Goal: Task Accomplishment & Management: Manage account settings

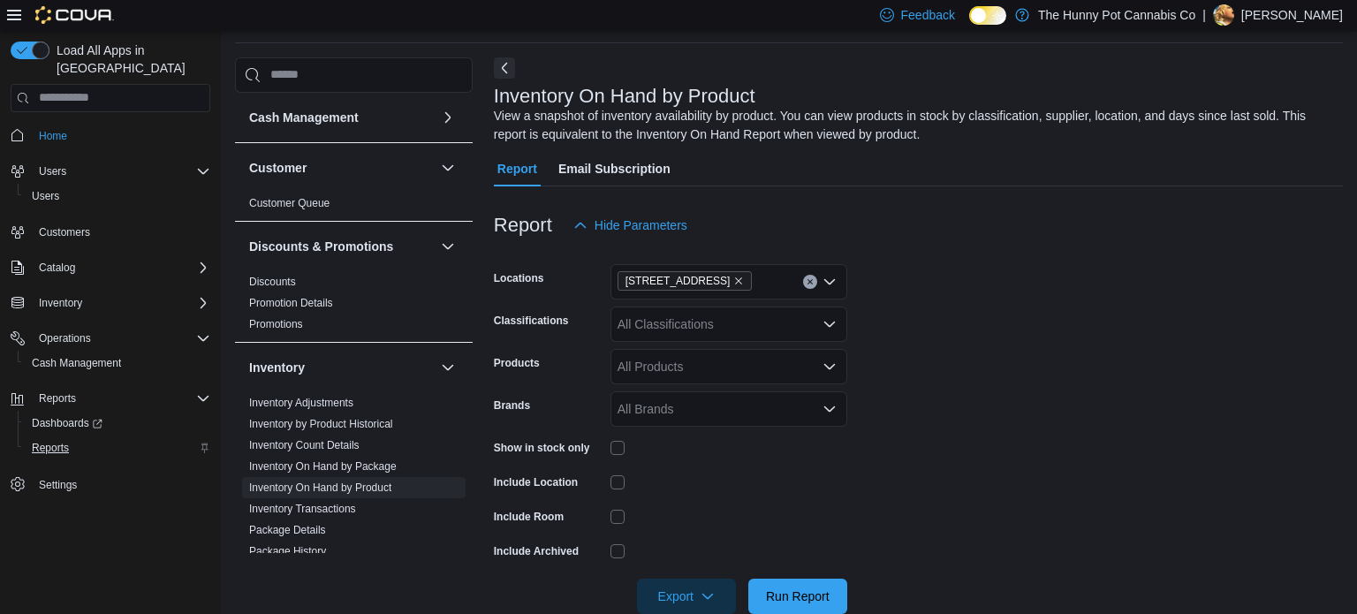
scroll to position [359, 0]
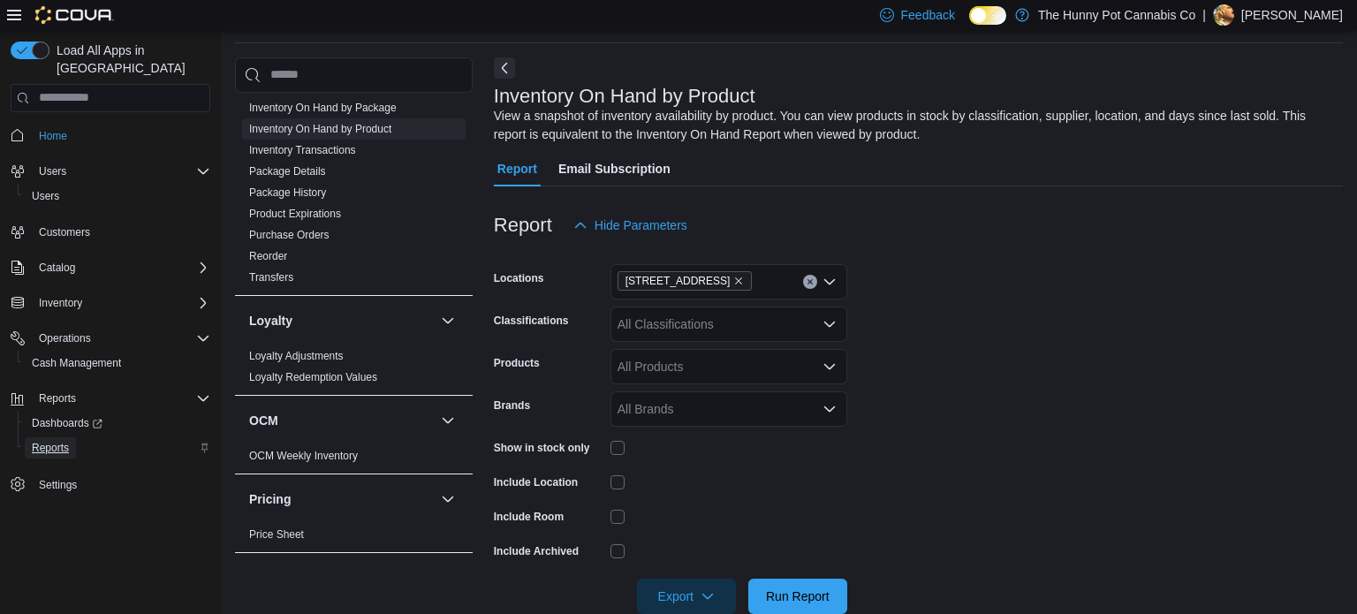
click at [65, 441] on span "Reports" at bounding box center [50, 448] width 37 height 14
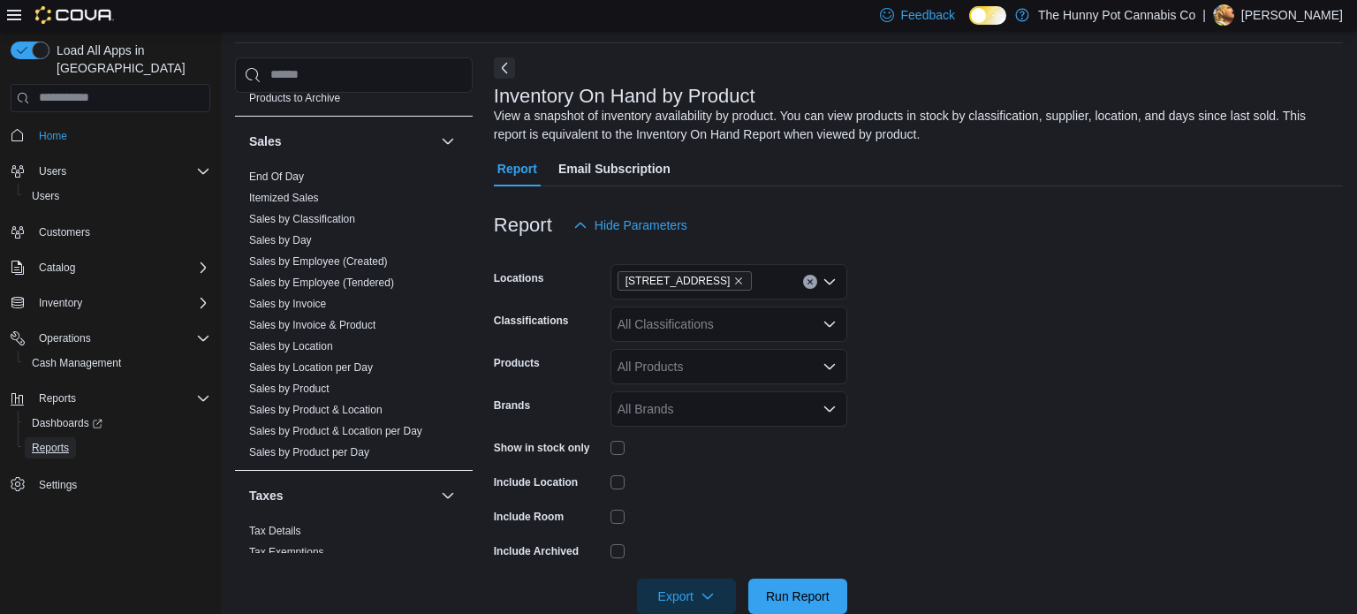
scroll to position [901, 0]
click at [329, 318] on link "Sales by Invoice & Product" at bounding box center [312, 320] width 126 height 12
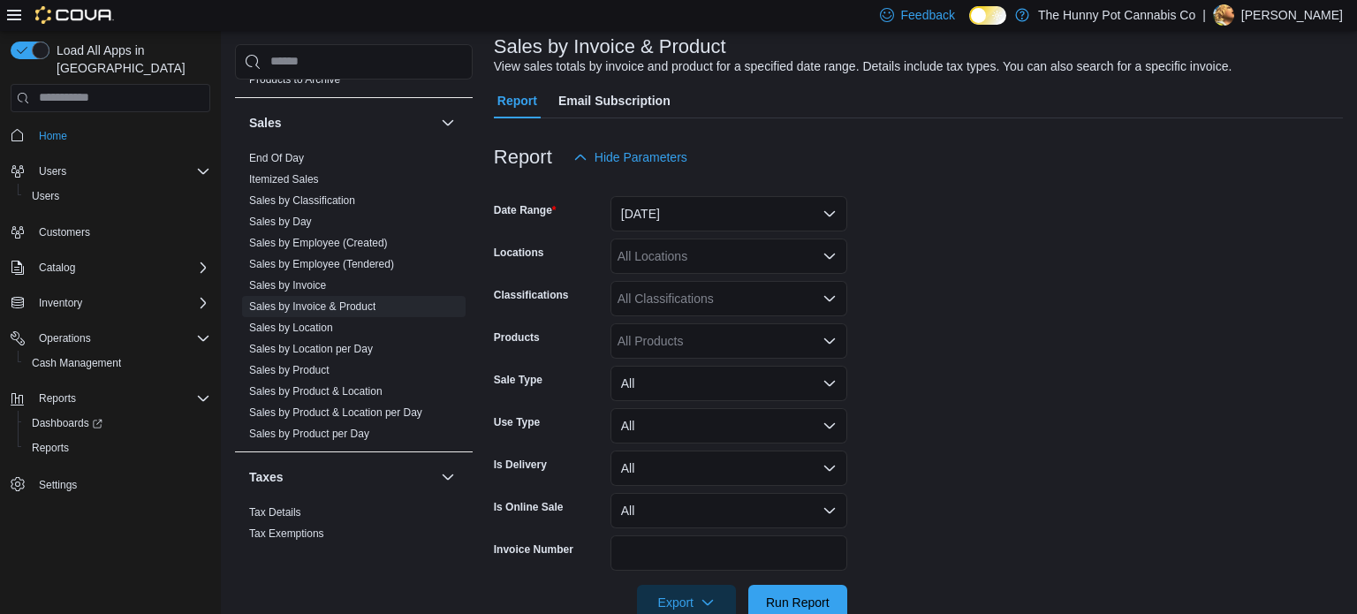
scroll to position [117, 0]
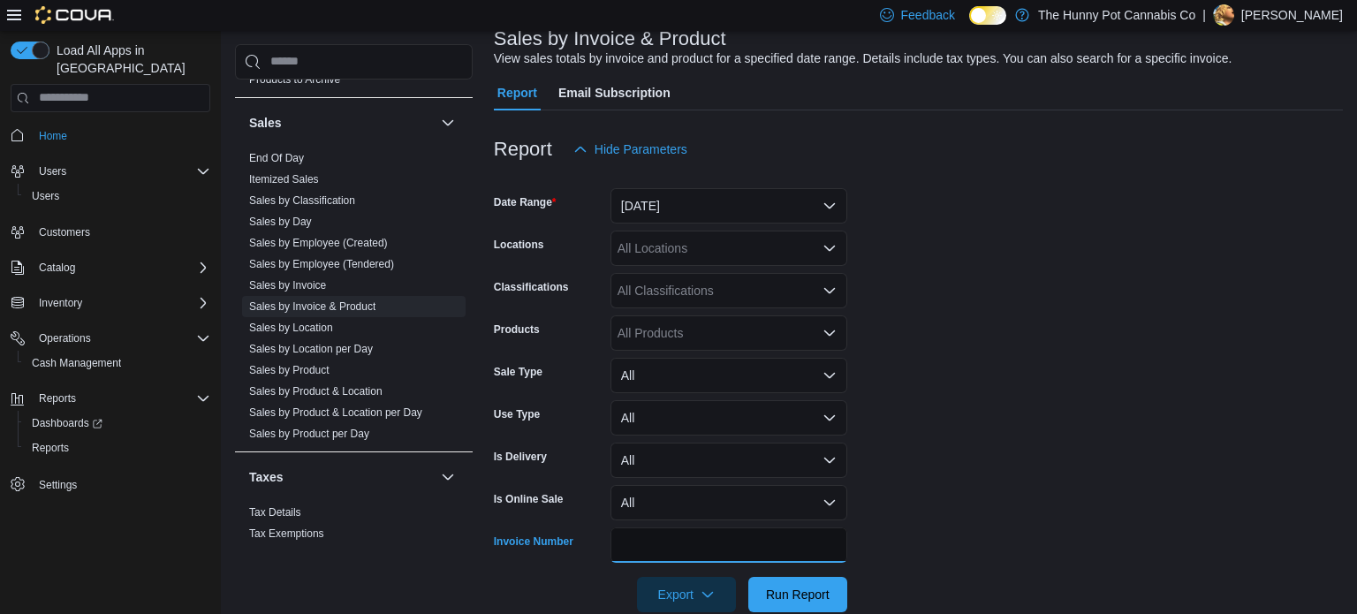
click at [733, 538] on input "Invoice Number" at bounding box center [729, 545] width 237 height 35
paste input "**********"
type input "**********"
click at [732, 202] on button "[DATE]" at bounding box center [729, 205] width 237 height 35
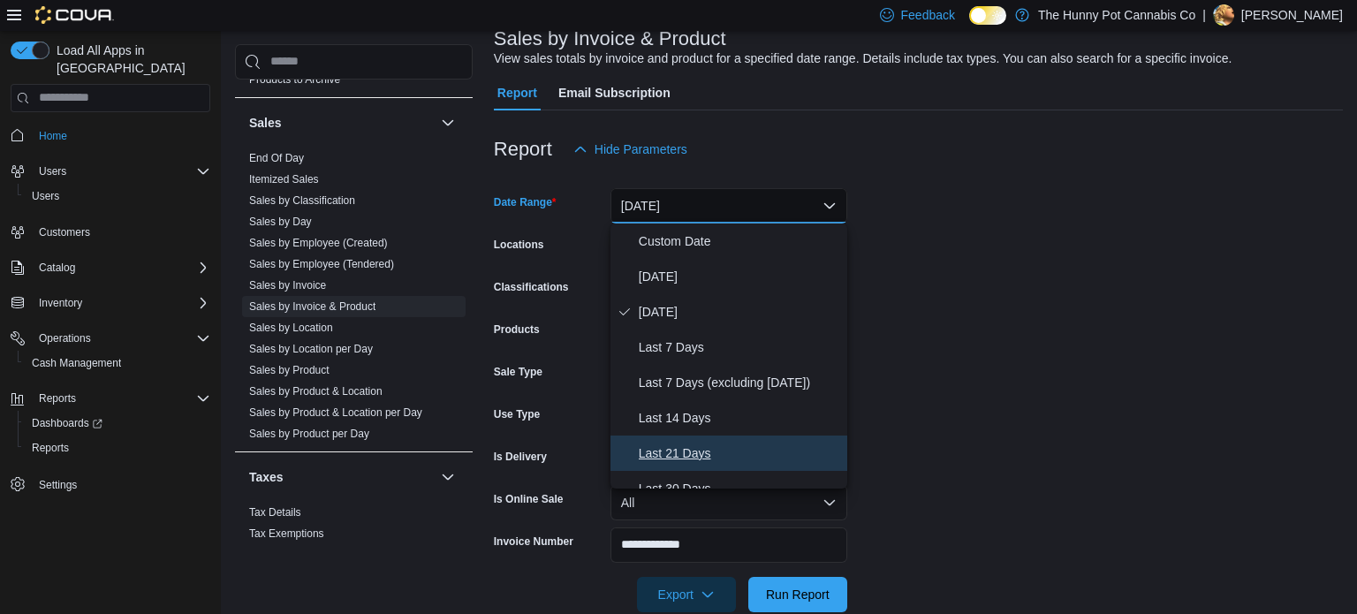
click at [703, 445] on span "Last 21 Days" at bounding box center [739, 453] width 201 height 21
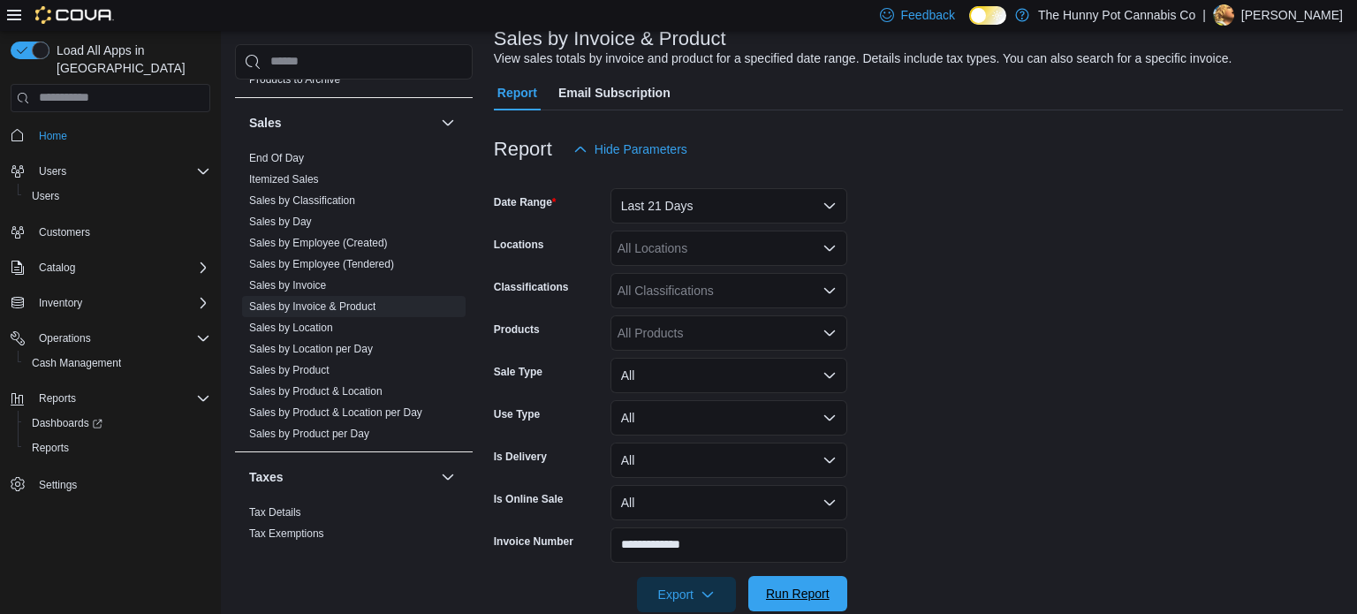
click at [821, 596] on span "Run Report" at bounding box center [798, 594] width 64 height 18
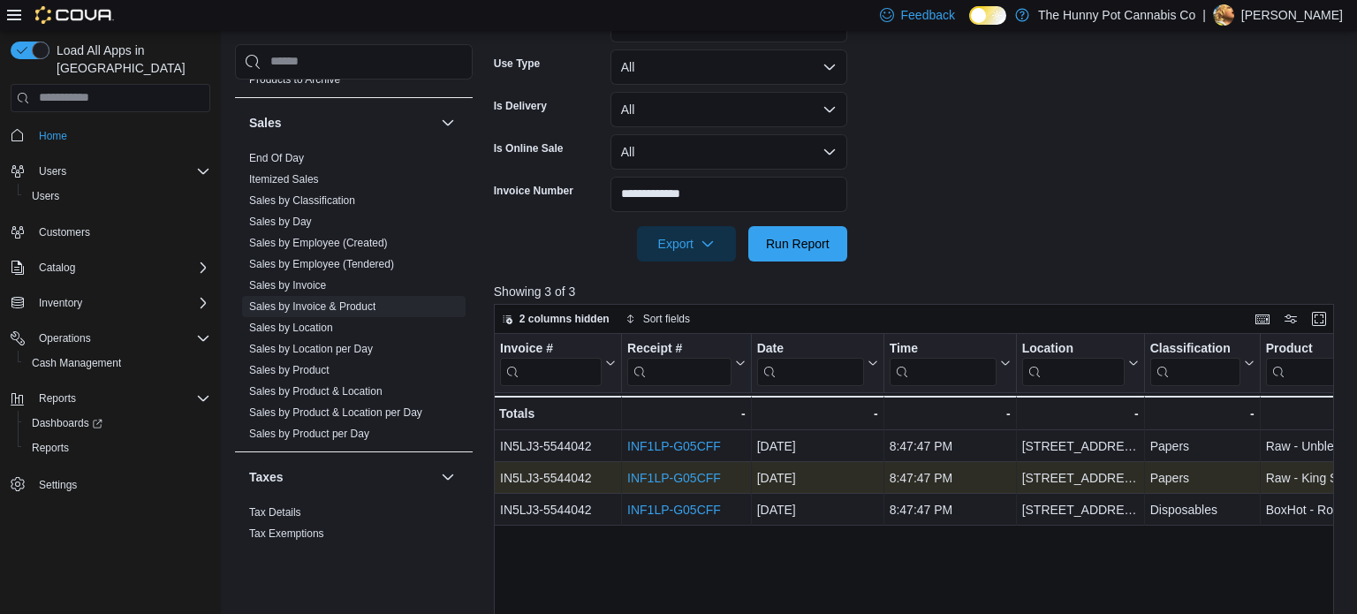
click at [704, 475] on link "INF1LP-G05CFF" at bounding box center [674, 478] width 94 height 14
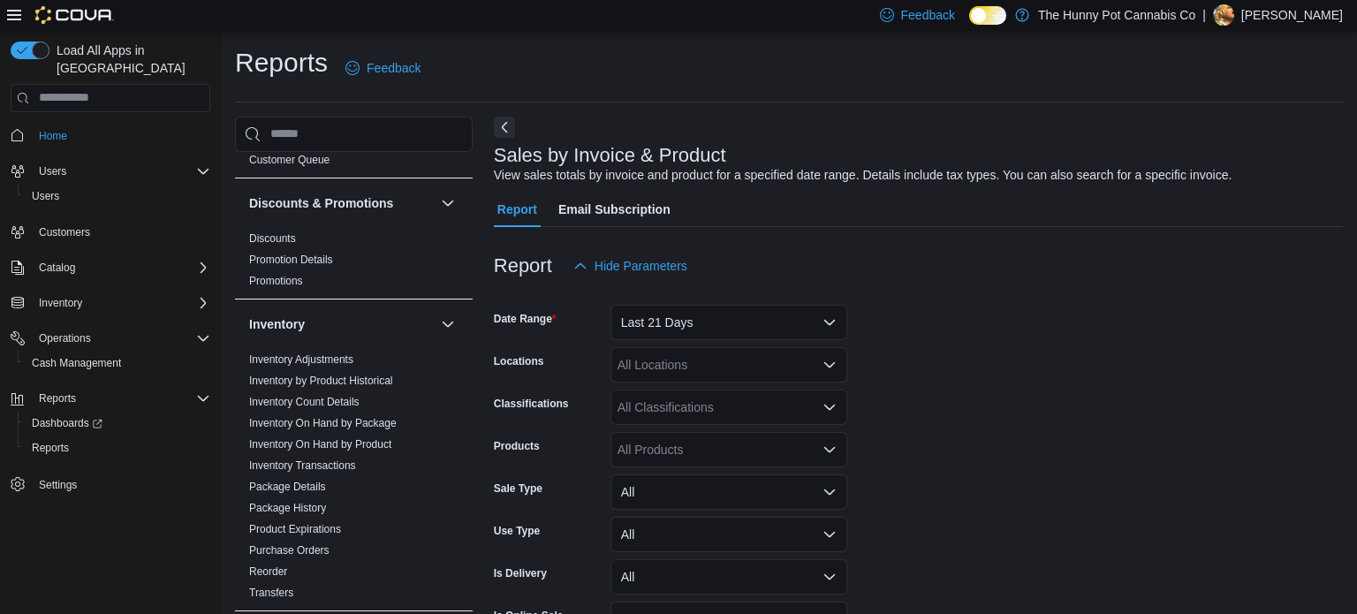
scroll to position [104, 0]
click at [358, 438] on link "Inventory On Hand by Product" at bounding box center [320, 443] width 142 height 12
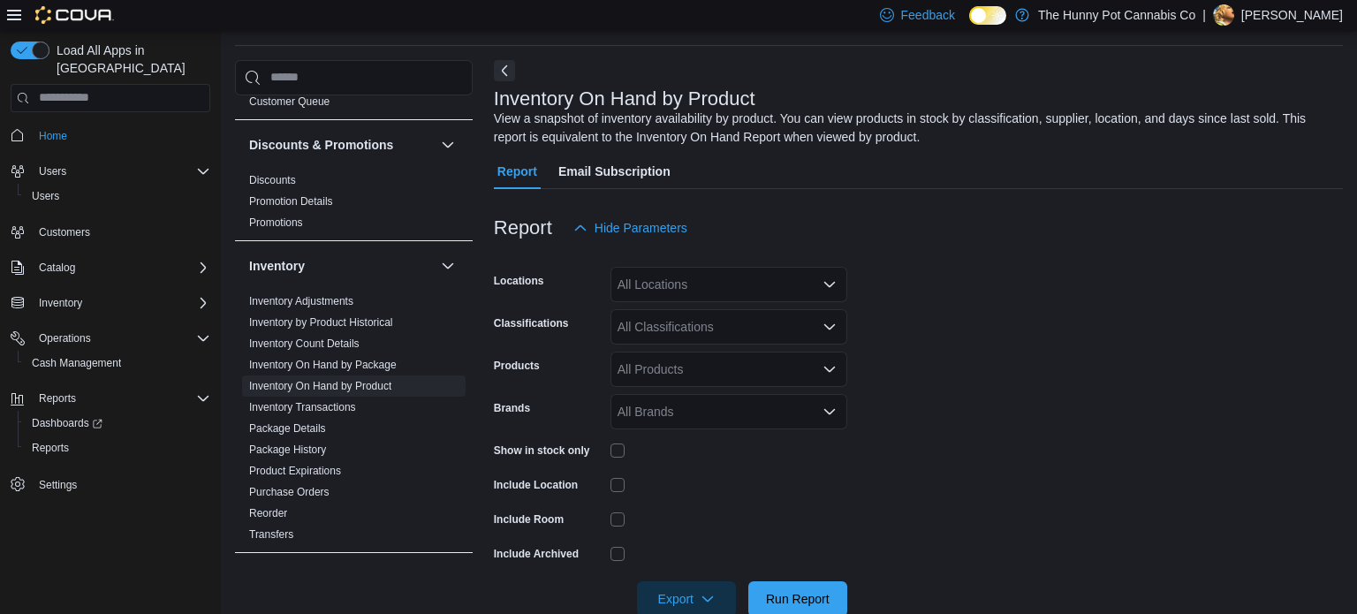
scroll to position [59, 0]
click at [756, 289] on div "All Locations" at bounding box center [729, 281] width 237 height 35
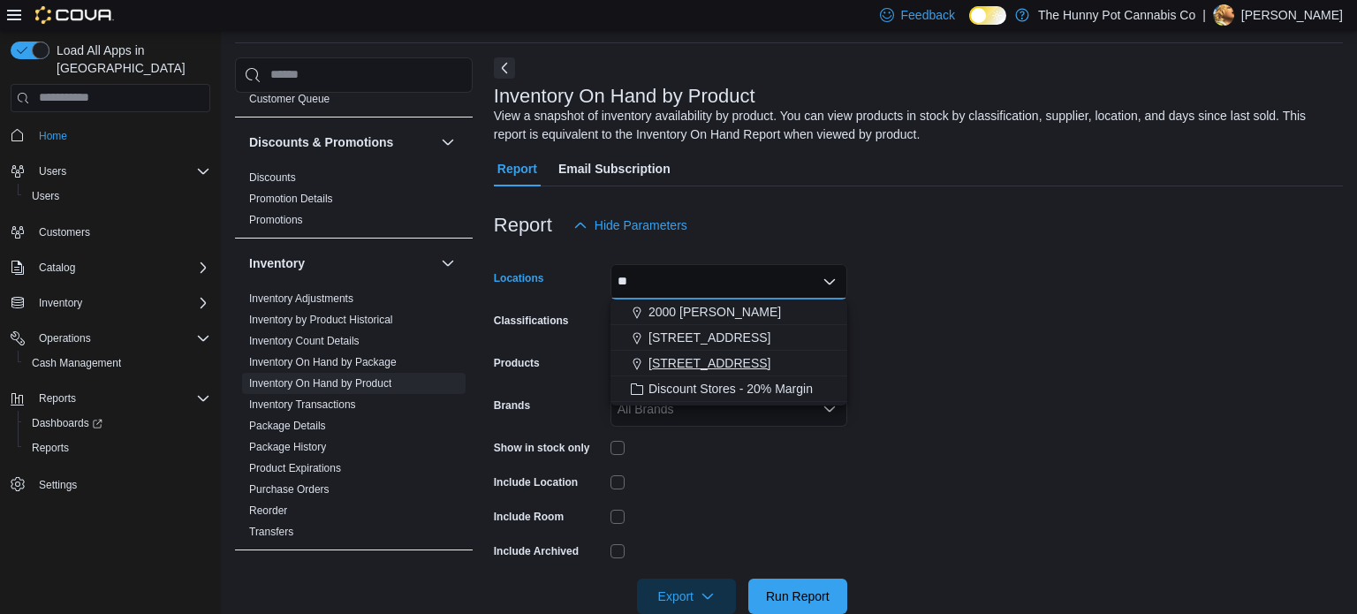
type input "**"
click at [720, 361] on span "206 Bank Street" at bounding box center [710, 363] width 122 height 18
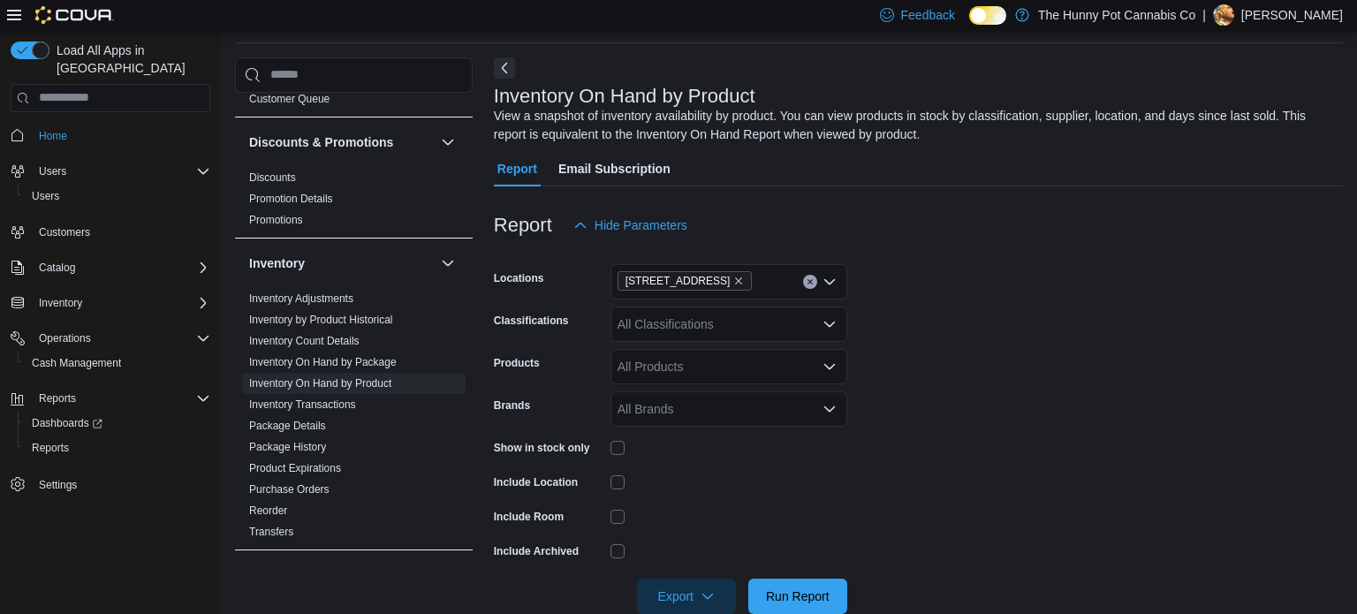
click at [884, 453] on form "Locations 206 Bank Street Classifications All Classifications Products All Prod…" at bounding box center [918, 428] width 849 height 371
click at [818, 579] on div "Export Run Report" at bounding box center [670, 596] width 353 height 35
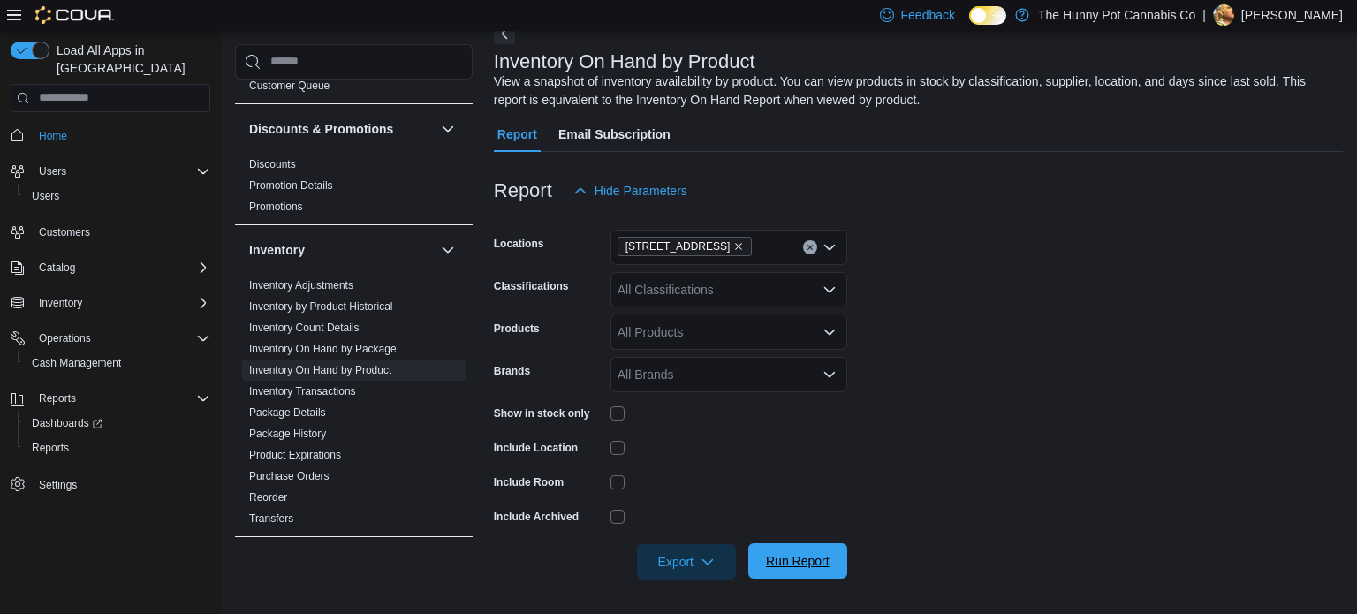
click at [805, 555] on span "Run Report" at bounding box center [798, 561] width 64 height 18
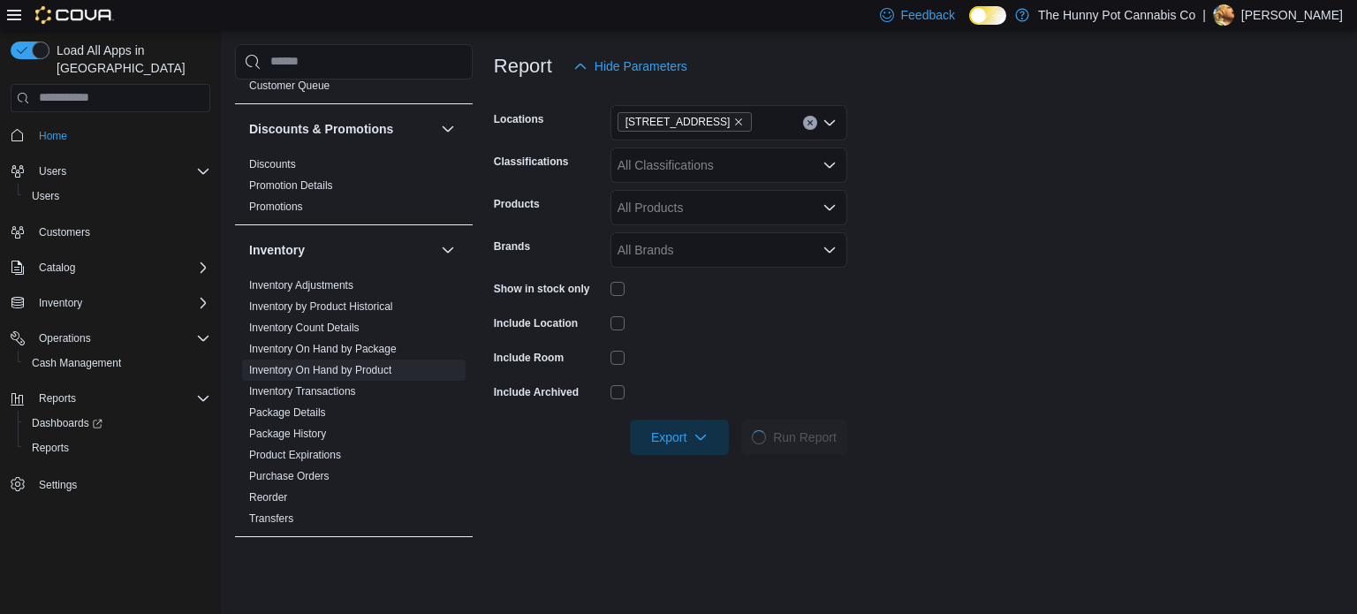
scroll to position [209, 0]
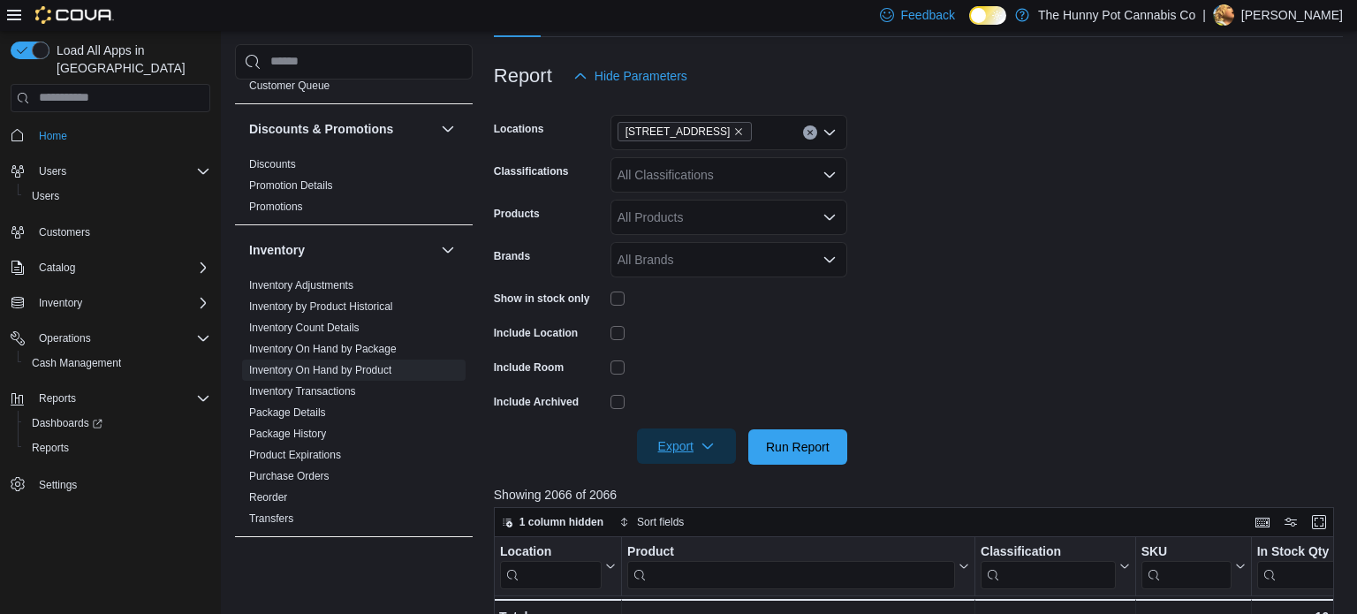
click at [688, 446] on span "Export" at bounding box center [687, 446] width 78 height 35
click at [686, 477] on span "Export to Excel" at bounding box center [690, 482] width 80 height 14
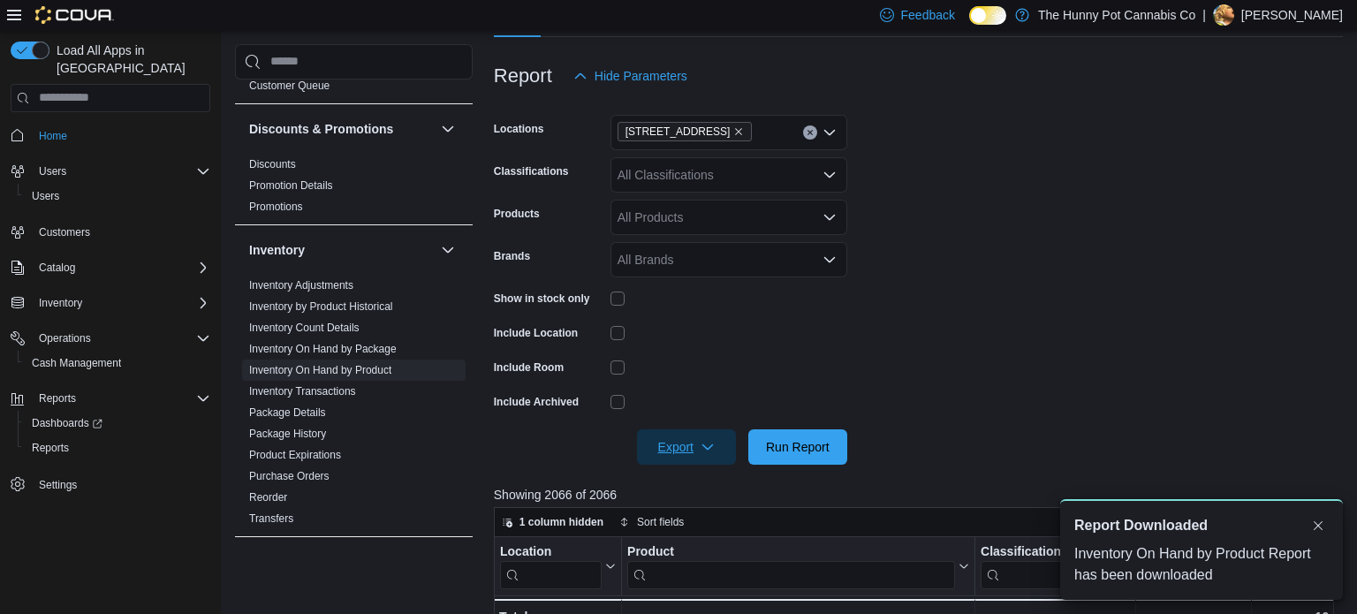
scroll to position [0, 0]
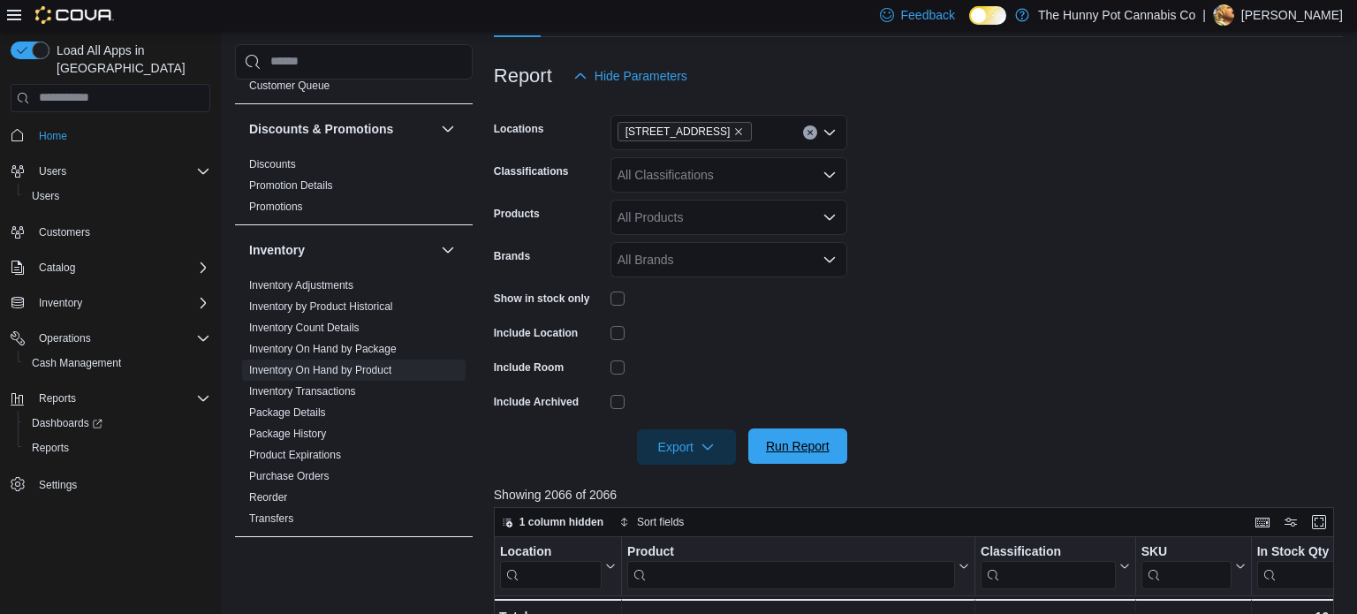
click at [817, 456] on span "Run Report" at bounding box center [798, 446] width 78 height 35
click at [669, 441] on span "Export" at bounding box center [687, 446] width 78 height 35
click at [678, 483] on span "Export to Excel" at bounding box center [690, 482] width 80 height 14
click at [78, 356] on span "Cash Management" at bounding box center [76, 363] width 89 height 14
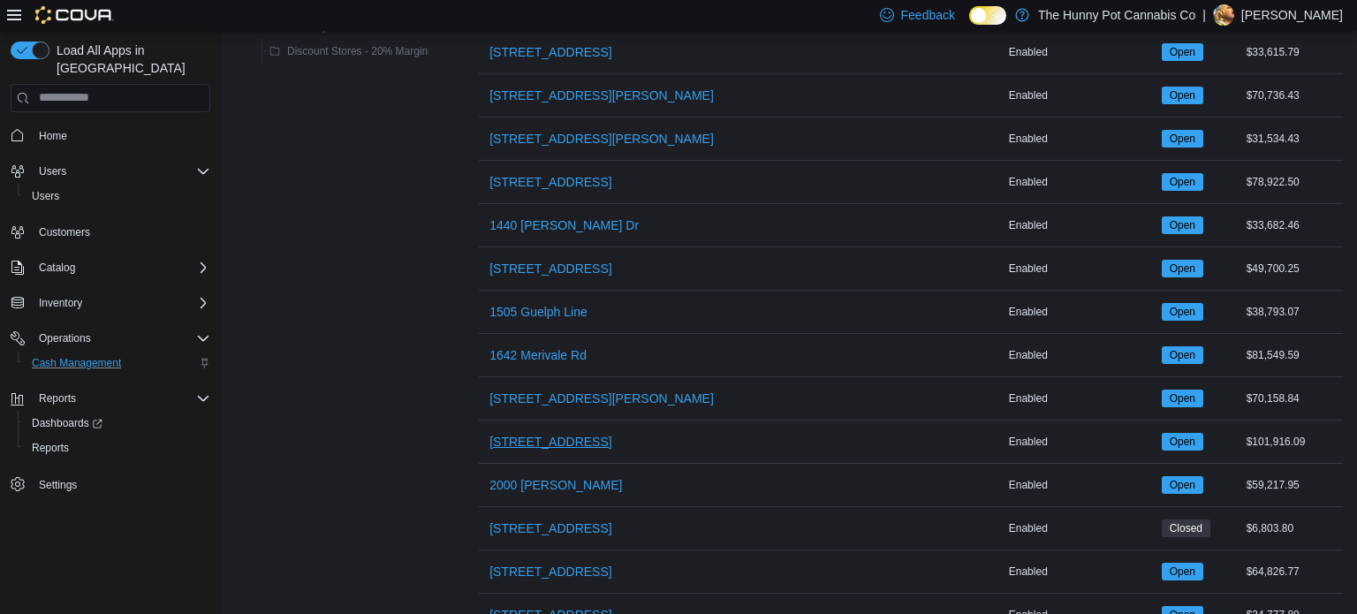
scroll to position [377, 0]
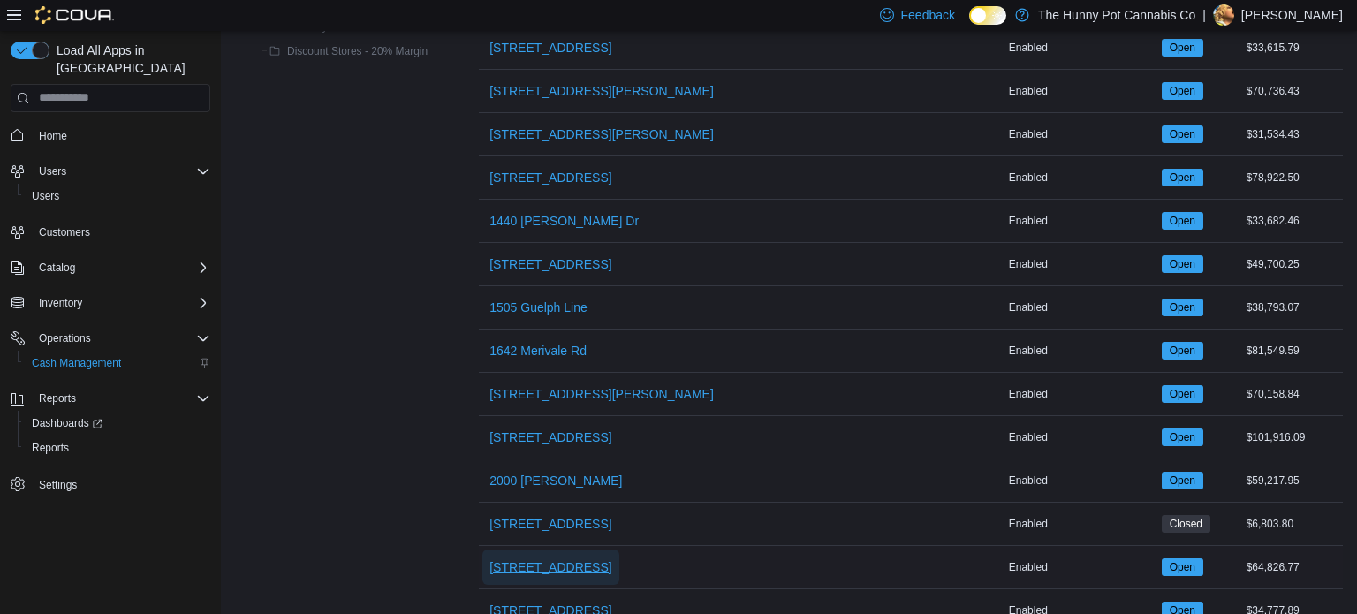
click at [550, 564] on span "[STREET_ADDRESS]" at bounding box center [551, 568] width 122 height 18
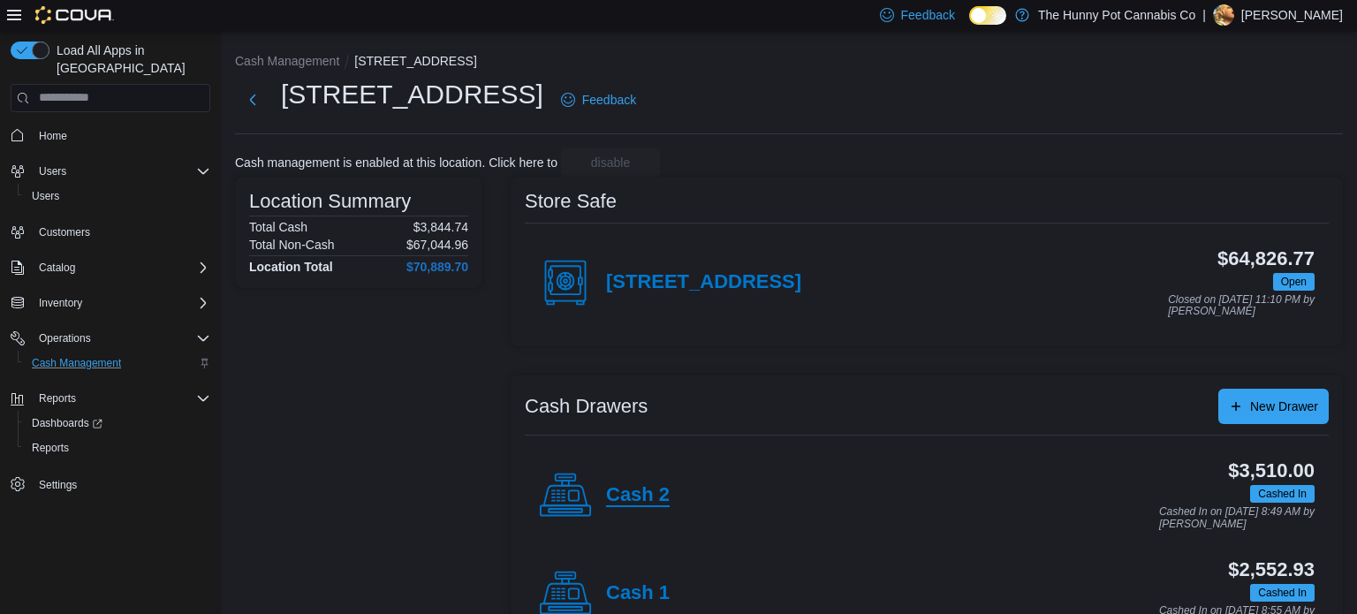
click at [664, 503] on h4 "Cash 2" at bounding box center [638, 495] width 64 height 23
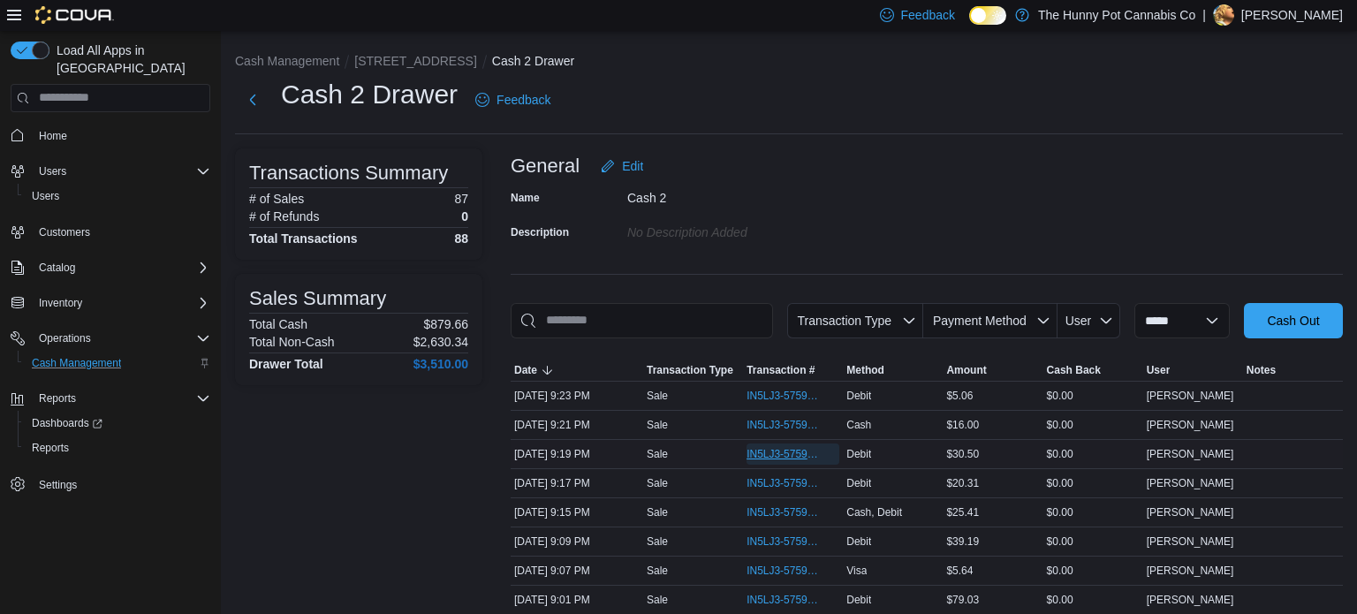
click at [786, 453] on span "IN5LJ3-5759404" at bounding box center [784, 454] width 75 height 14
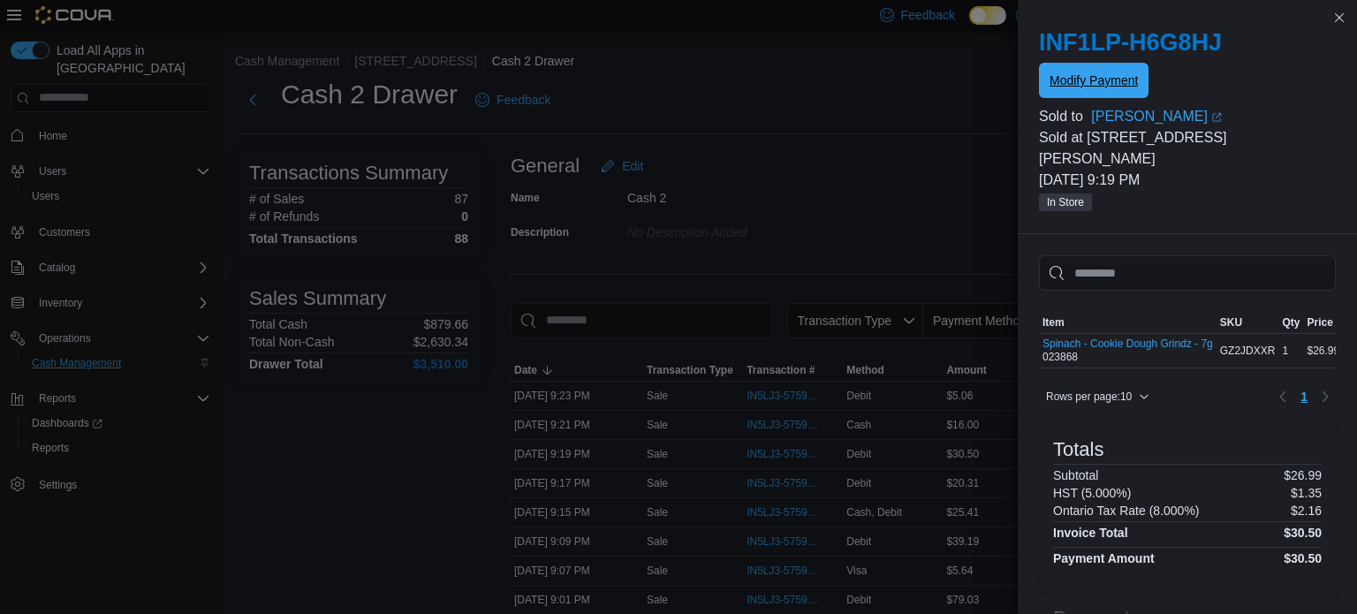
click at [1090, 83] on span "Modify Payment" at bounding box center [1094, 81] width 88 height 18
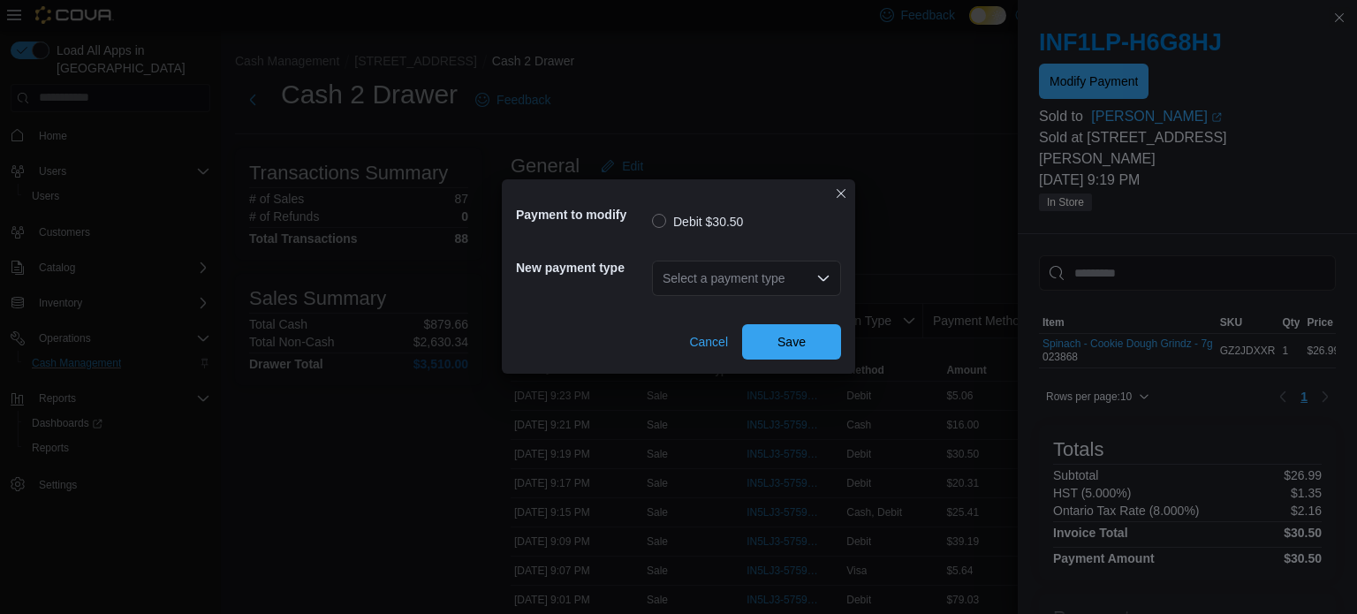
click at [763, 266] on div "Select a payment type" at bounding box center [746, 278] width 189 height 35
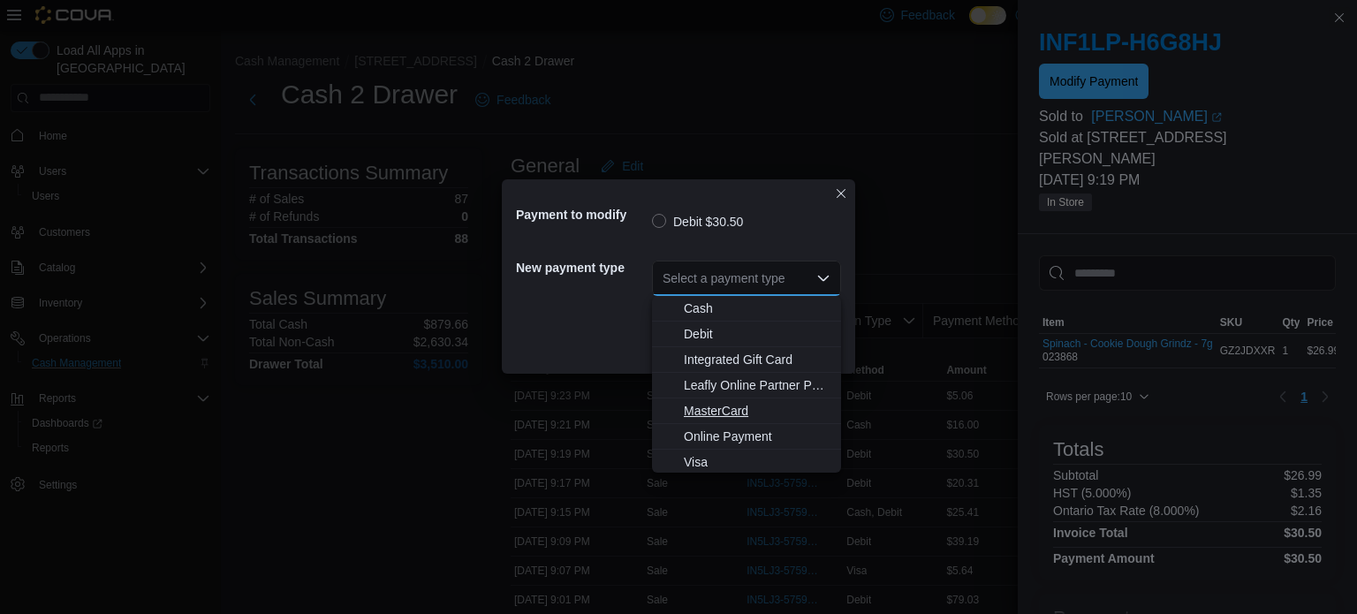
click at [741, 415] on span "MasterCard" at bounding box center [757, 411] width 147 height 18
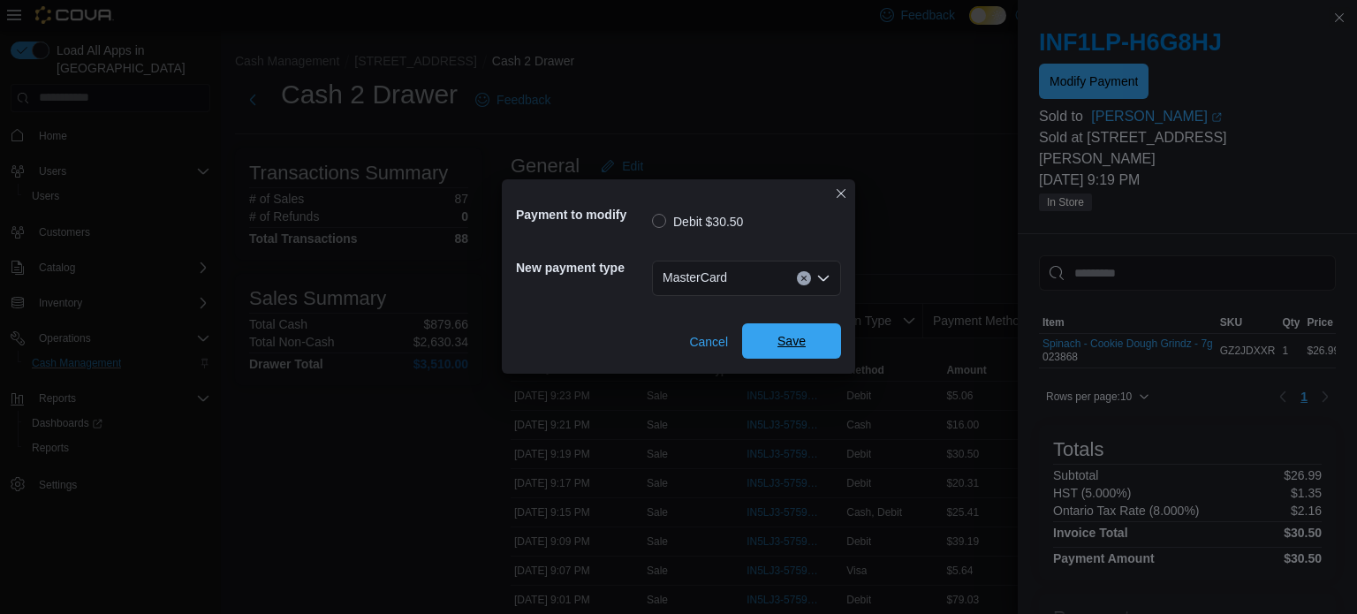
click at [803, 331] on span "Save" at bounding box center [792, 340] width 78 height 35
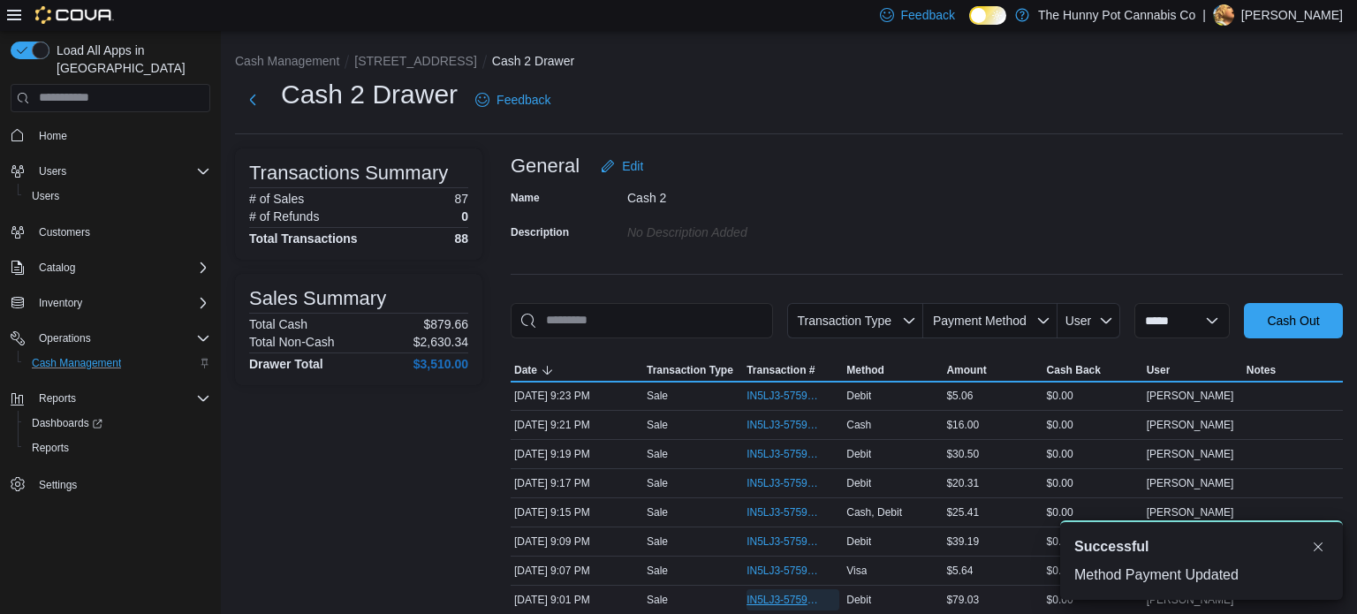
click at [775, 596] on span "IN5LJ3-5759224" at bounding box center [784, 600] width 75 height 14
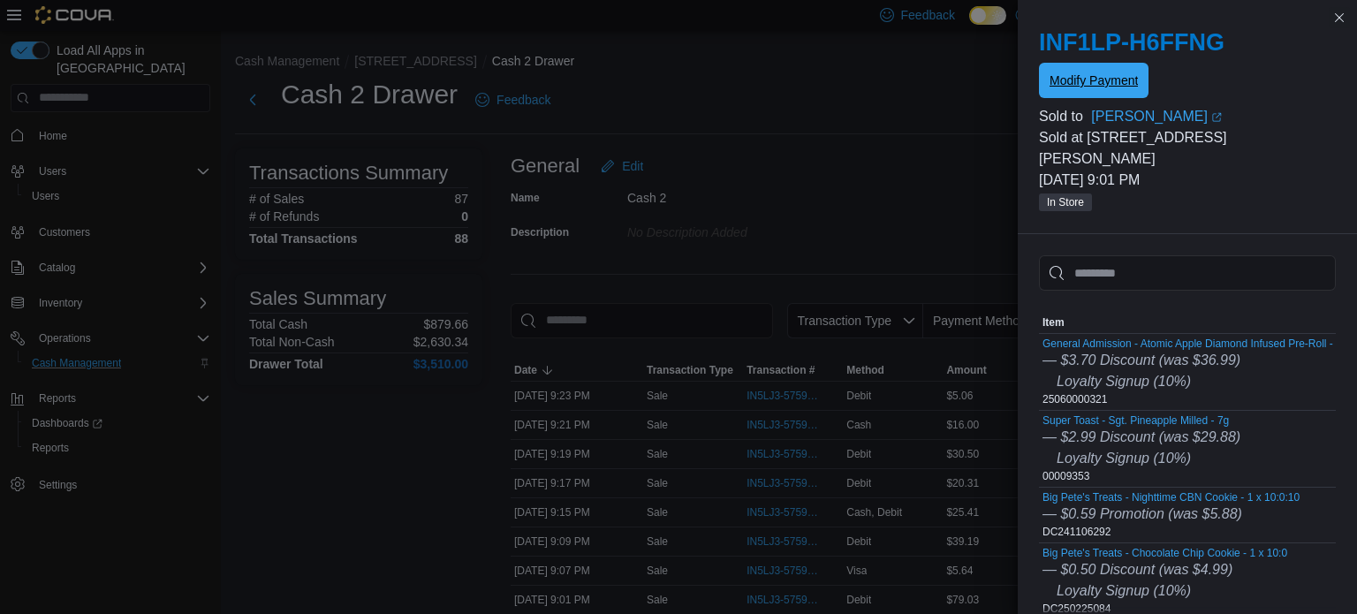
click at [1108, 76] on span "Modify Payment" at bounding box center [1094, 81] width 88 height 18
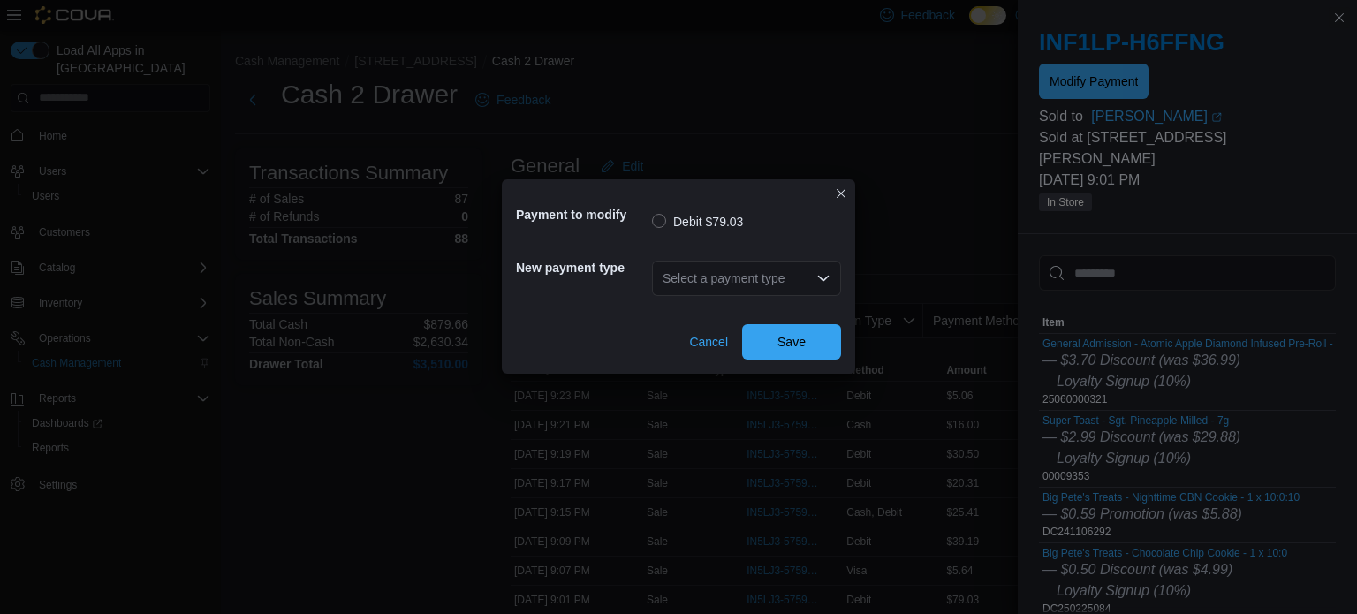
click at [749, 287] on div "Select a payment type" at bounding box center [746, 278] width 189 height 35
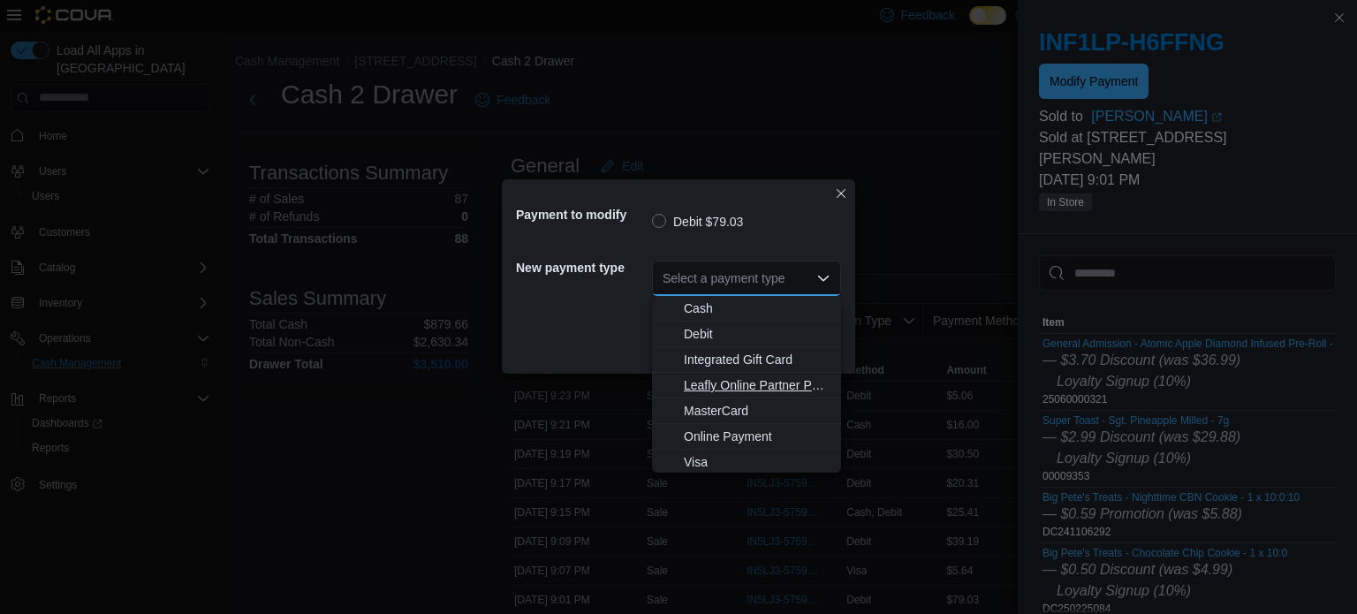
scroll to position [3, 0]
click at [724, 413] on span "MasterCard" at bounding box center [757, 408] width 147 height 18
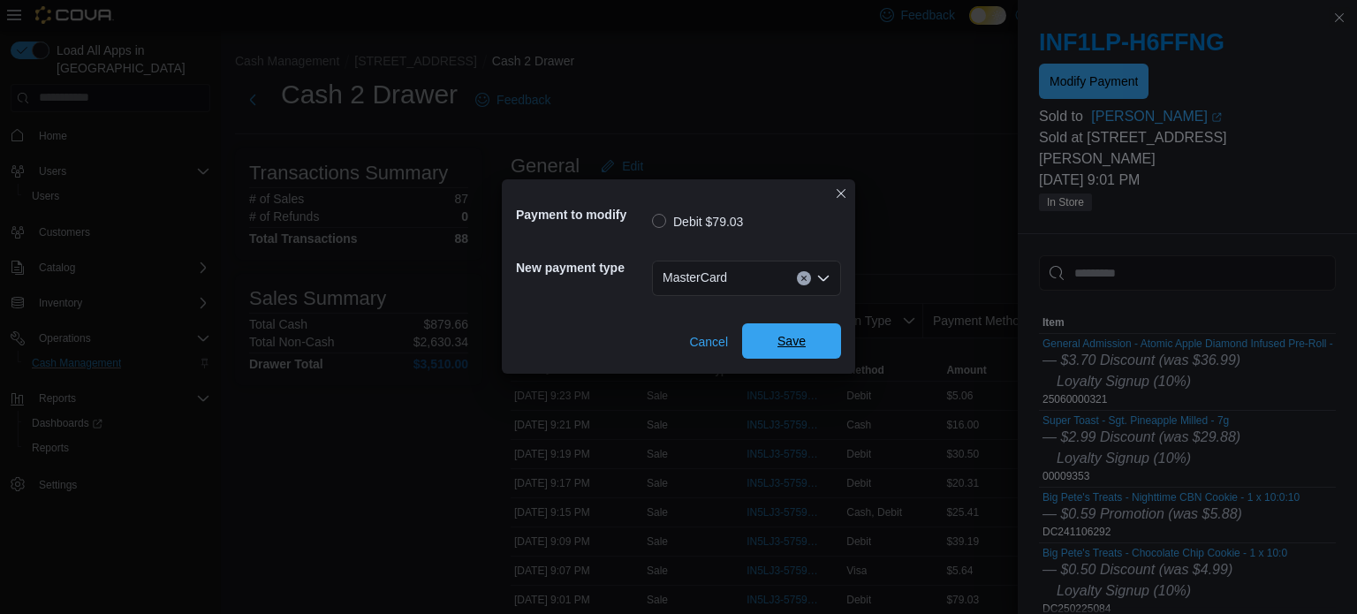
click at [779, 353] on span "Save" at bounding box center [792, 340] width 78 height 35
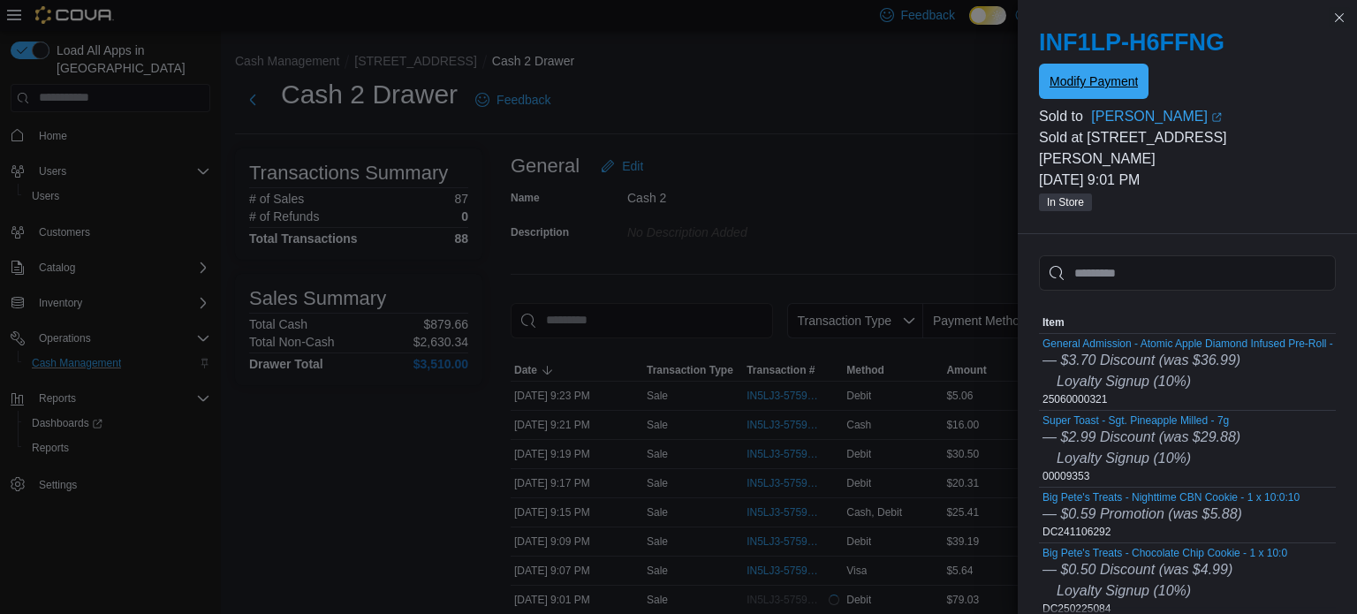
scroll to position [0, 0]
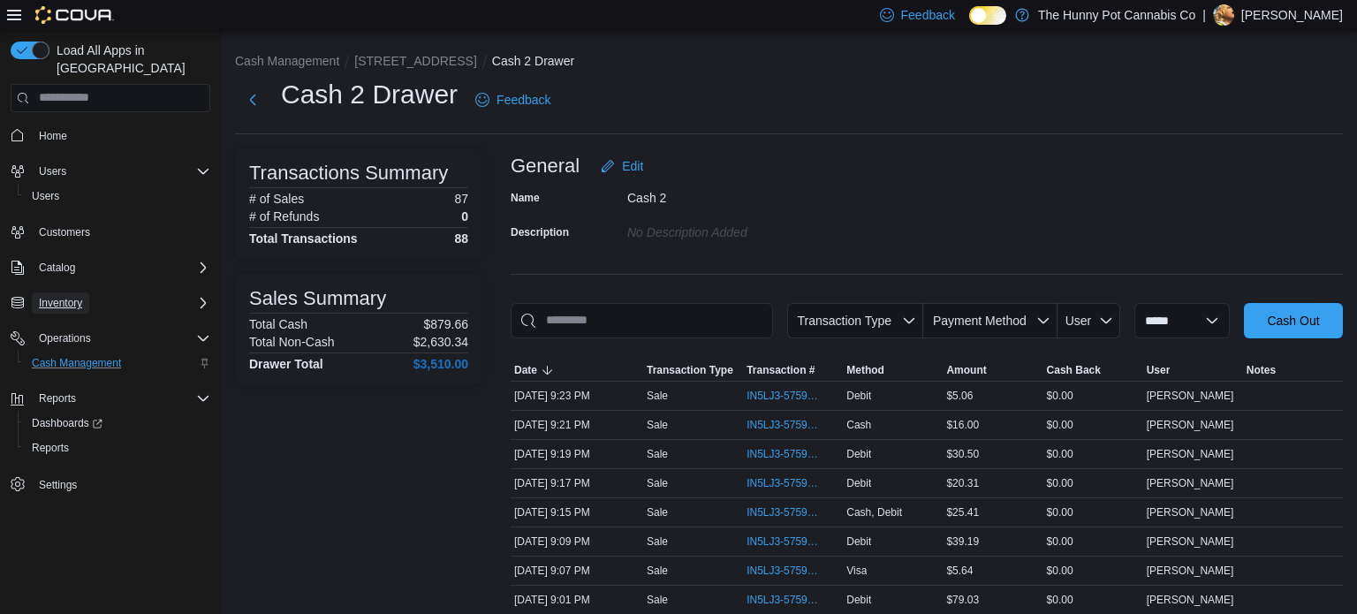
click at [57, 296] on span "Inventory" at bounding box center [60, 303] width 43 height 14
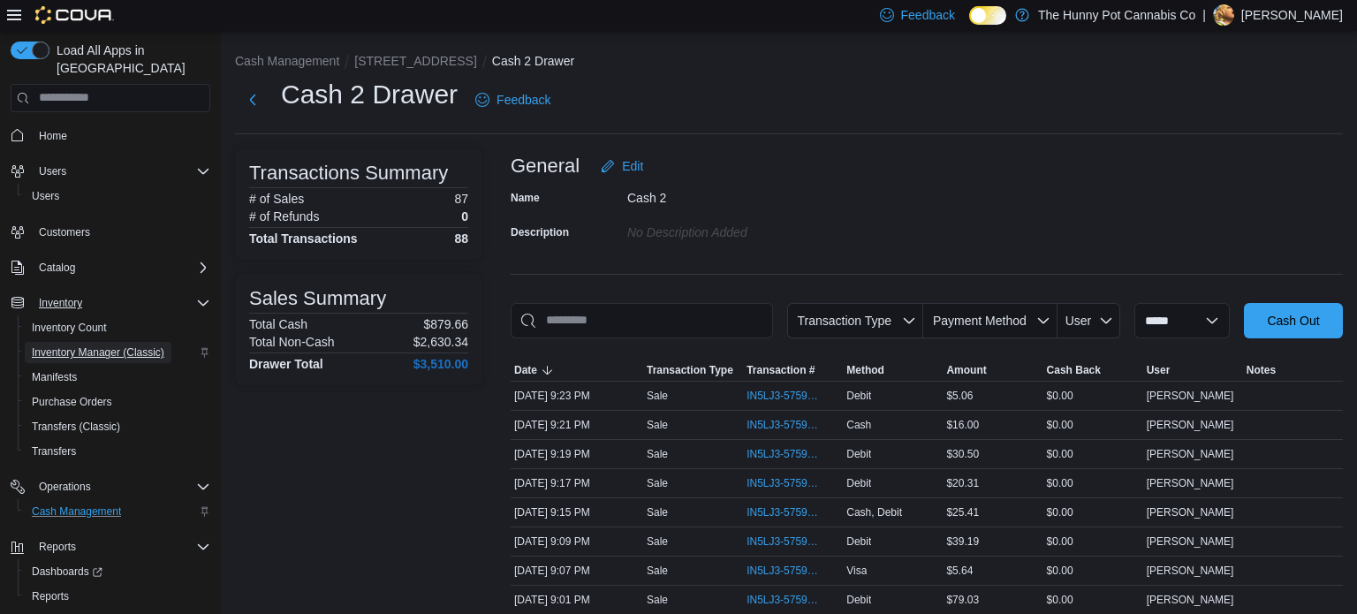
click at [85, 346] on span "Inventory Manager (Classic)" at bounding box center [98, 353] width 133 height 14
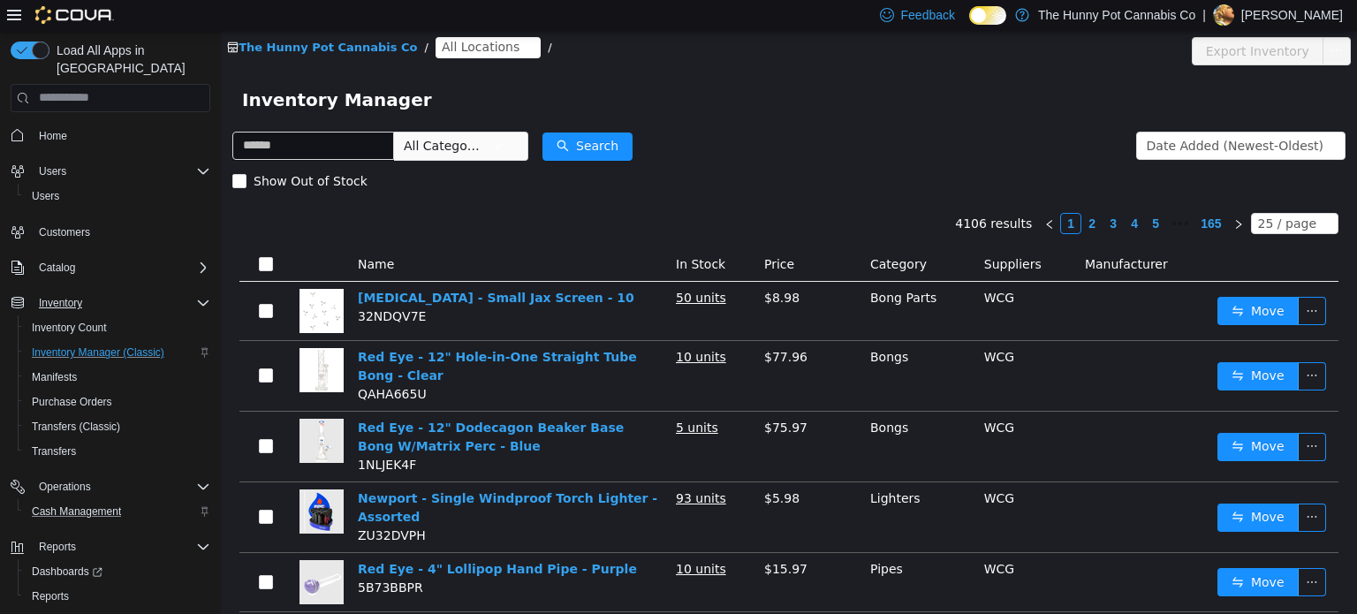
click at [452, 49] on span "All Locations" at bounding box center [481, 45] width 78 height 19
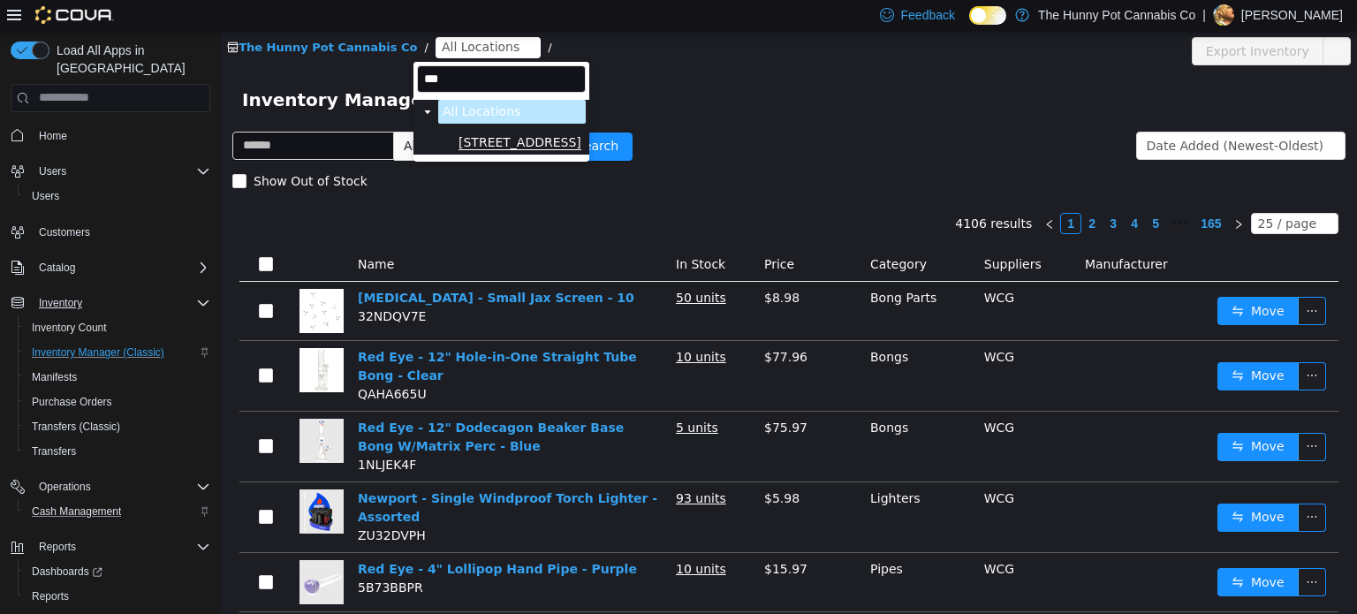
type input "***"
click at [483, 138] on span "[STREET_ADDRESS]" at bounding box center [520, 141] width 123 height 15
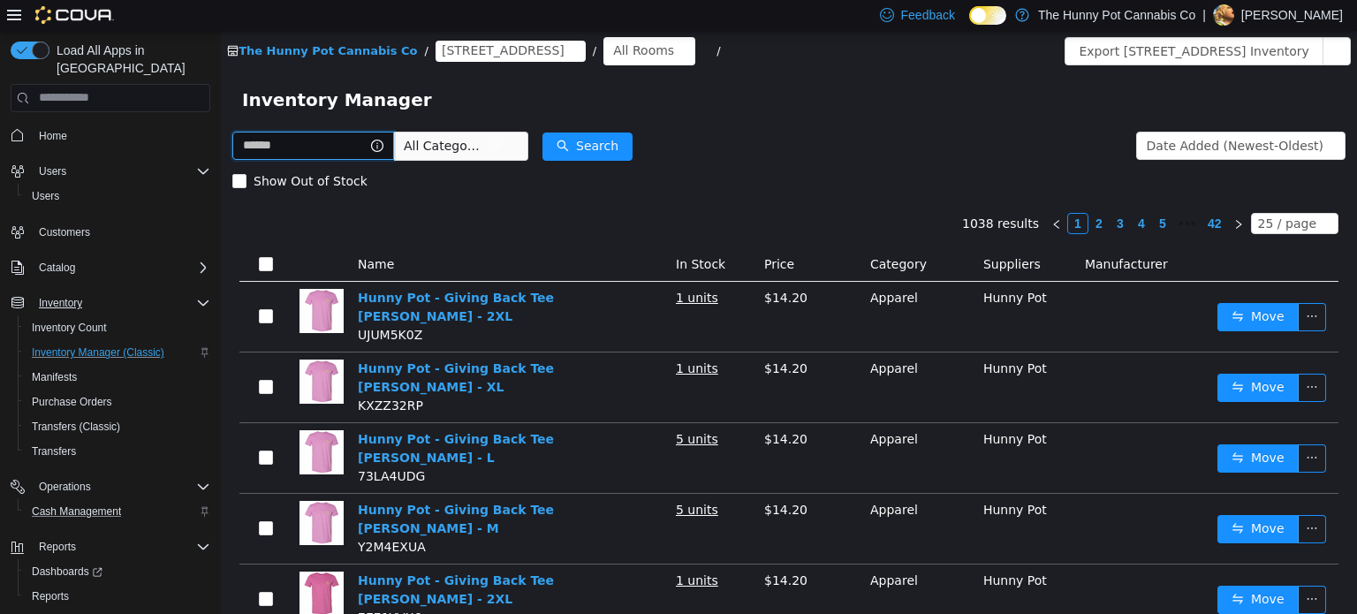
click at [315, 144] on input "text" at bounding box center [313, 145] width 162 height 28
type input "**********"
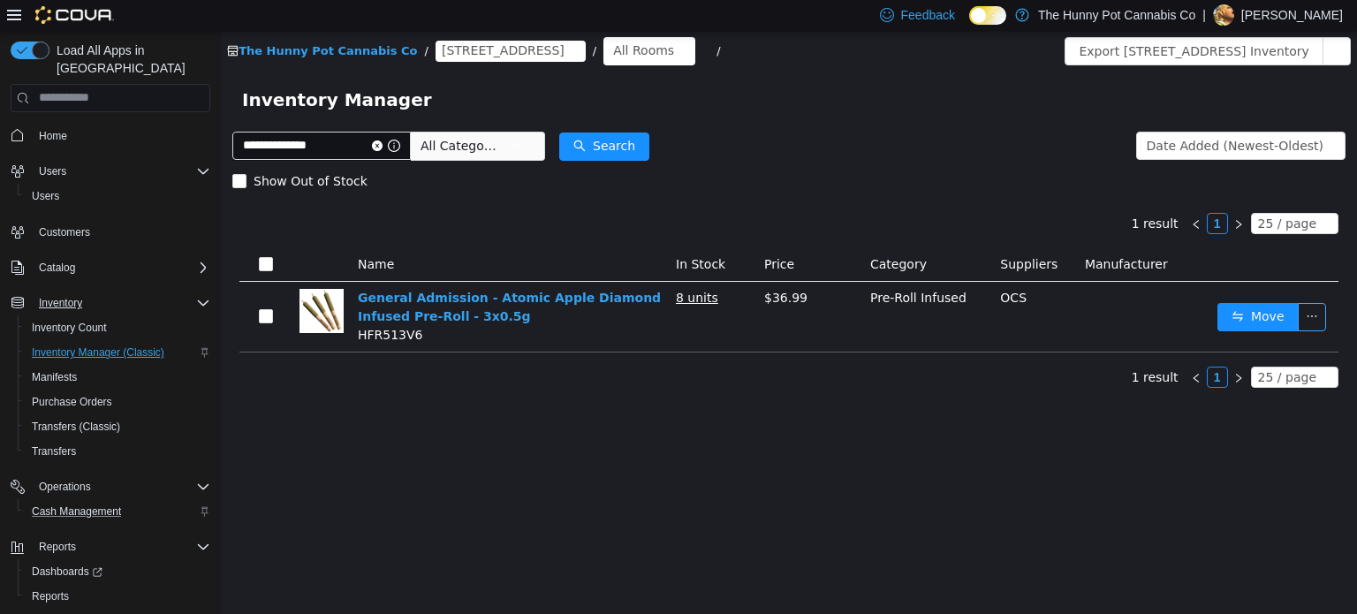
click at [1310, 325] on button "button" at bounding box center [1312, 316] width 28 height 28
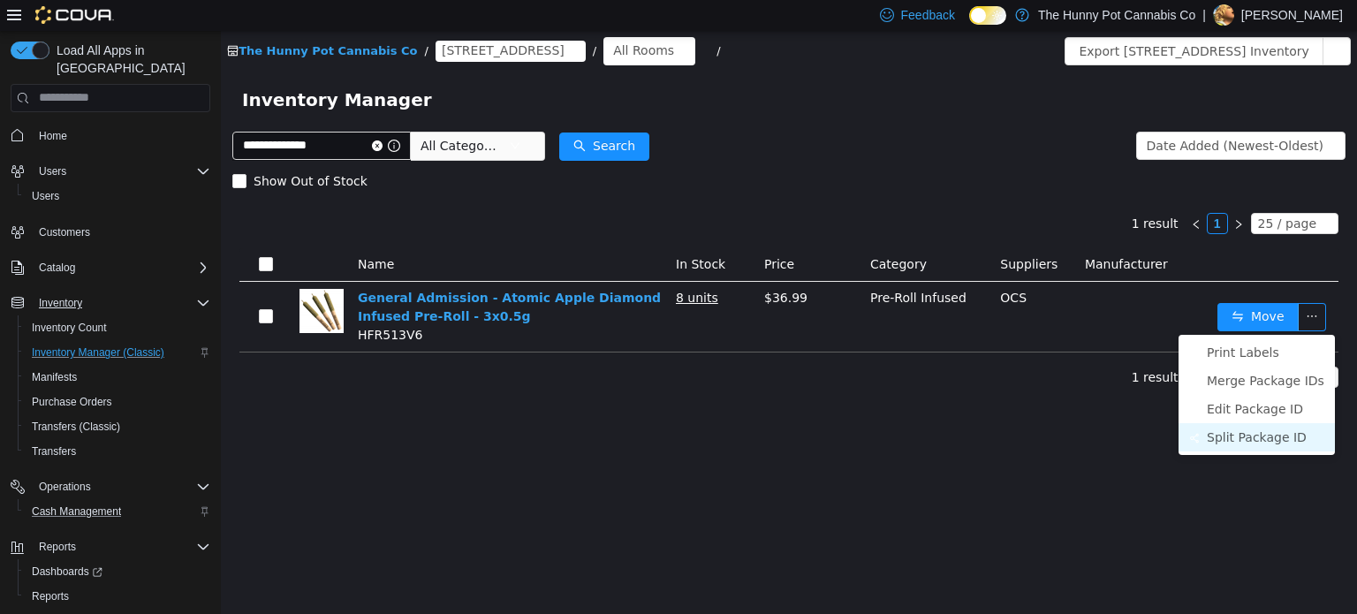
click at [1267, 430] on li "Split Package ID" at bounding box center [1257, 436] width 156 height 28
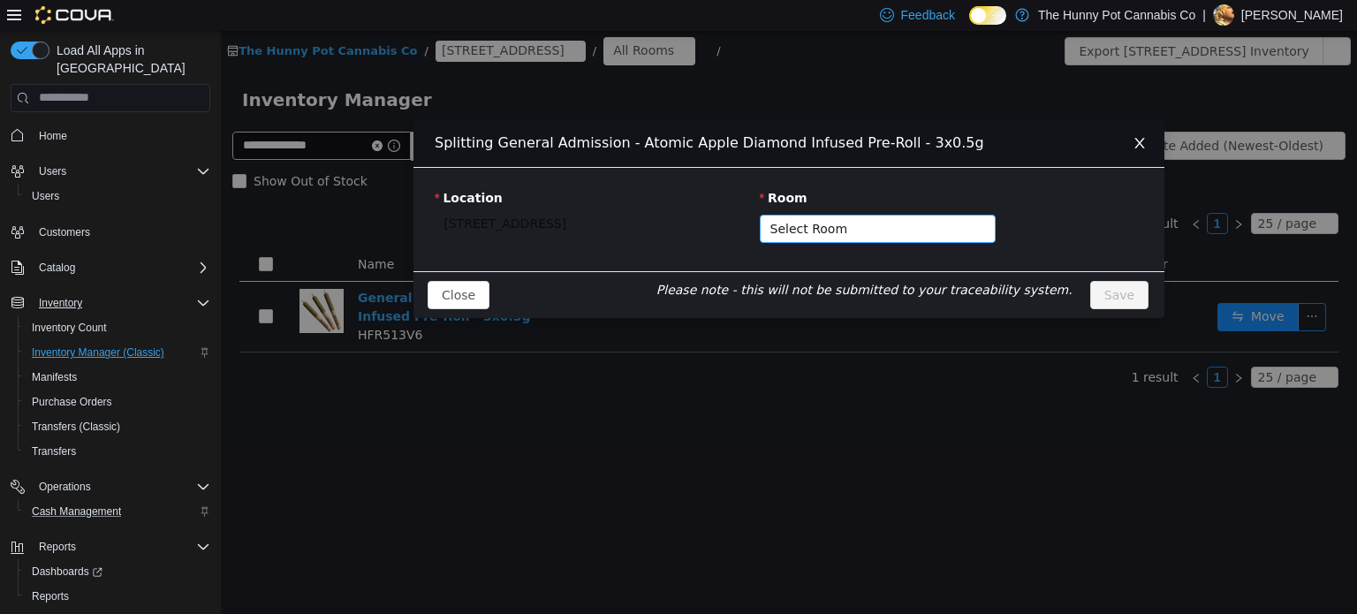
click at [783, 231] on div "Select Room" at bounding box center [868, 228] width 195 height 18
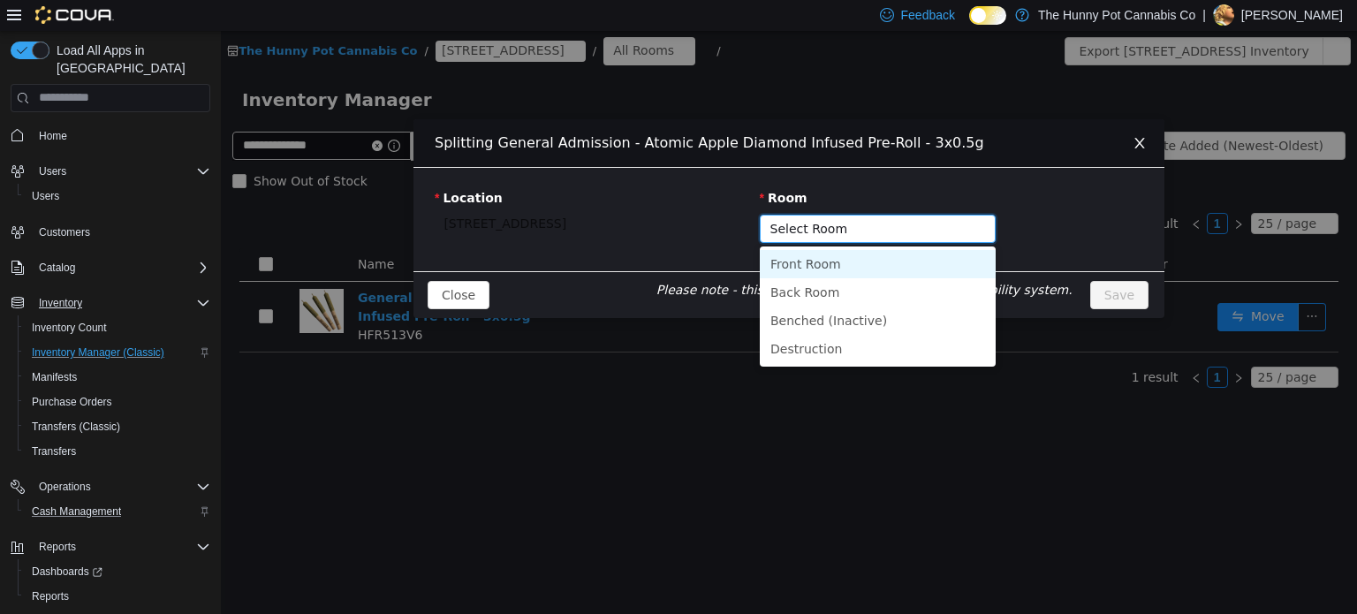
click at [790, 261] on li "Front Room" at bounding box center [878, 263] width 236 height 28
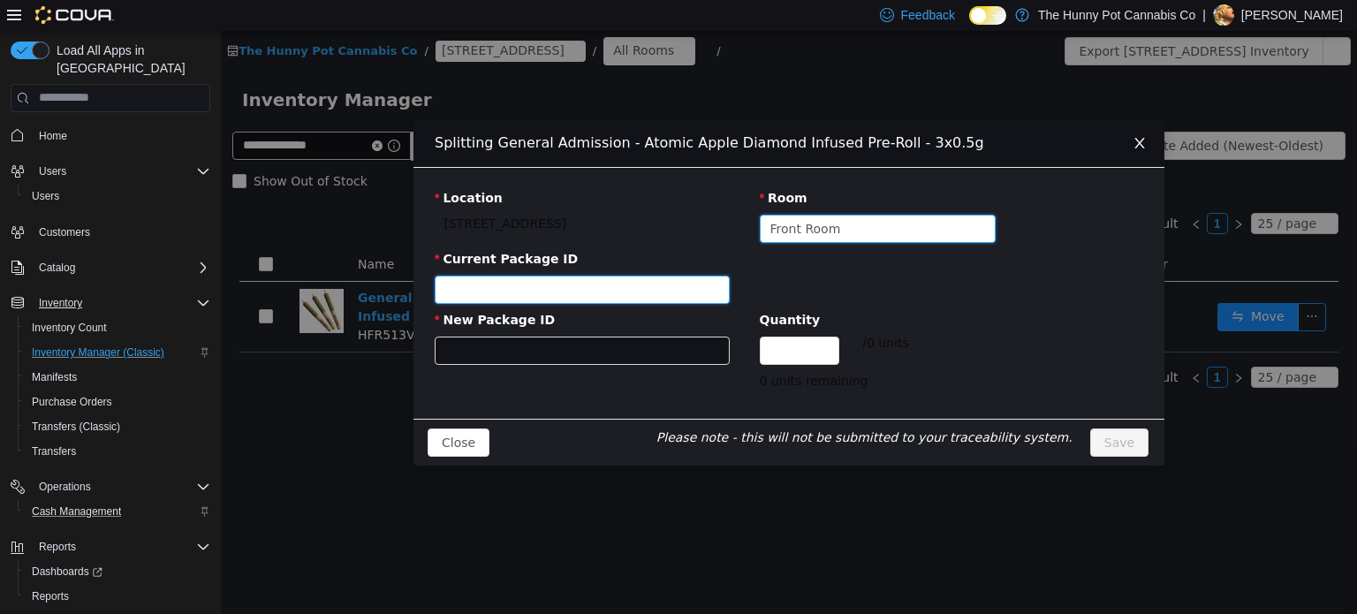
click at [644, 282] on div at bounding box center [576, 289] width 262 height 27
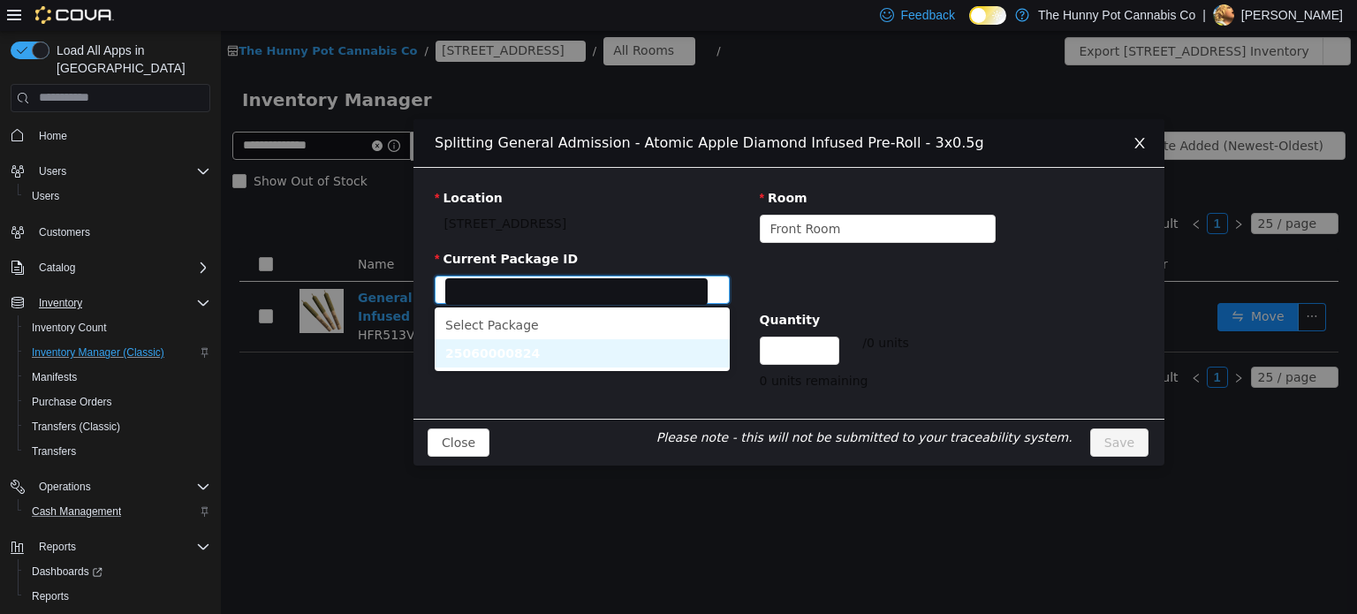
click at [621, 348] on li "25060000824" at bounding box center [582, 352] width 295 height 28
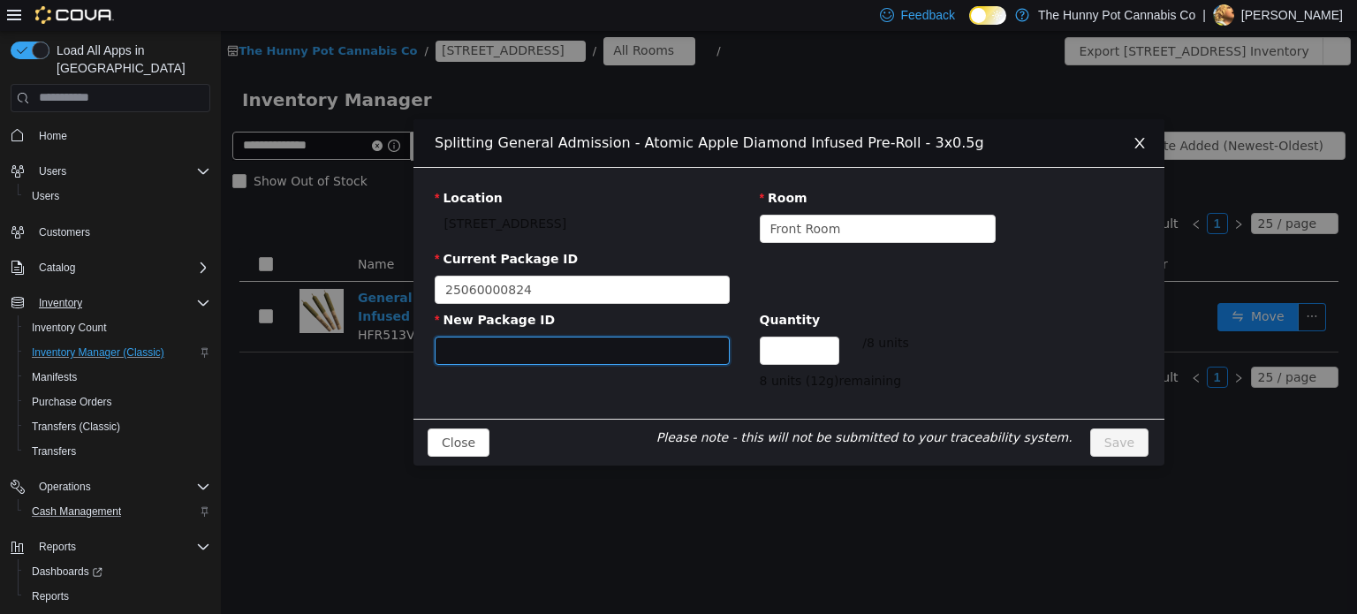
click at [619, 348] on input "New Package ID" at bounding box center [582, 350] width 295 height 28
type input "**********"
click at [826, 348] on input "Quantity" at bounding box center [800, 350] width 78 height 27
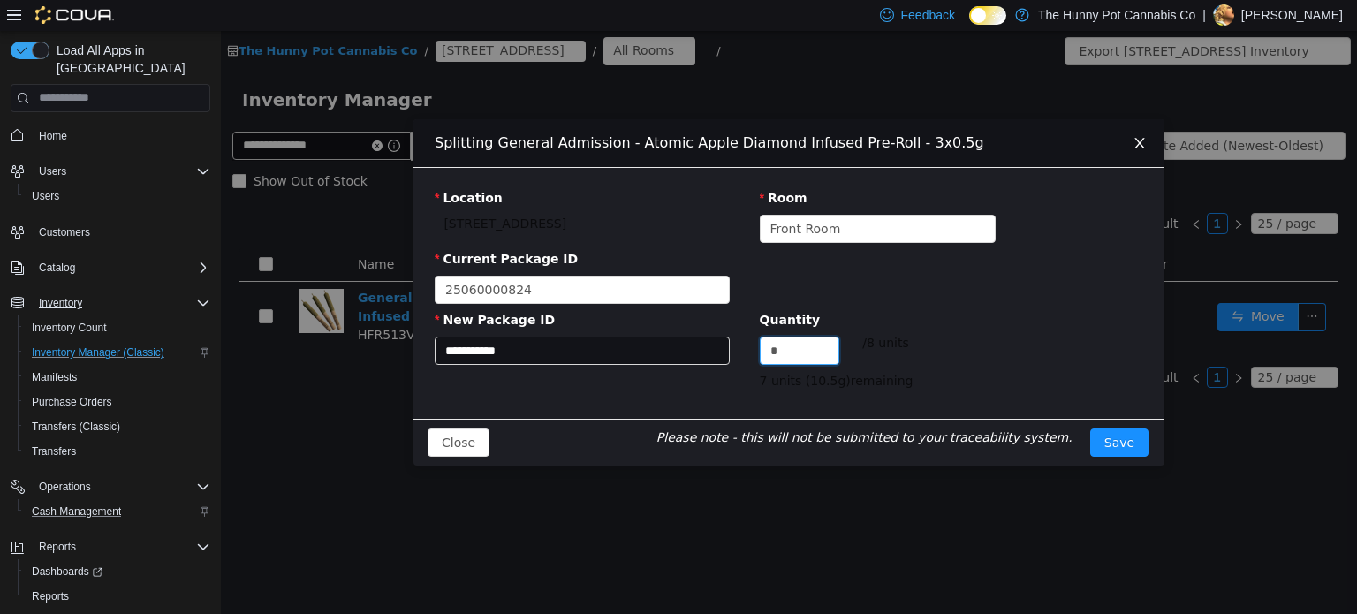
type input "*"
click at [984, 342] on div "Quantity * / 8 units" at bounding box center [893, 340] width 266 height 61
click at [1135, 437] on button "Save" at bounding box center [1120, 442] width 58 height 28
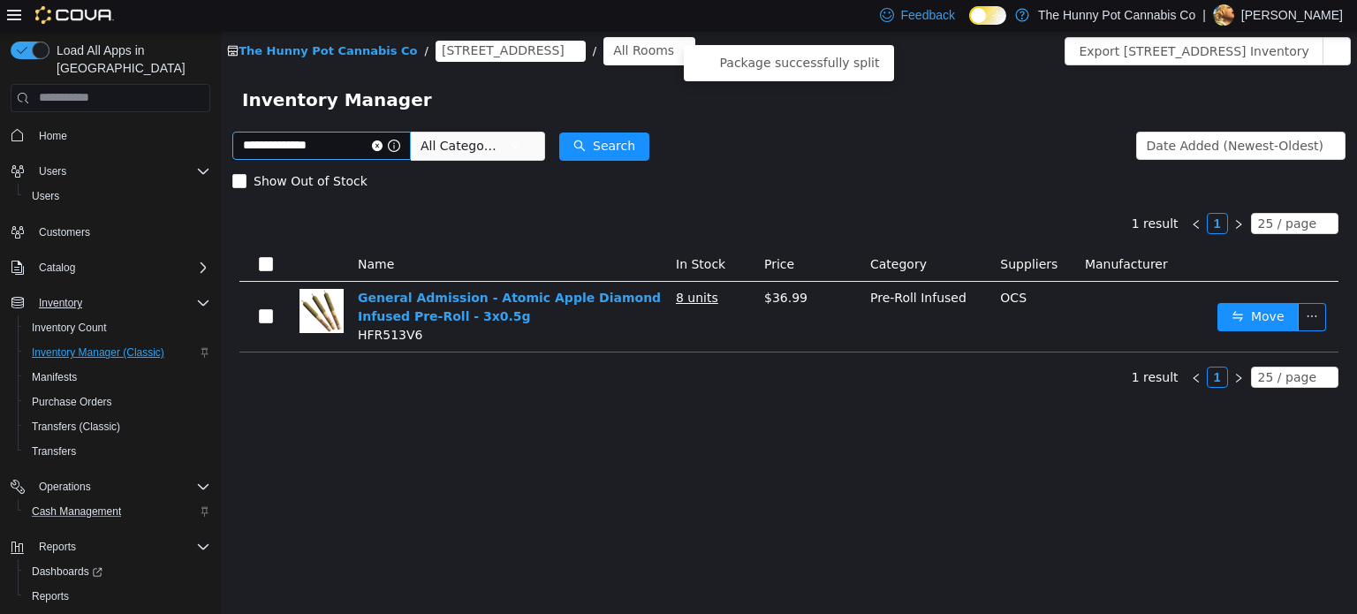
click at [383, 142] on icon "icon: close-circle" at bounding box center [377, 145] width 11 height 11
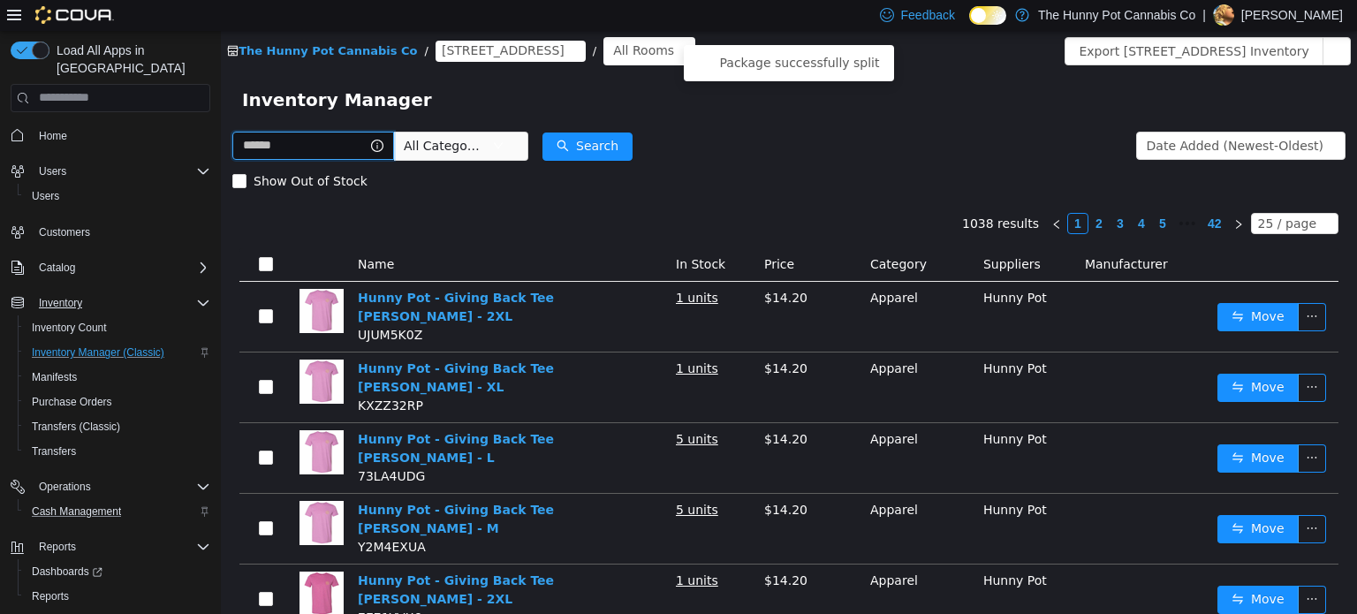
click at [256, 150] on input "text" at bounding box center [313, 145] width 162 height 28
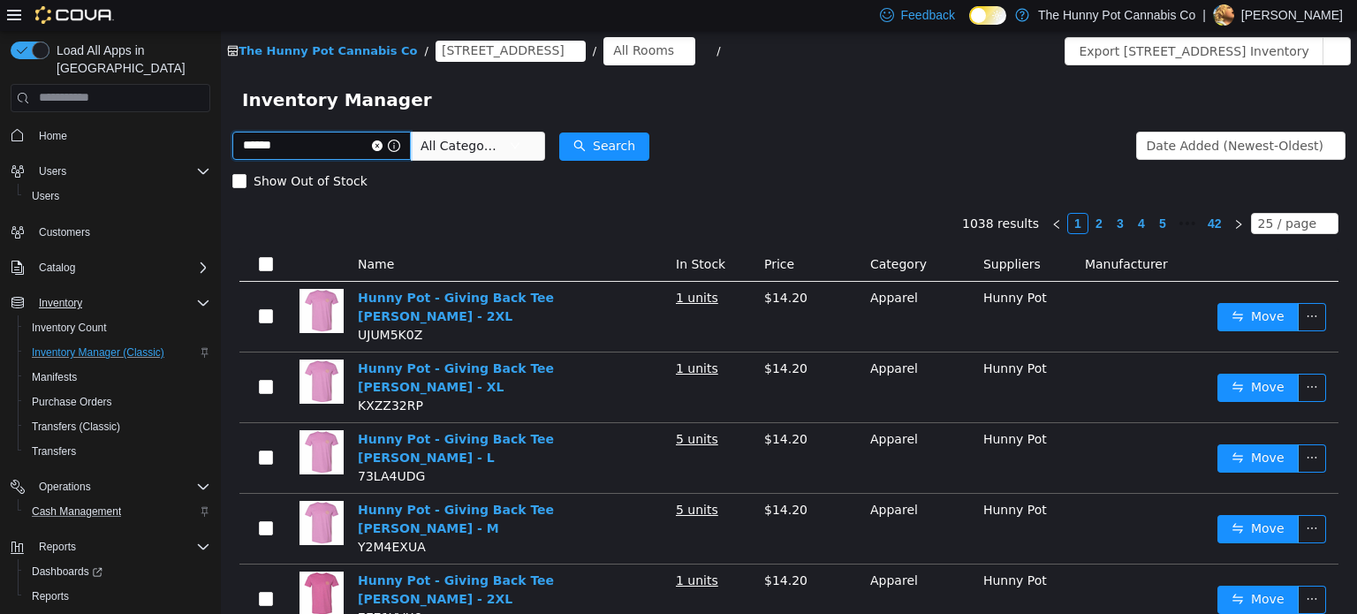
type input "******"
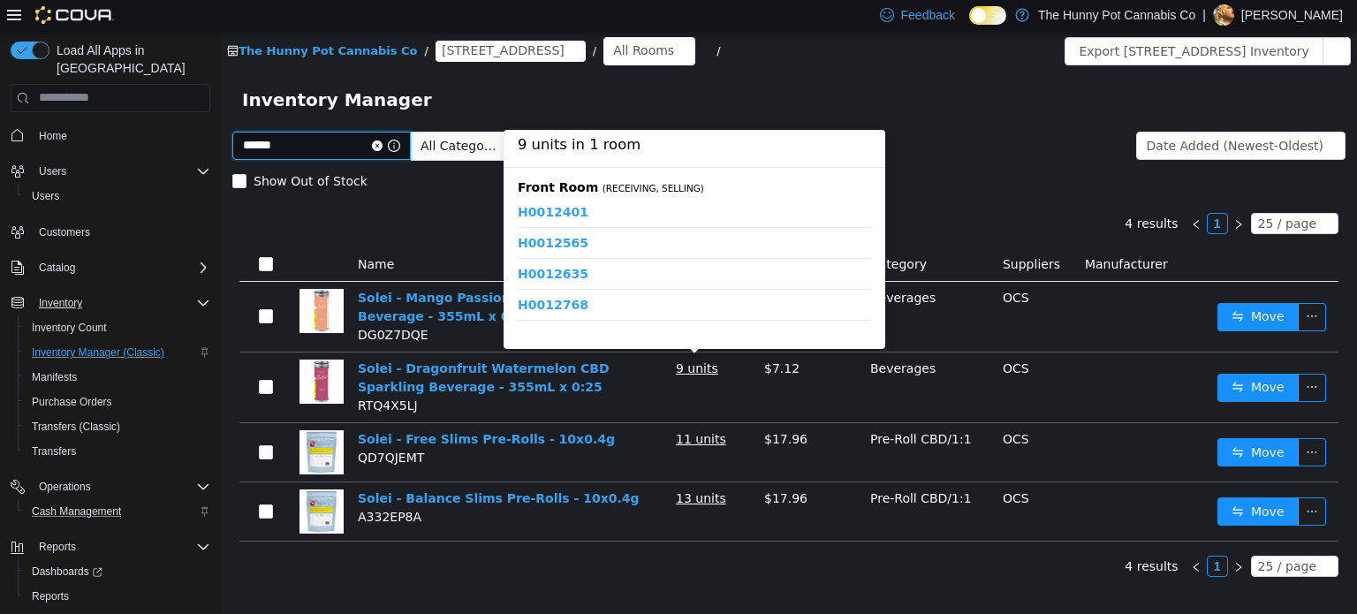
scroll to position [114, 0]
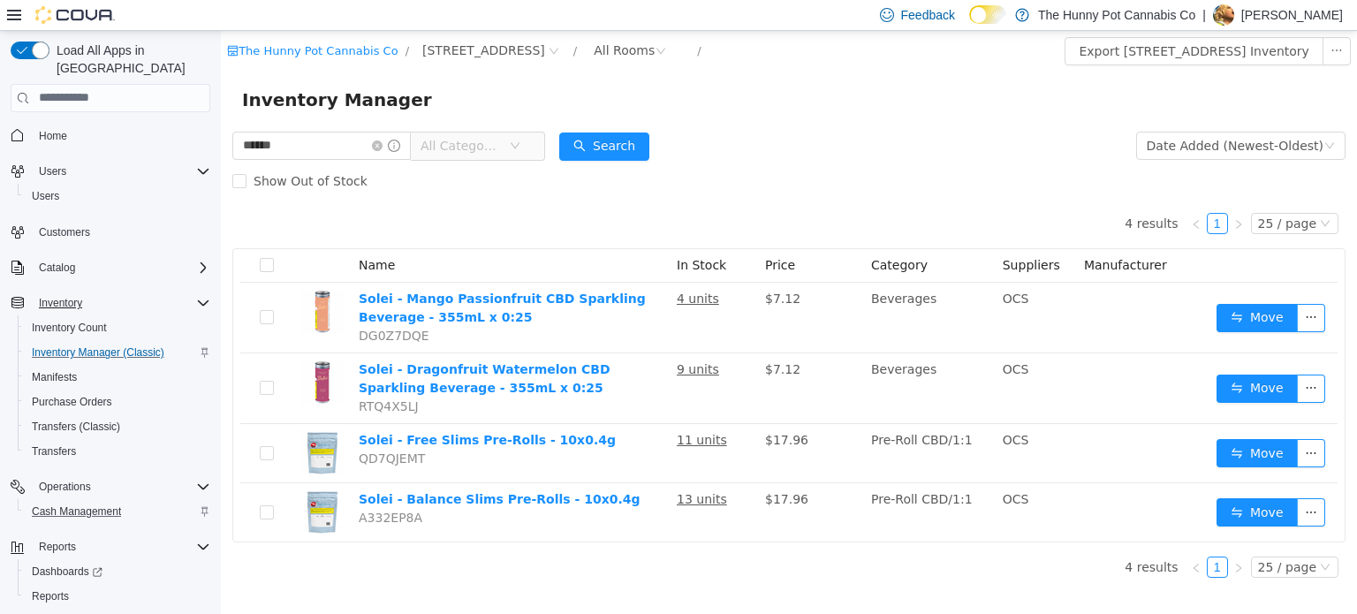
click at [968, 171] on div "Show Out of Stock" at bounding box center [789, 180] width 1114 height 35
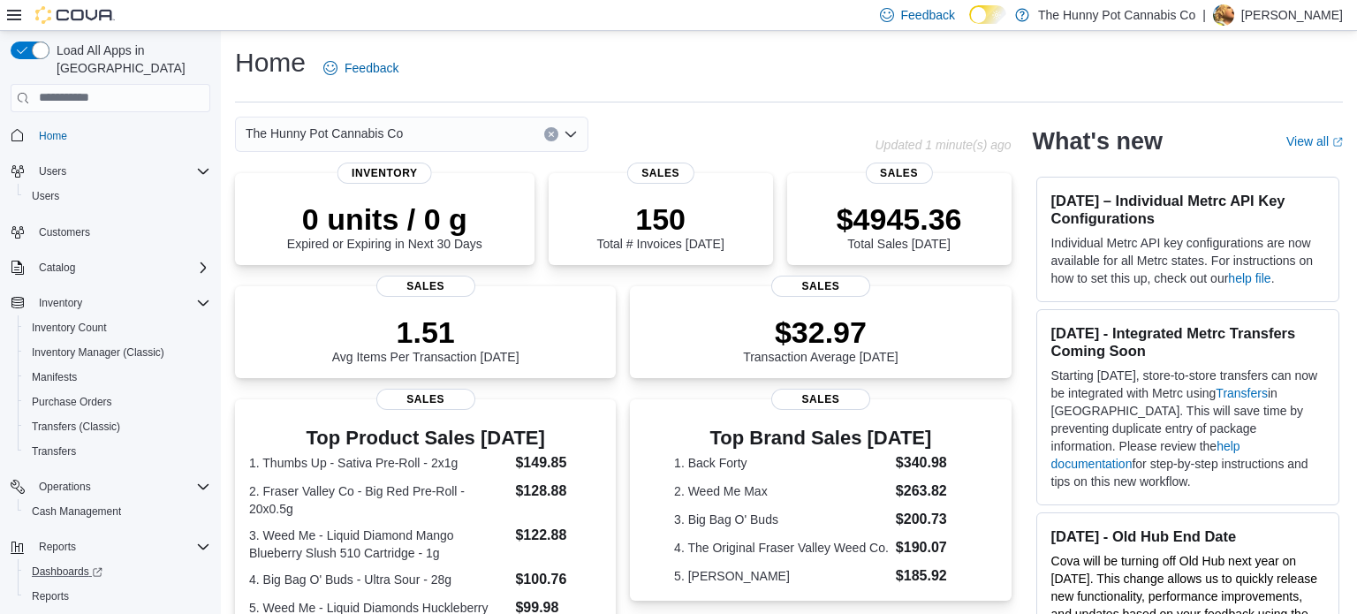
scroll to position [28, 0]
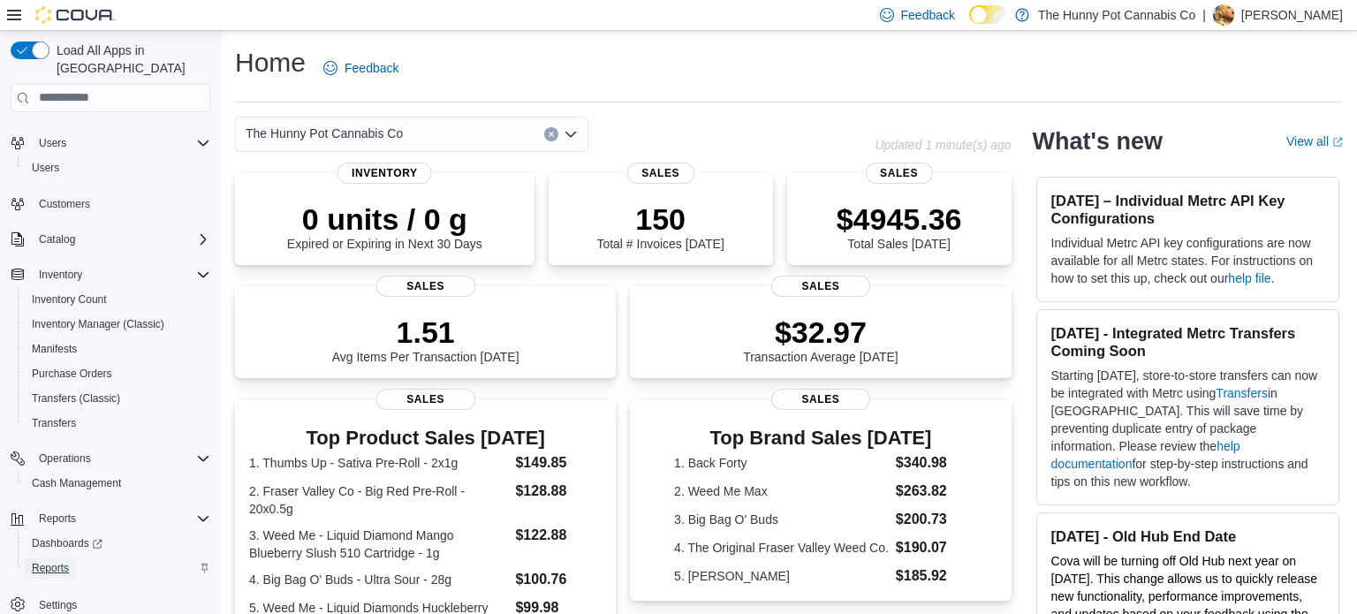
click at [60, 561] on span "Reports" at bounding box center [50, 568] width 37 height 14
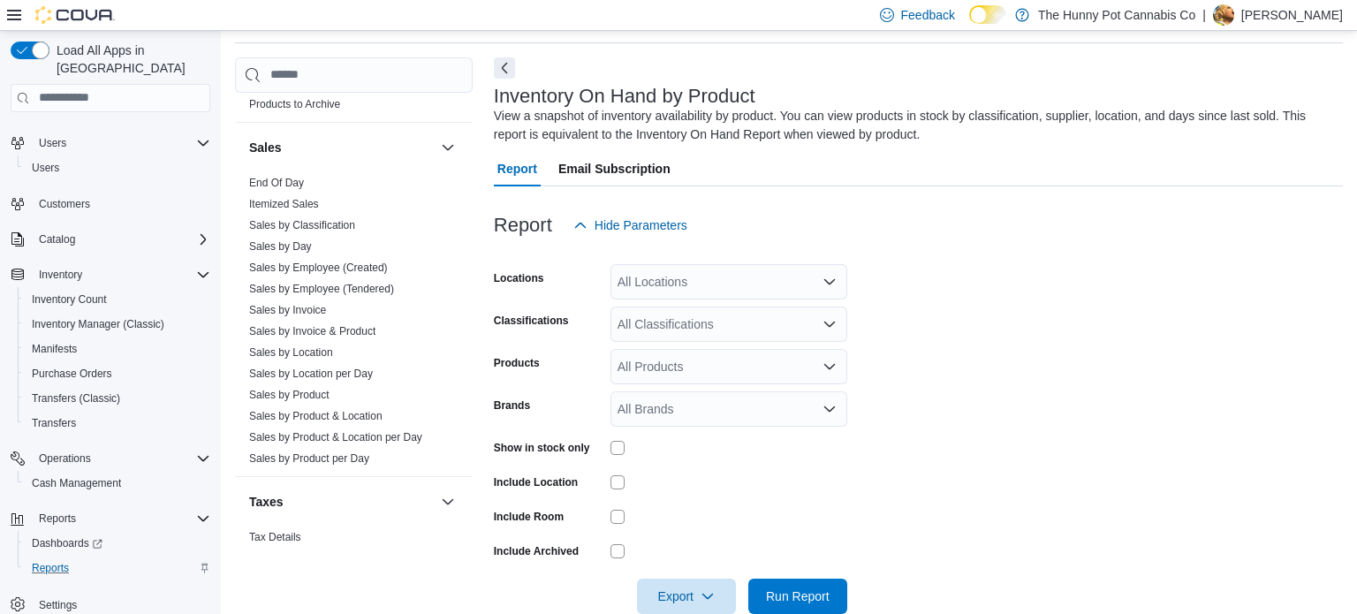
scroll to position [886, 0]
click at [347, 337] on link "Sales by Invoice & Product" at bounding box center [312, 335] width 126 height 12
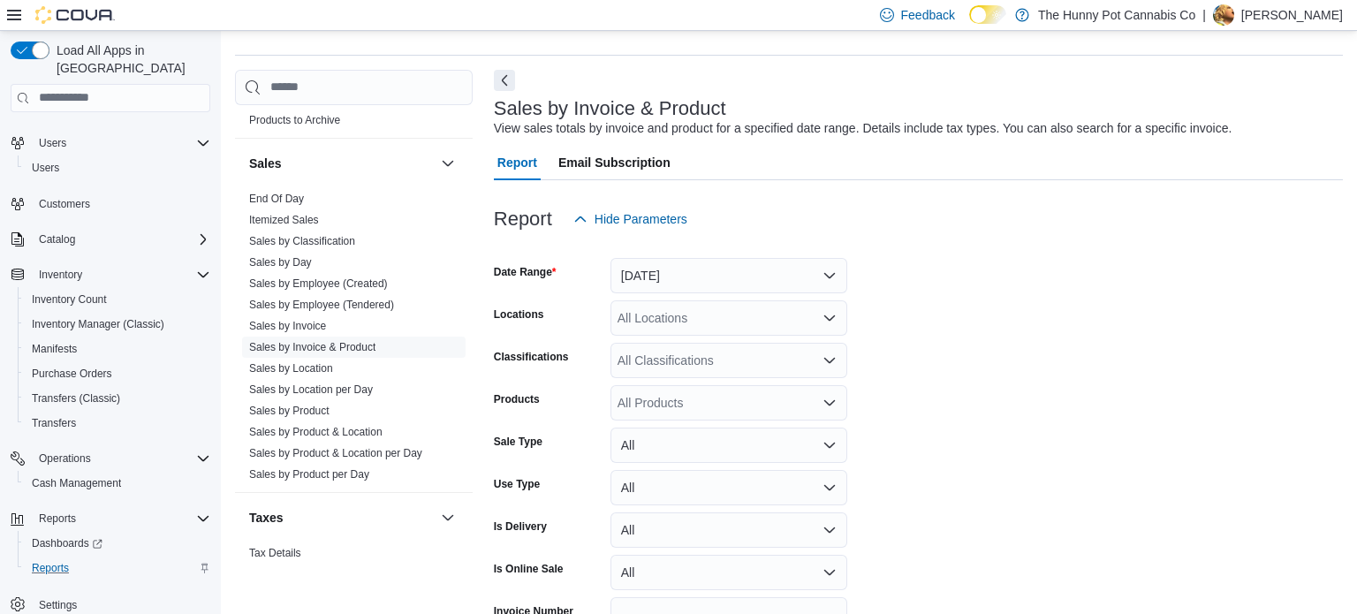
scroll to position [41, 0]
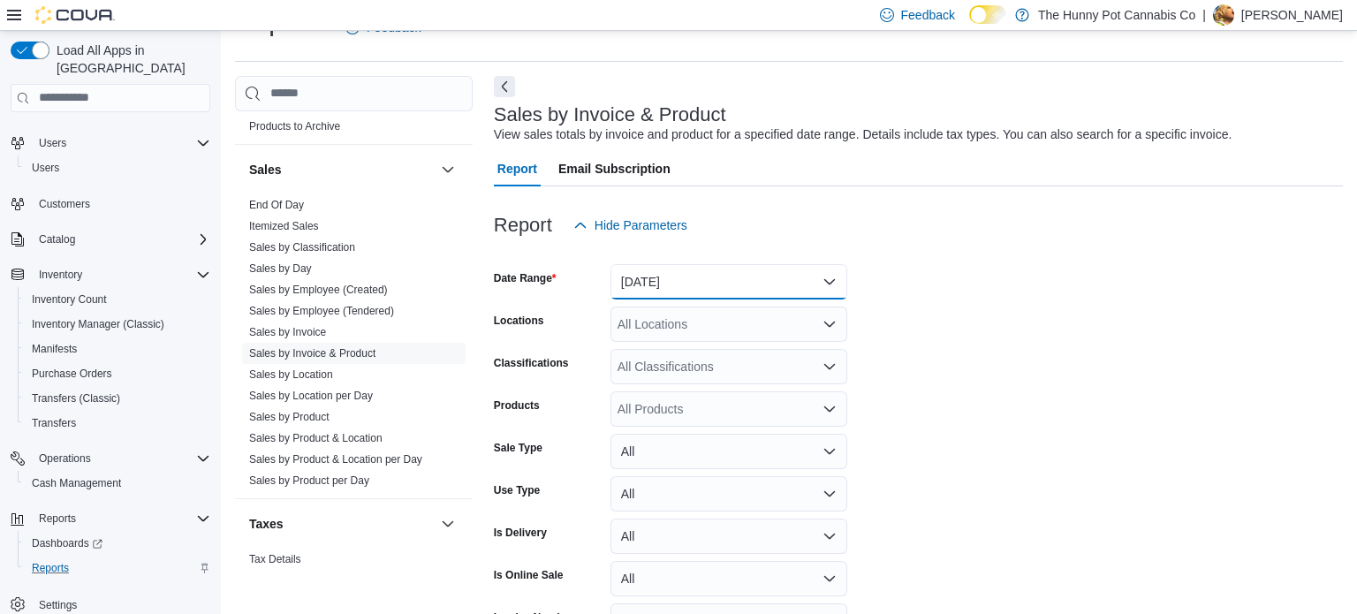
click at [672, 271] on button "Yesterday" at bounding box center [729, 281] width 237 height 35
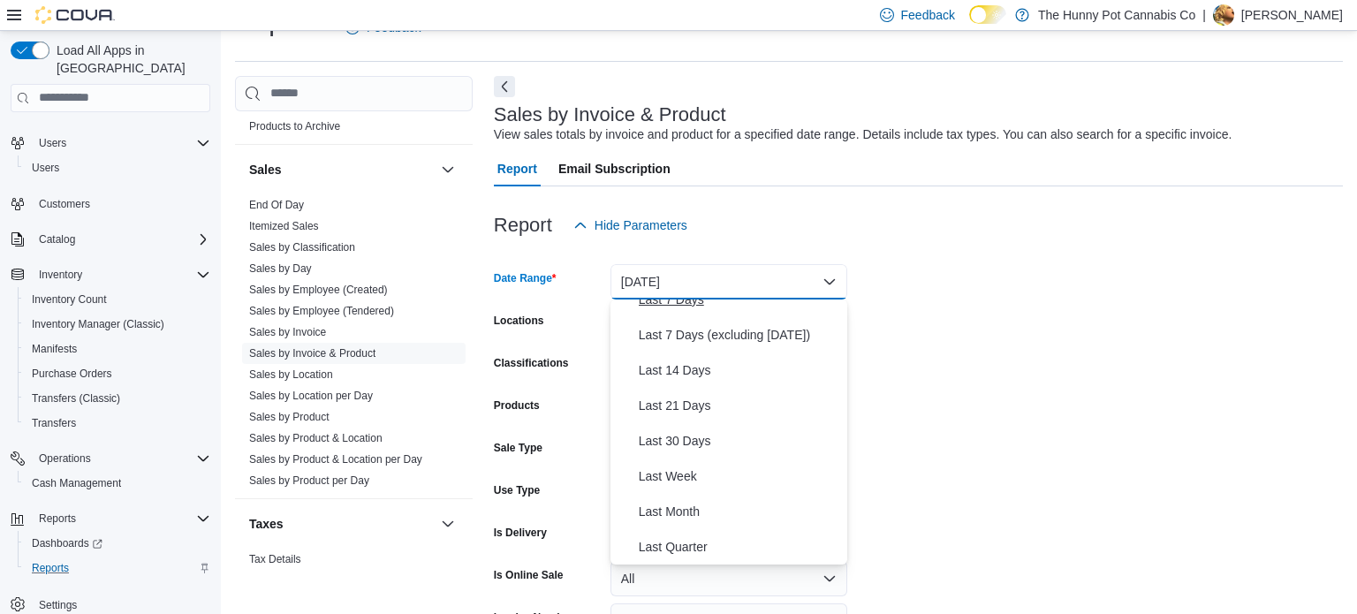
scroll to position [129, 0]
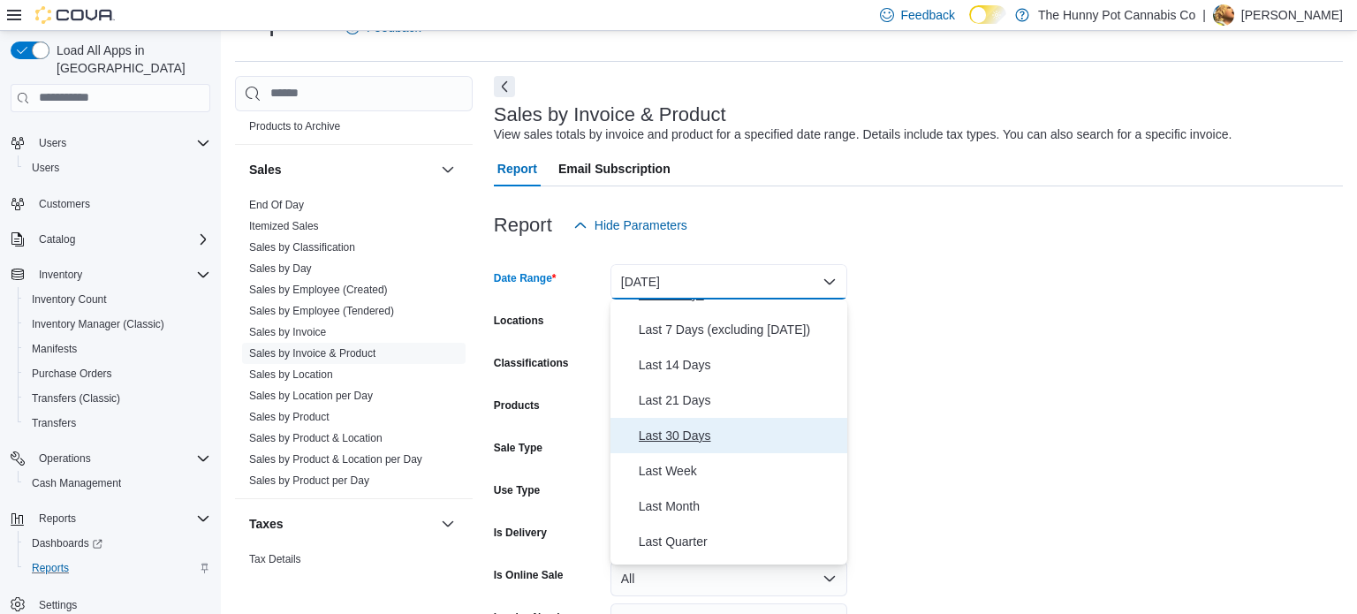
click at [667, 430] on span "Last 30 Days" at bounding box center [739, 435] width 201 height 21
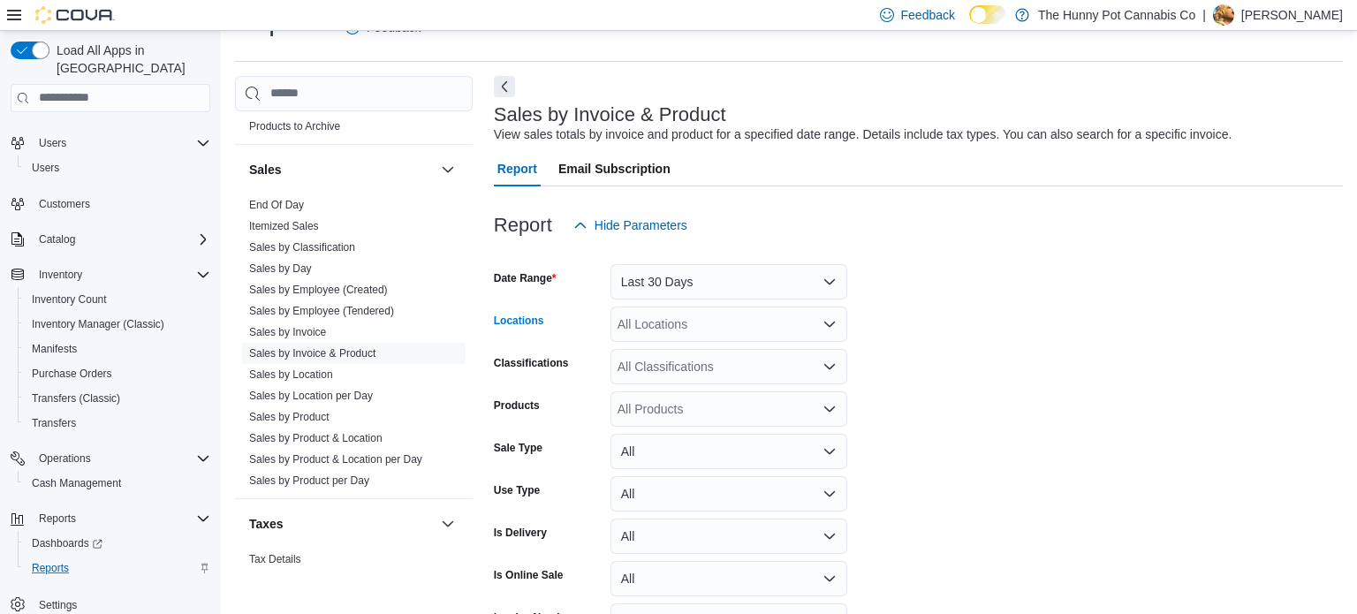
click at [694, 317] on div "All Locations" at bounding box center [729, 324] width 237 height 35
type input "***"
click at [718, 354] on span "[STREET_ADDRESS]" at bounding box center [710, 355] width 122 height 18
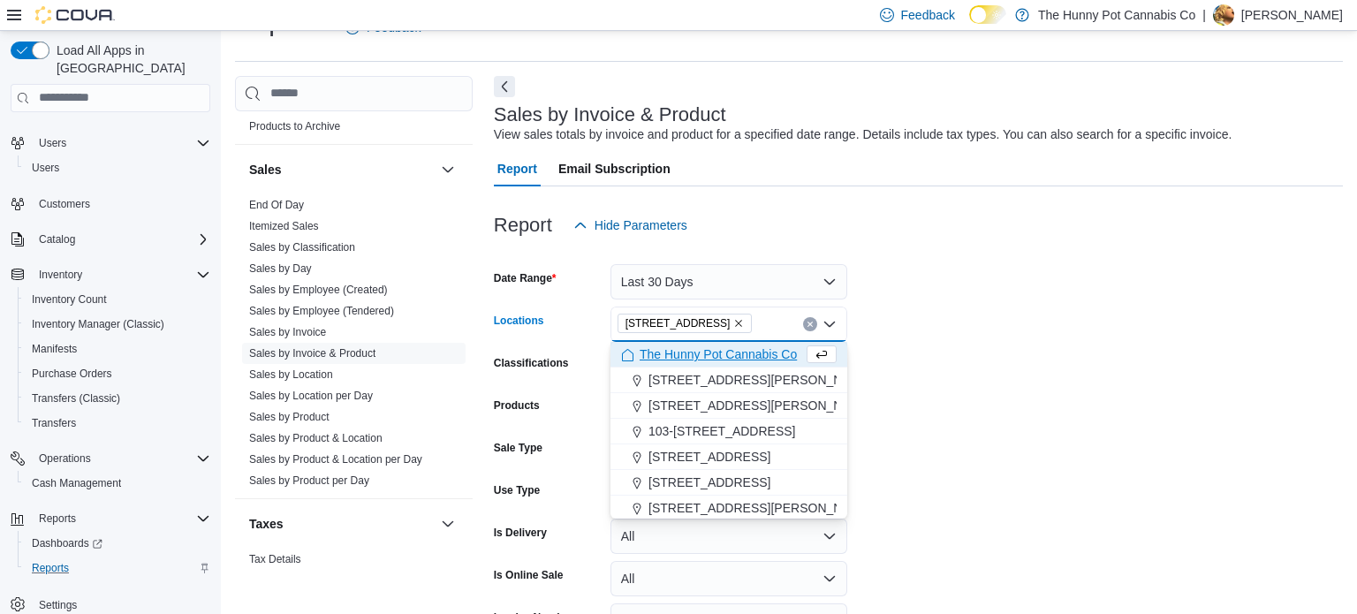
click at [947, 346] on form "Date Range Last 30 Days Locations 206 Bank Street Combo box. Selected. 206 Bank…" at bounding box center [918, 465] width 849 height 445
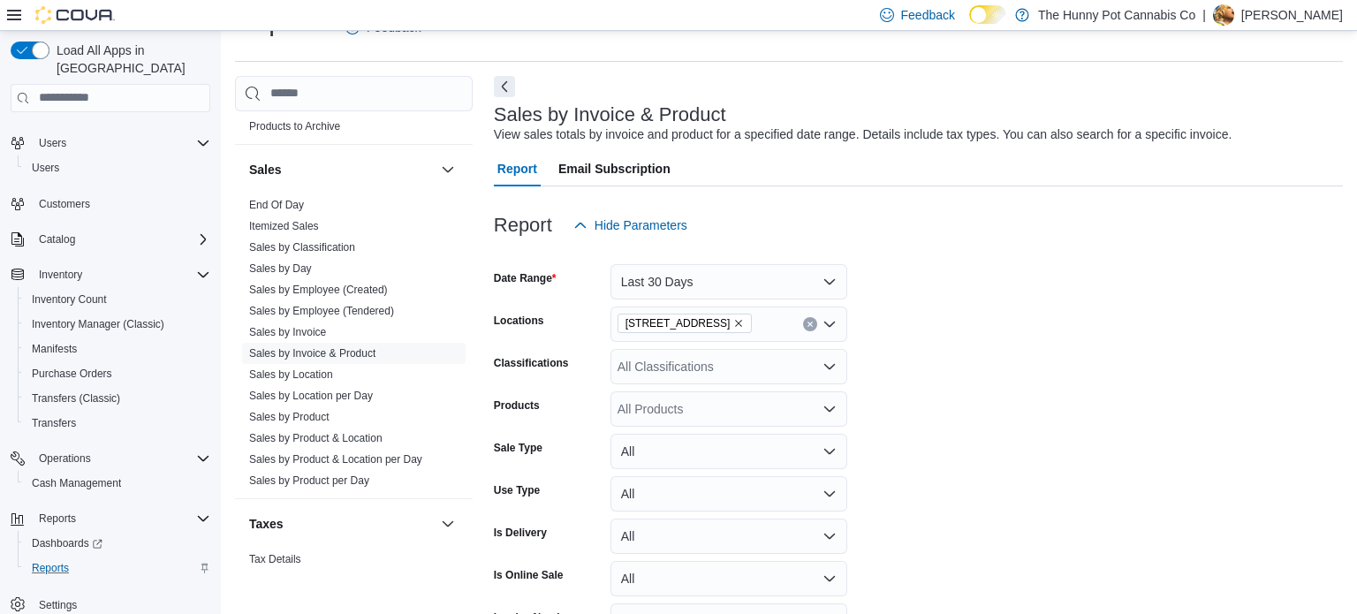
click at [753, 407] on div "All Products" at bounding box center [729, 409] width 237 height 35
paste input "**********"
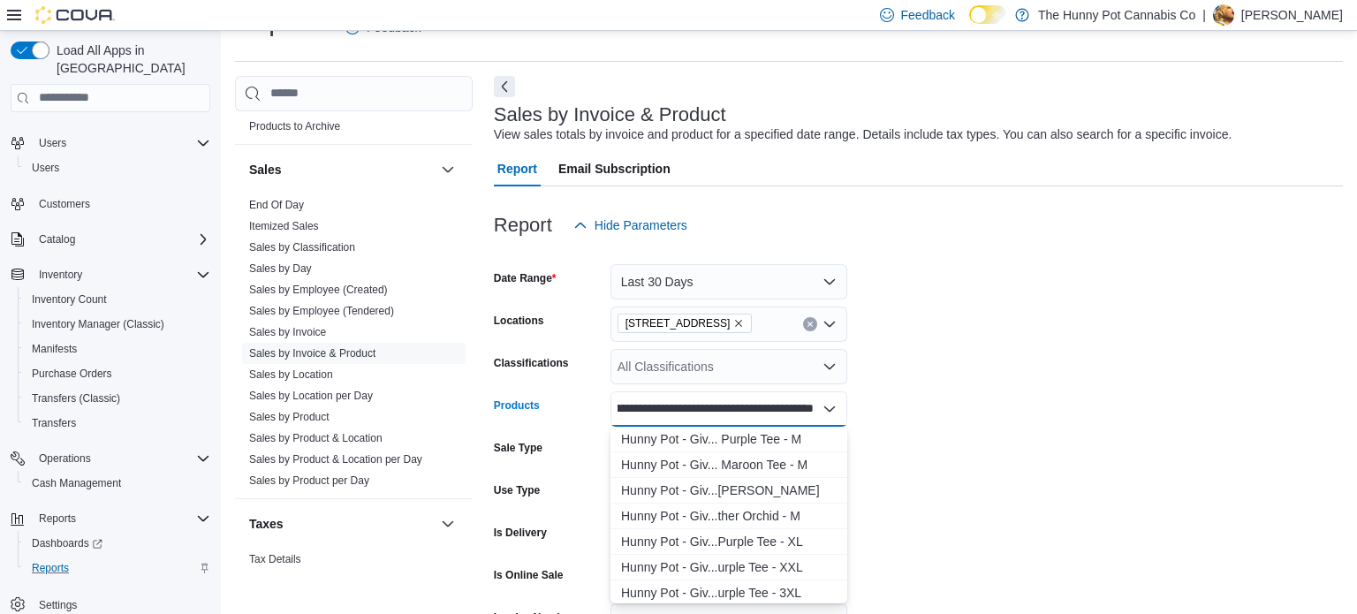
scroll to position [0, 69]
type input "**********"
click at [734, 436] on div "Hunny Pot - Giv... Purple Tee - M" at bounding box center [729, 439] width 216 height 18
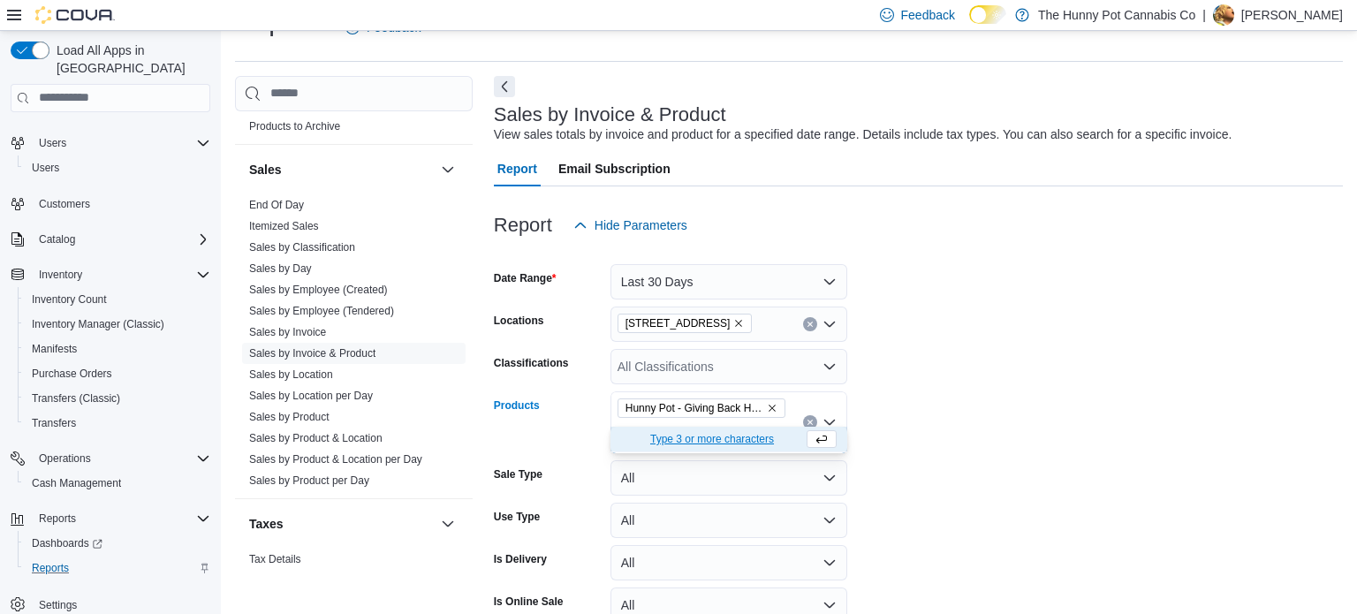
scroll to position [0, 0]
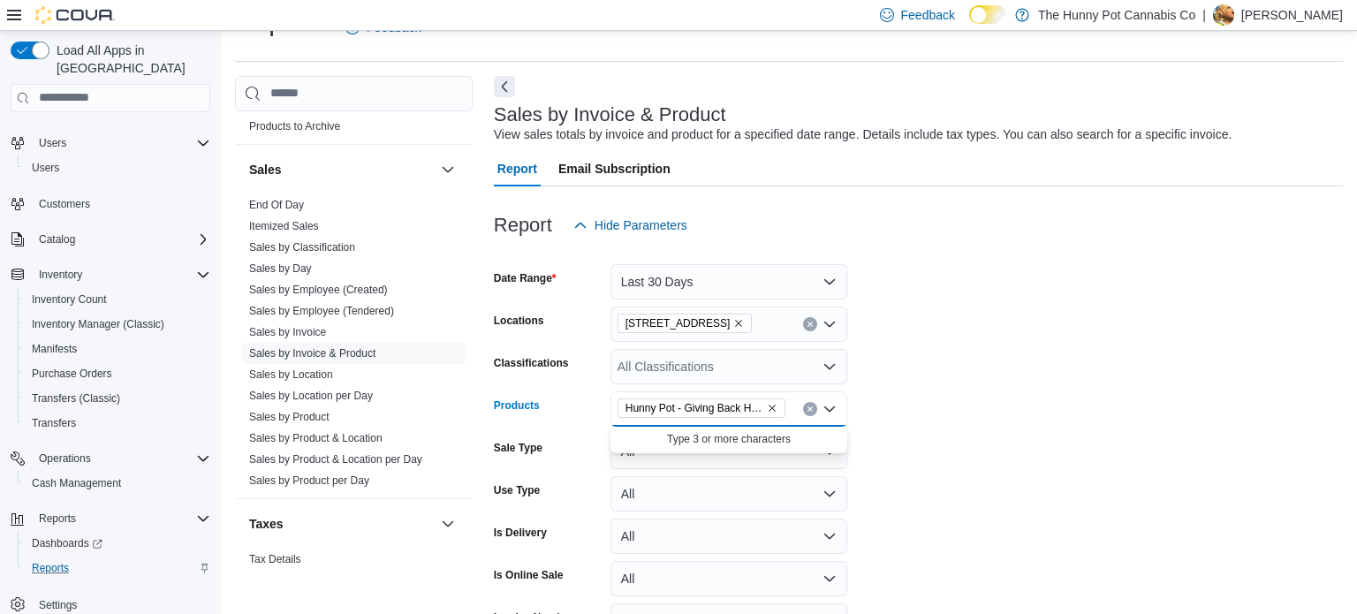
paste input "**********"
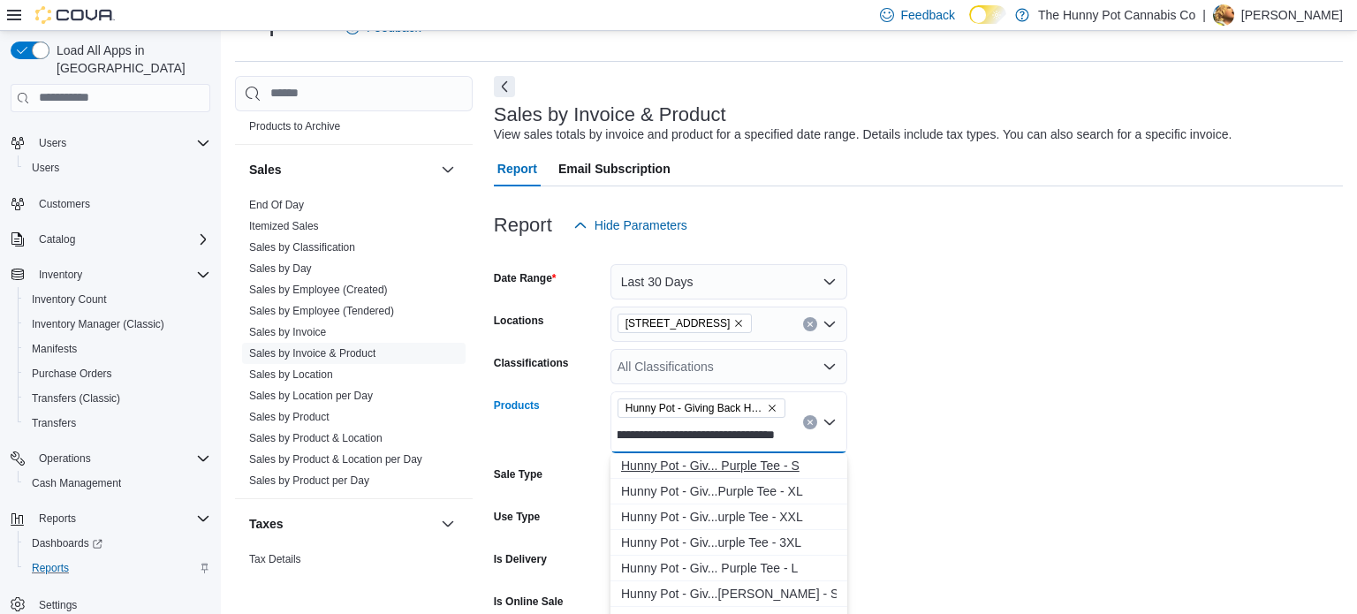
scroll to position [0, 87]
type input "**********"
click at [765, 461] on div "Hunny Pot - Giv... Purple Tee - S" at bounding box center [729, 466] width 216 height 18
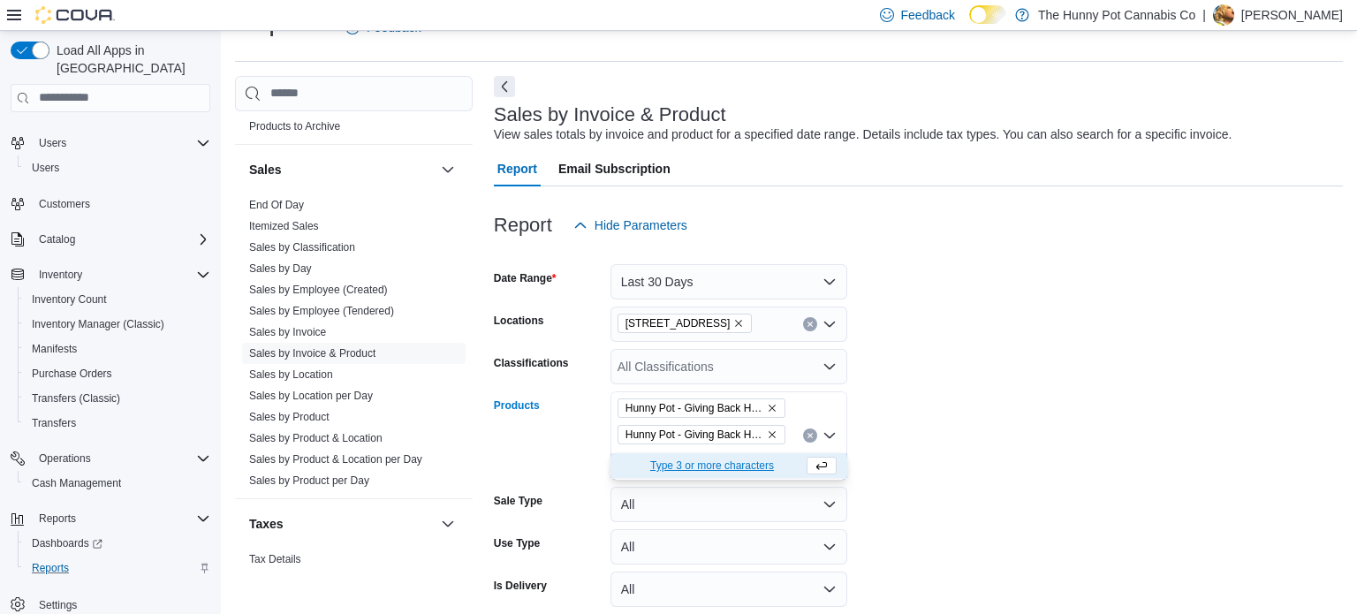
scroll to position [0, 0]
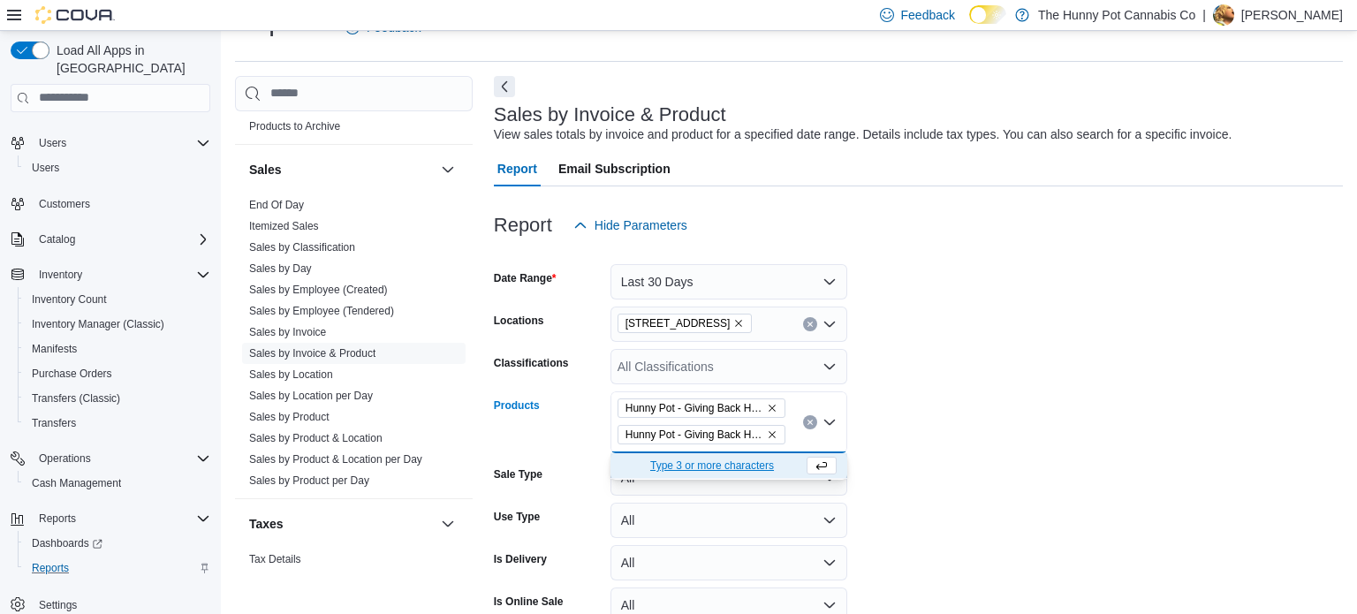
click at [989, 426] on form "Date Range Last 30 Days Locations 206 Bank Street Classifications All Classific…" at bounding box center [918, 479] width 849 height 472
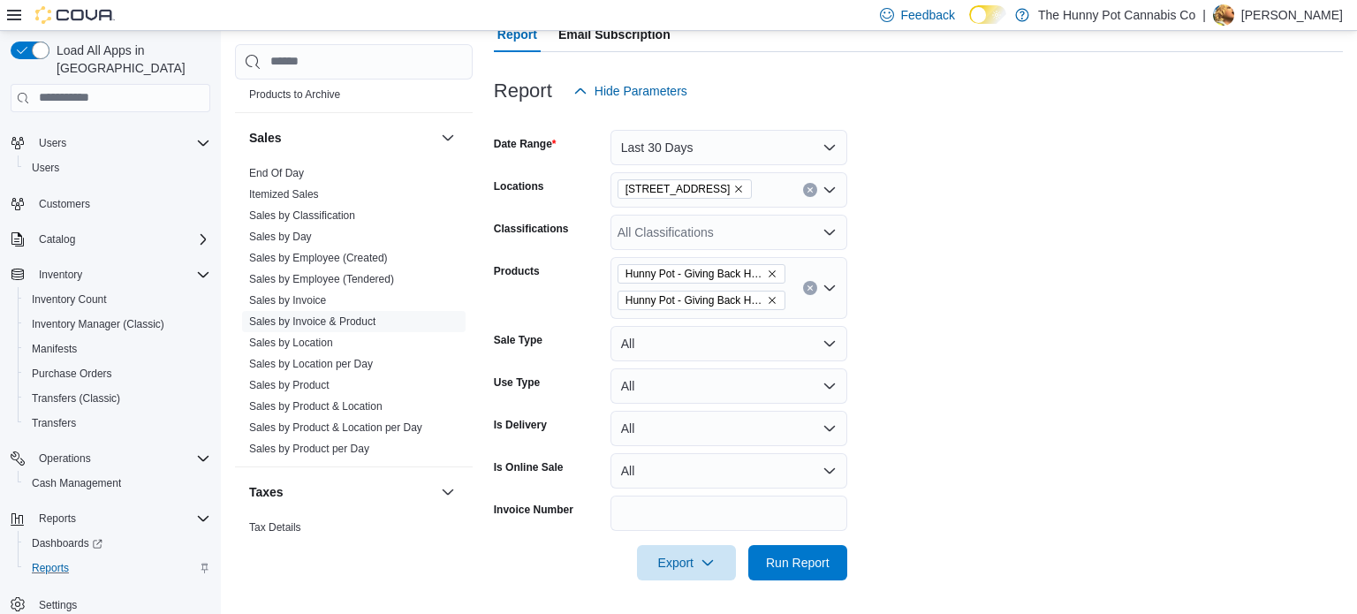
scroll to position [176, 0]
click at [812, 551] on span "Run Report" at bounding box center [798, 561] width 78 height 35
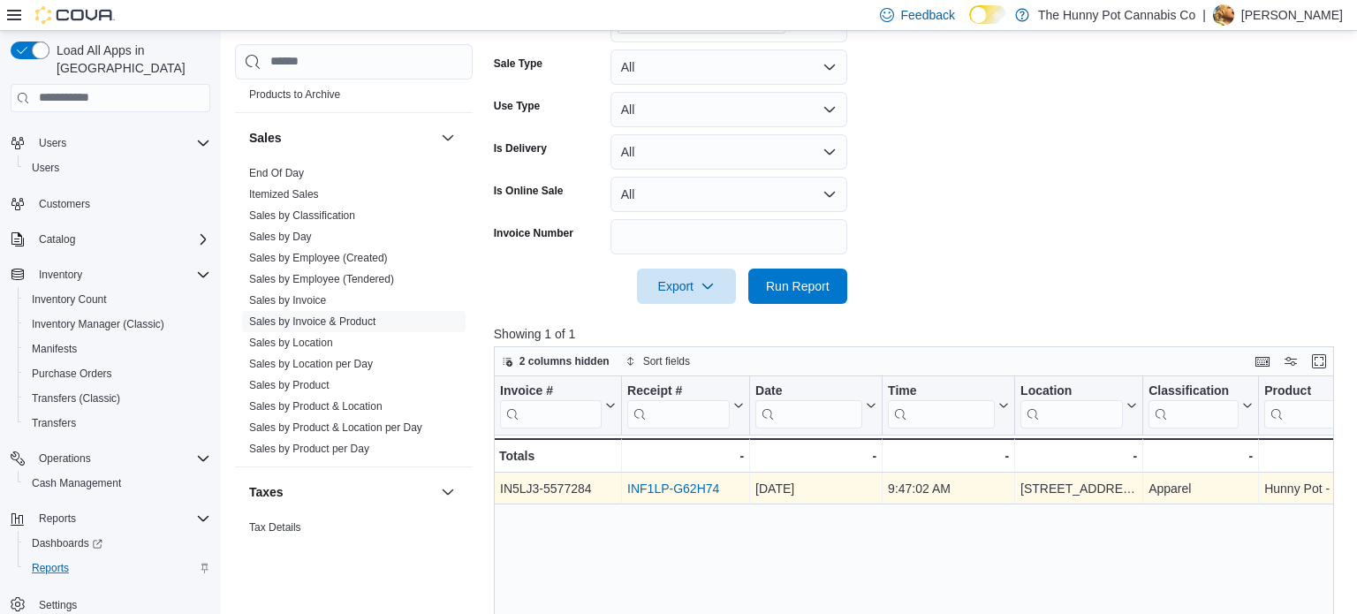
click at [701, 491] on link "INF1LP-G62H74" at bounding box center [673, 489] width 92 height 14
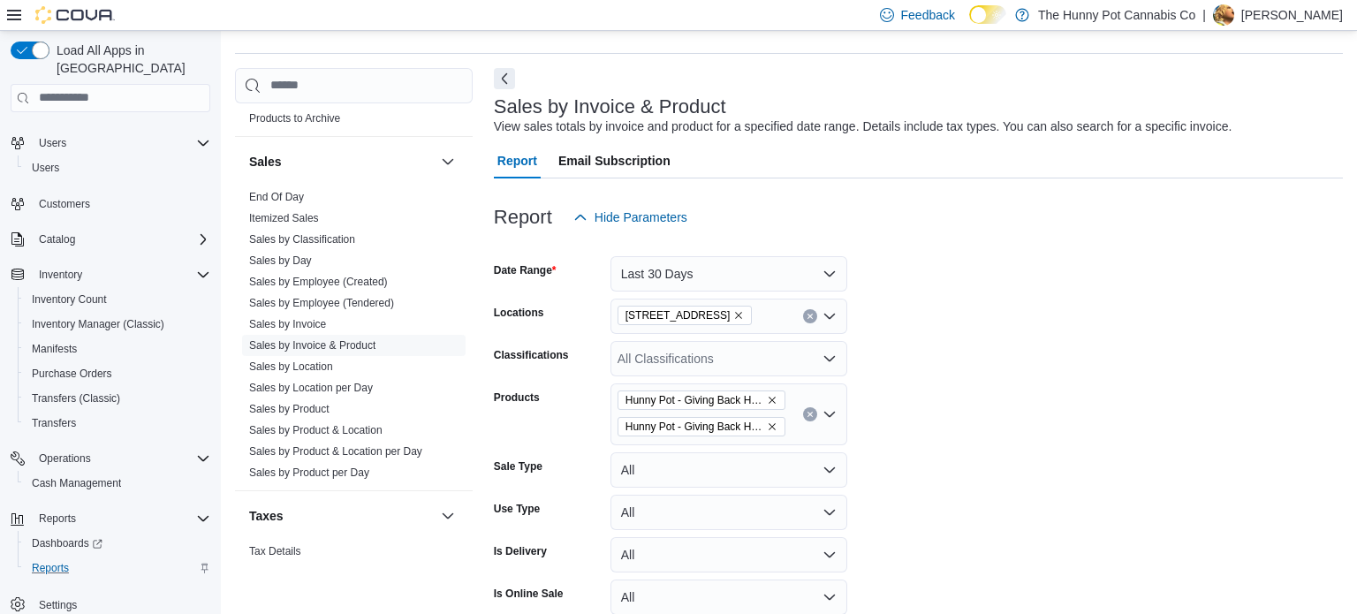
scroll to position [47, 0]
click at [811, 415] on icon "Clear input" at bounding box center [810, 416] width 7 height 7
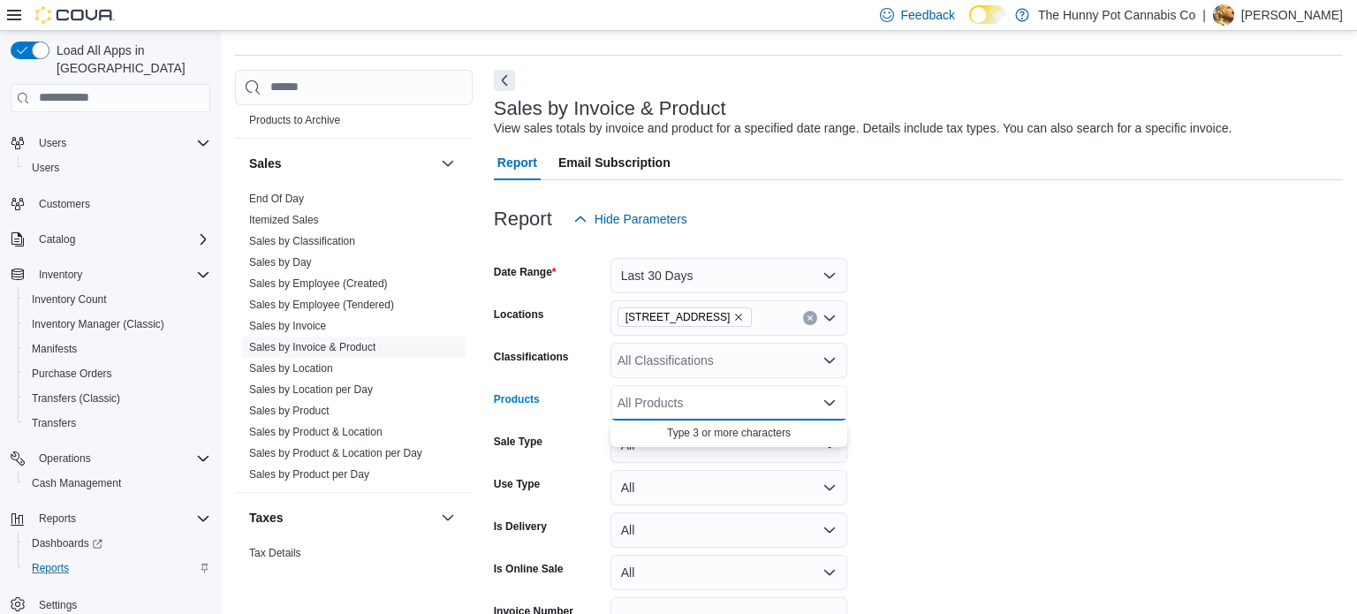
paste input "**********"
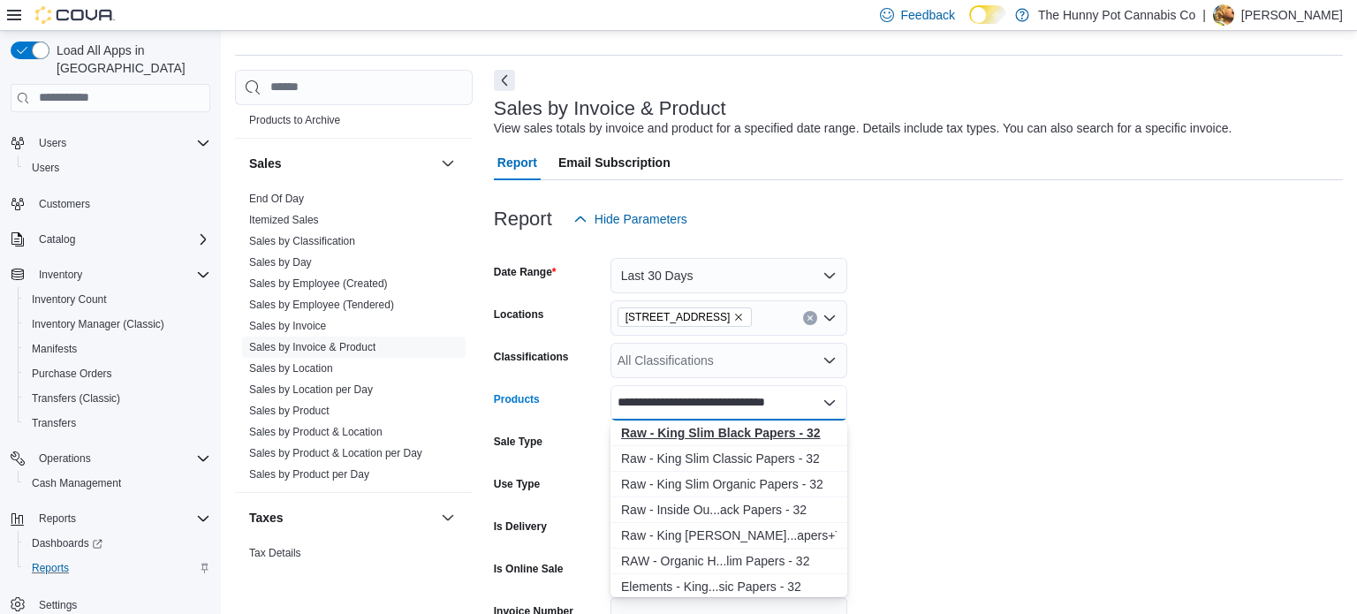
type input "**********"
click at [742, 433] on strong "Raw - King Slim Black Papers - 32" at bounding box center [721, 433] width 200 height 14
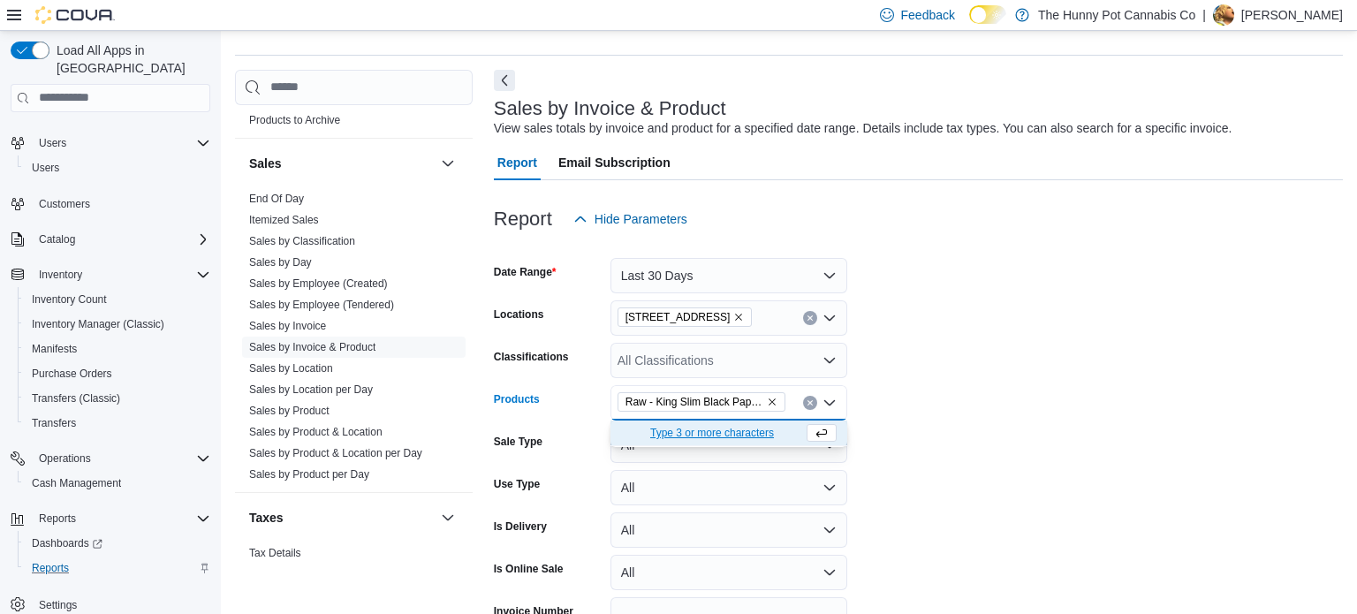
click at [929, 441] on form "Date Range Last 30 Days Locations 206 Bank Street Classifications All Classific…" at bounding box center [918, 459] width 849 height 445
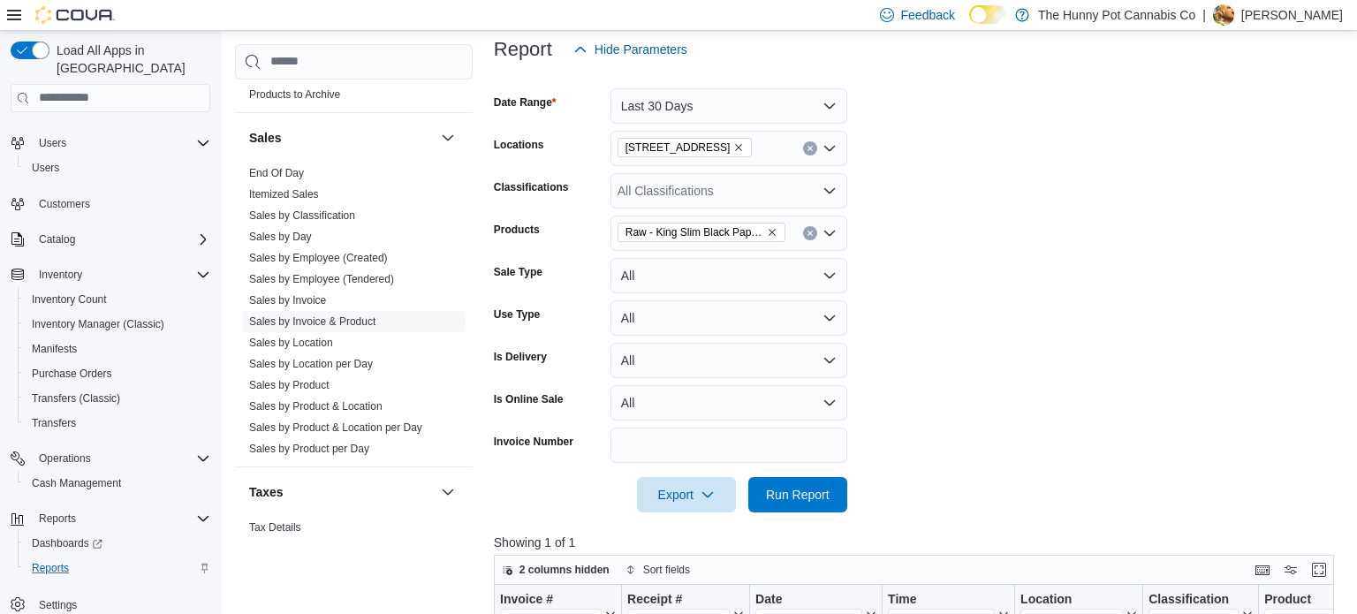
scroll to position [223, 0]
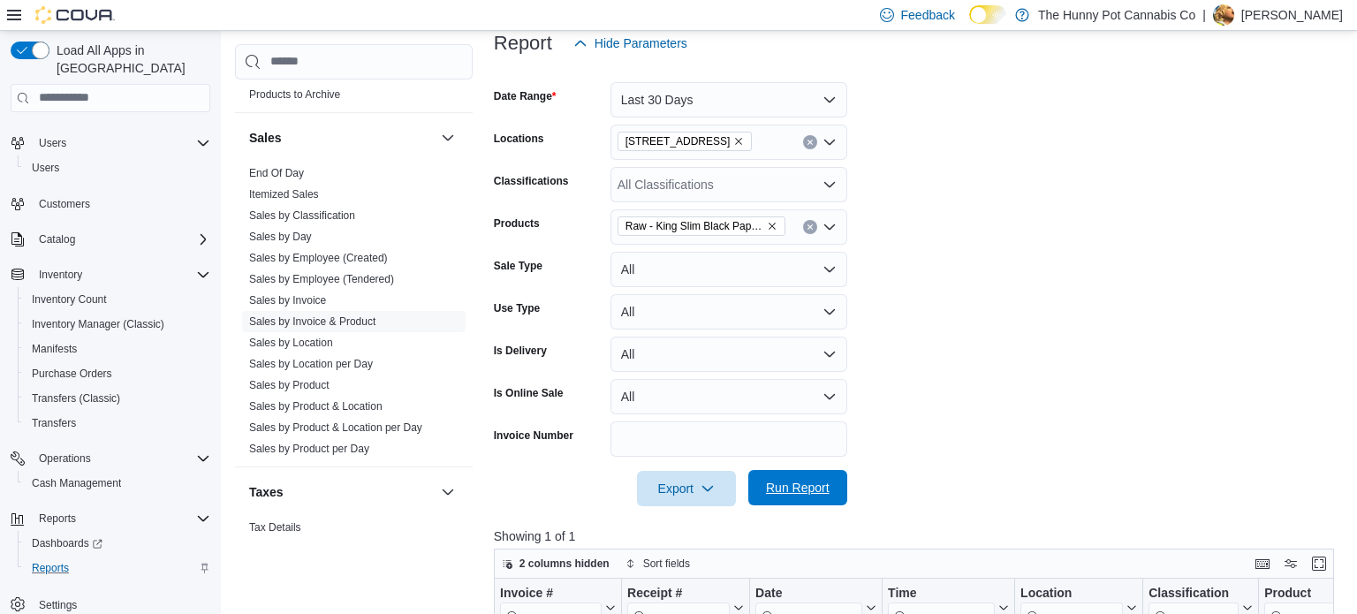
click at [821, 486] on span "Run Report" at bounding box center [798, 488] width 64 height 18
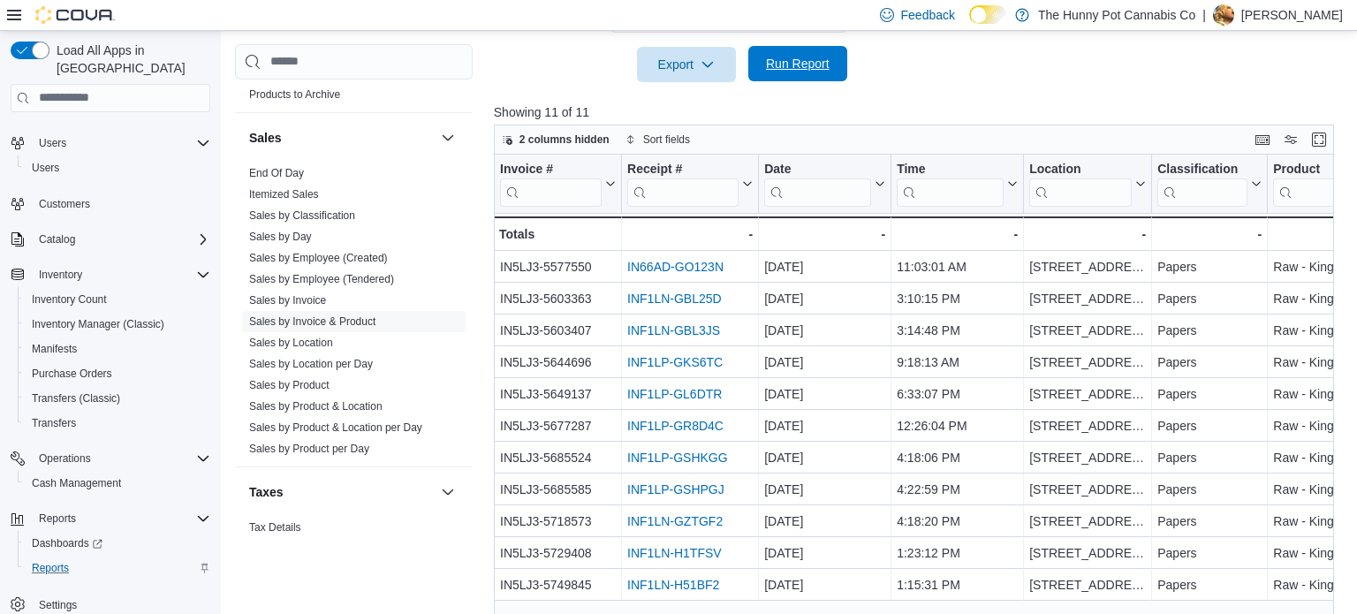
scroll to position [662, 0]
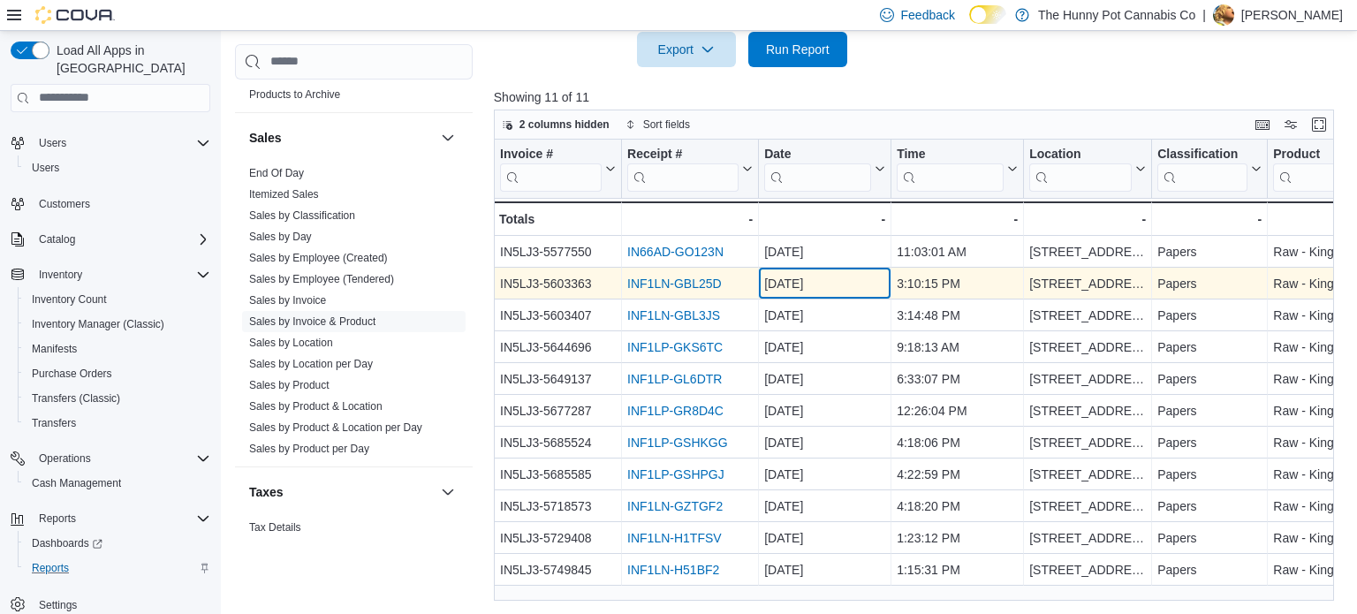
click at [842, 273] on div "Jul 18, 2025" at bounding box center [824, 283] width 121 height 21
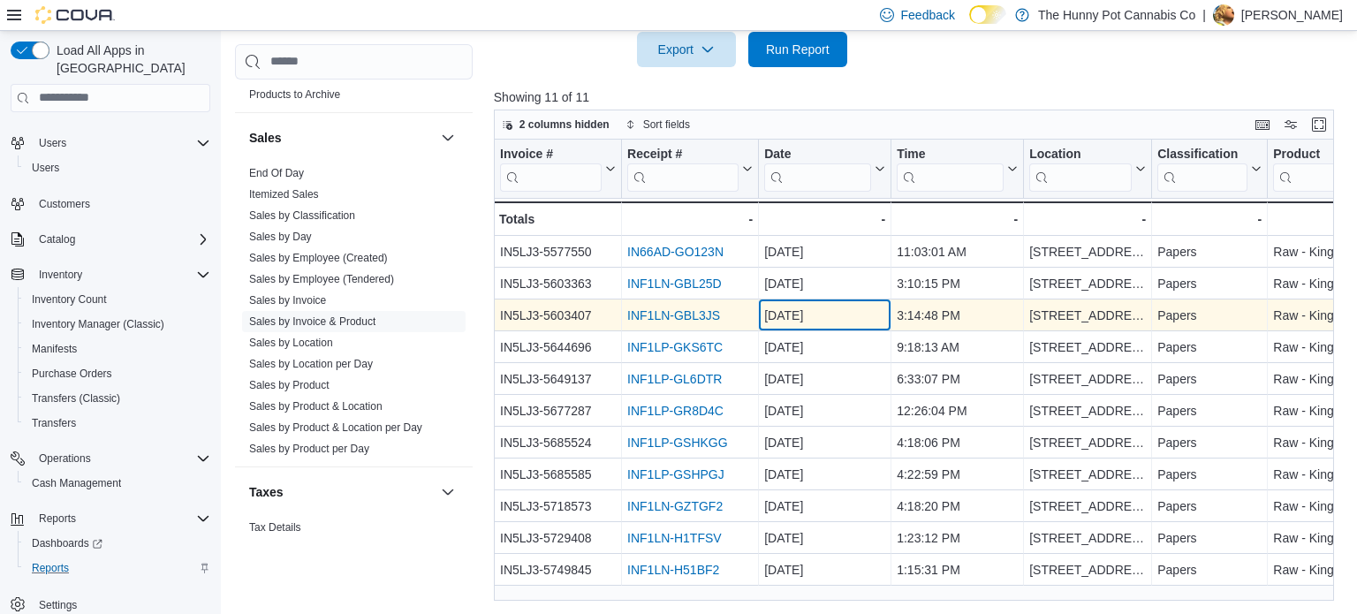
click at [868, 322] on div "Jul 18, 2025" at bounding box center [824, 315] width 121 height 21
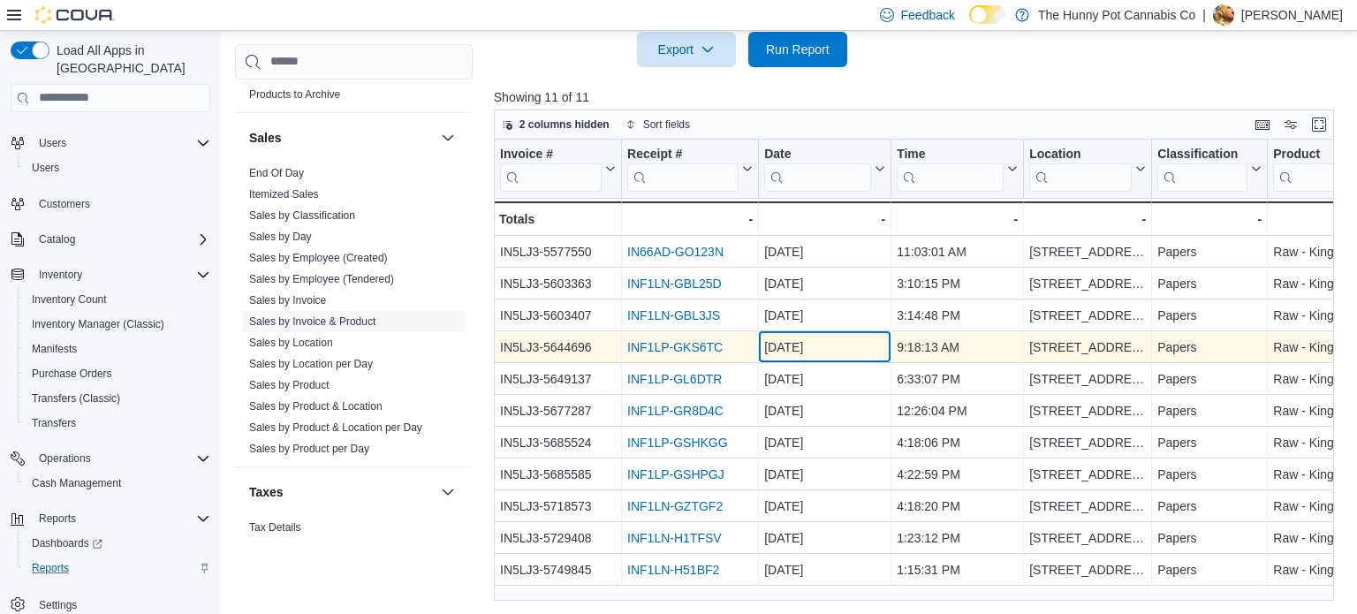
click at [850, 337] on div "Jul 25, 2025" at bounding box center [824, 347] width 121 height 21
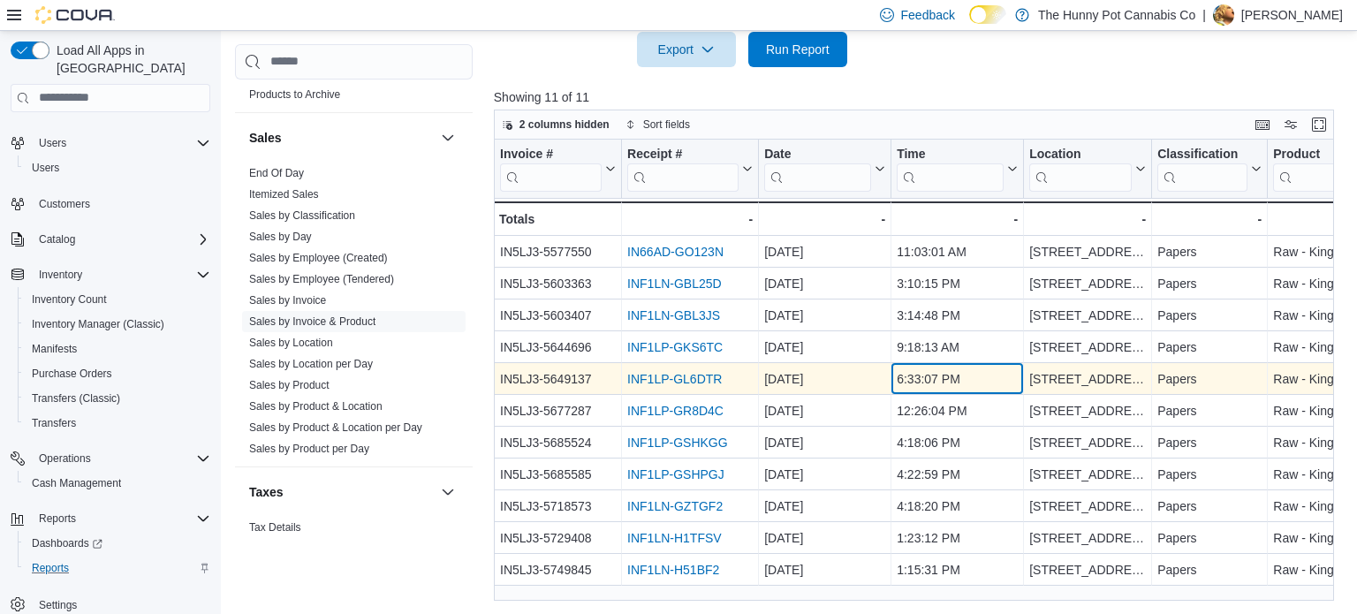
click at [920, 371] on div "6:33:07 PM" at bounding box center [957, 379] width 121 height 21
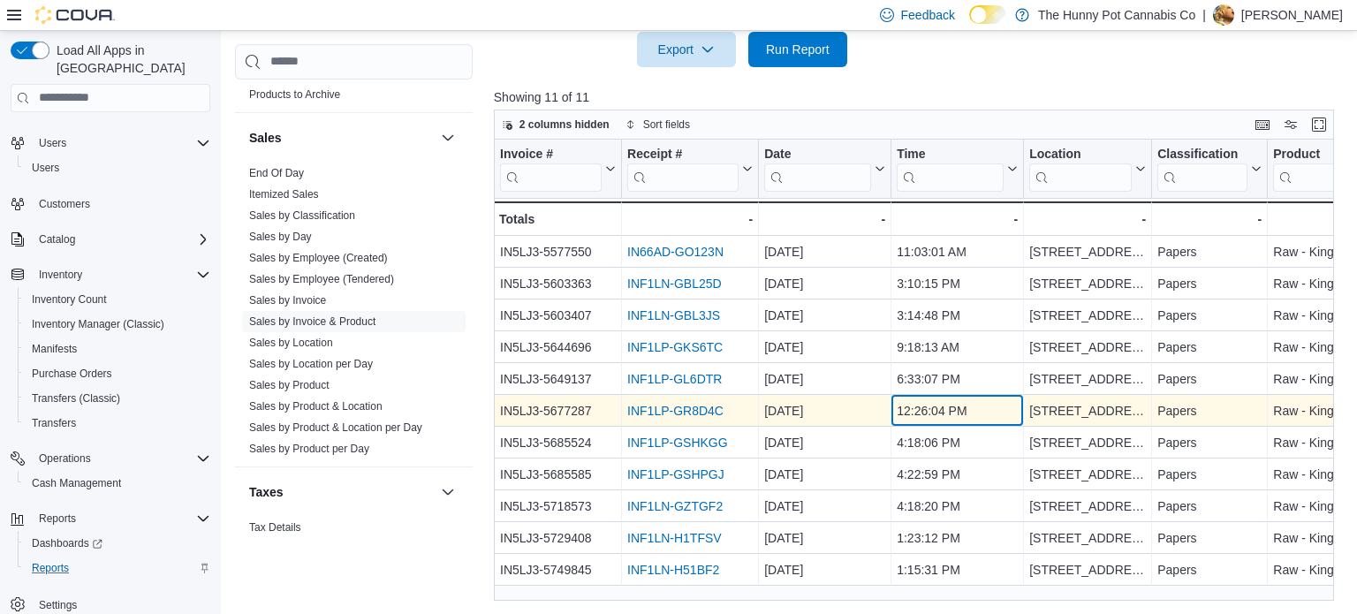
click at [955, 404] on div "12:26:04 PM" at bounding box center [957, 410] width 121 height 21
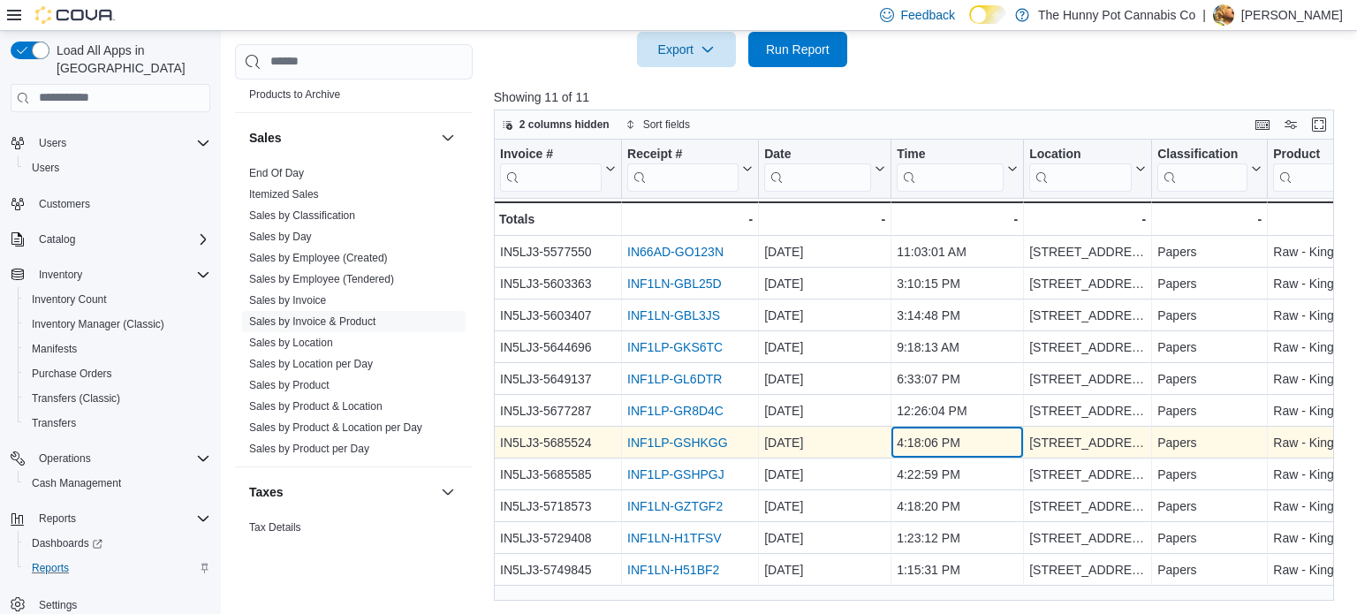
click at [956, 440] on div "4:18:06 PM" at bounding box center [957, 442] width 121 height 21
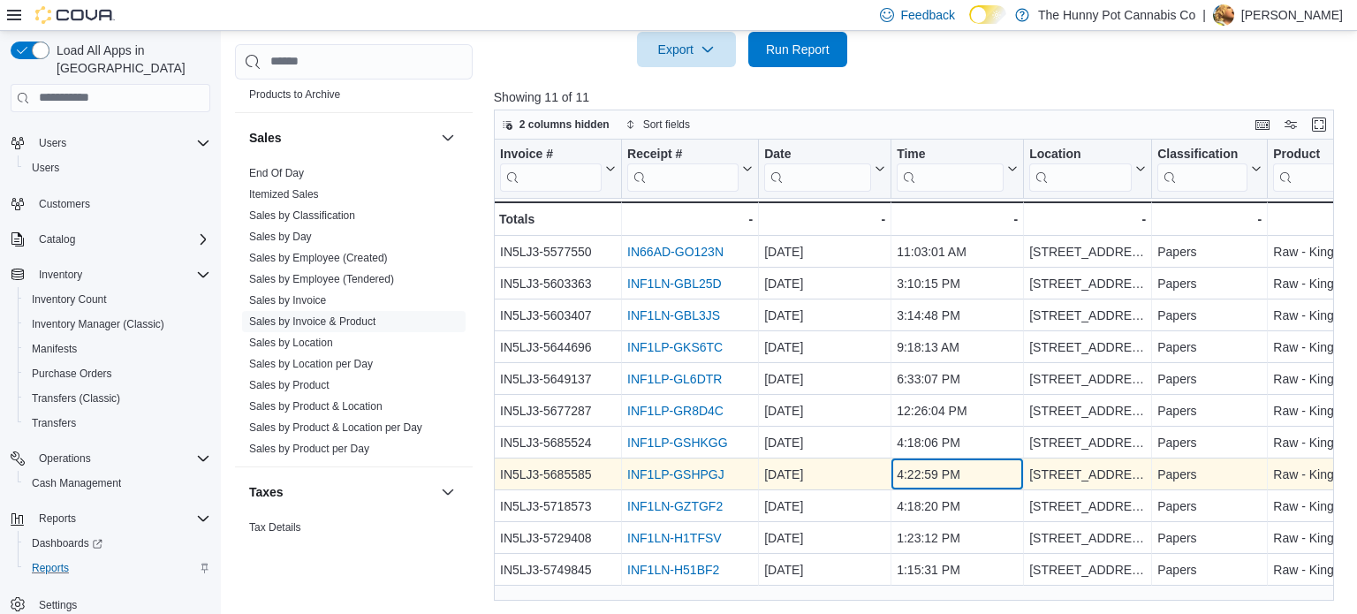
click at [965, 471] on div "4:22:59 PM" at bounding box center [957, 474] width 121 height 21
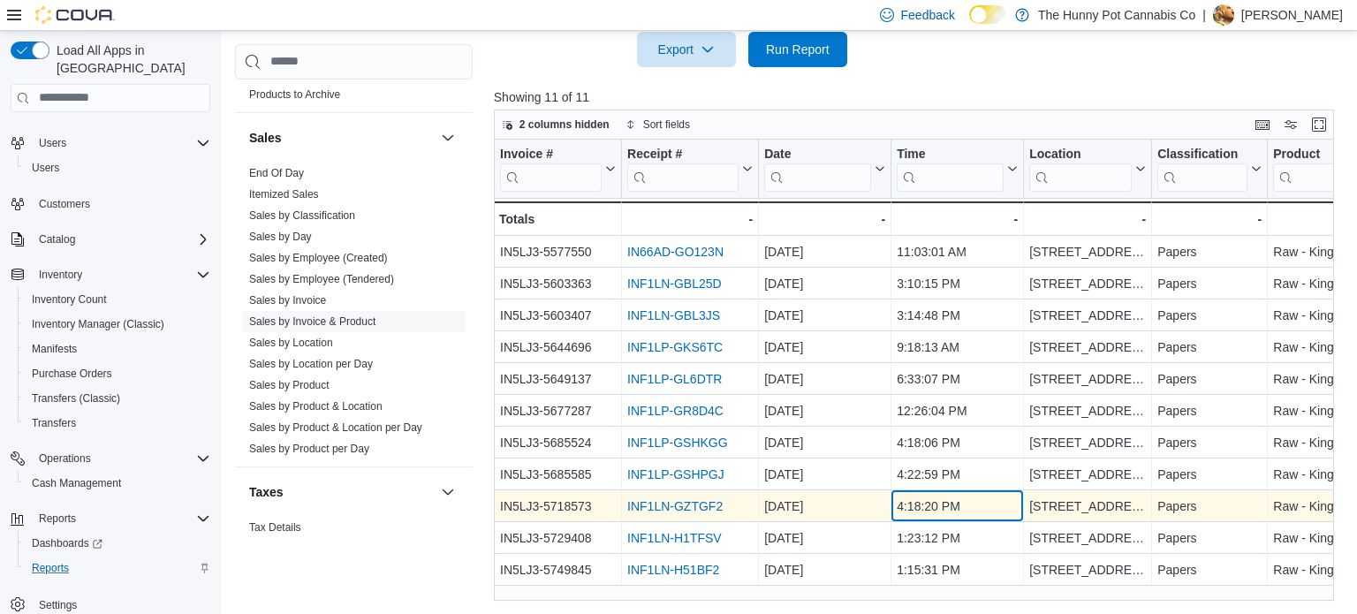
click at [964, 507] on div "4:18:20 PM" at bounding box center [957, 506] width 121 height 21
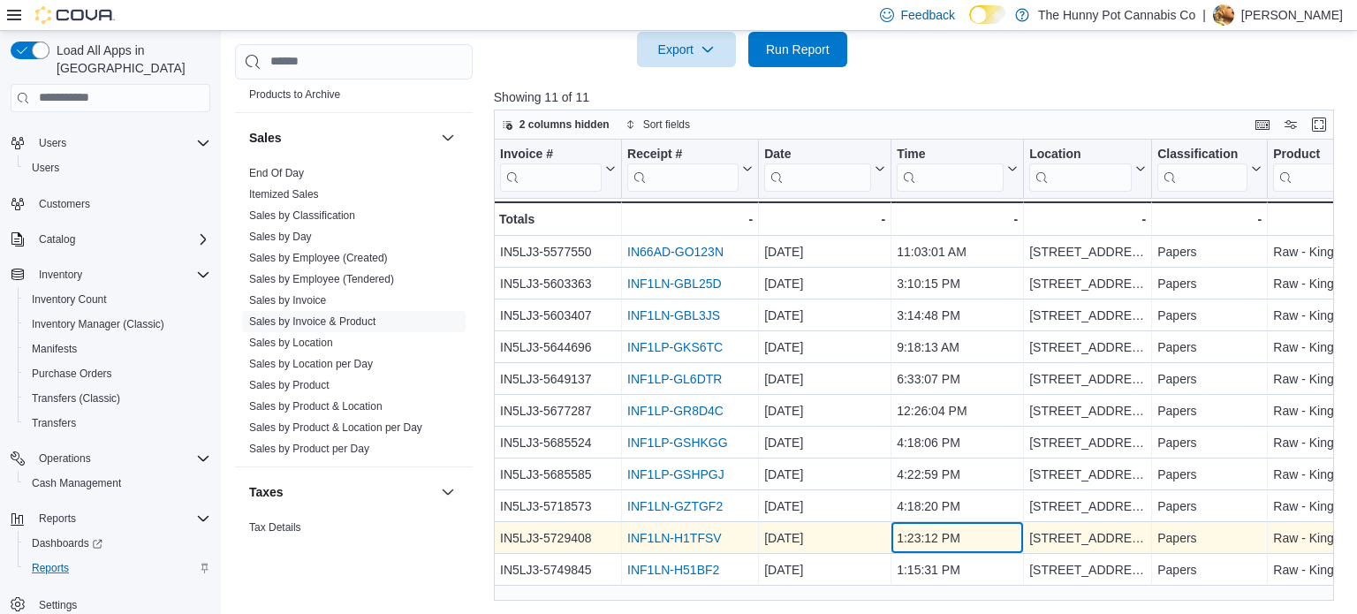
click at [965, 535] on div "1:23:12 PM" at bounding box center [957, 538] width 121 height 21
click at [686, 537] on link "INF1LN-H1TFSV" at bounding box center [674, 538] width 95 height 14
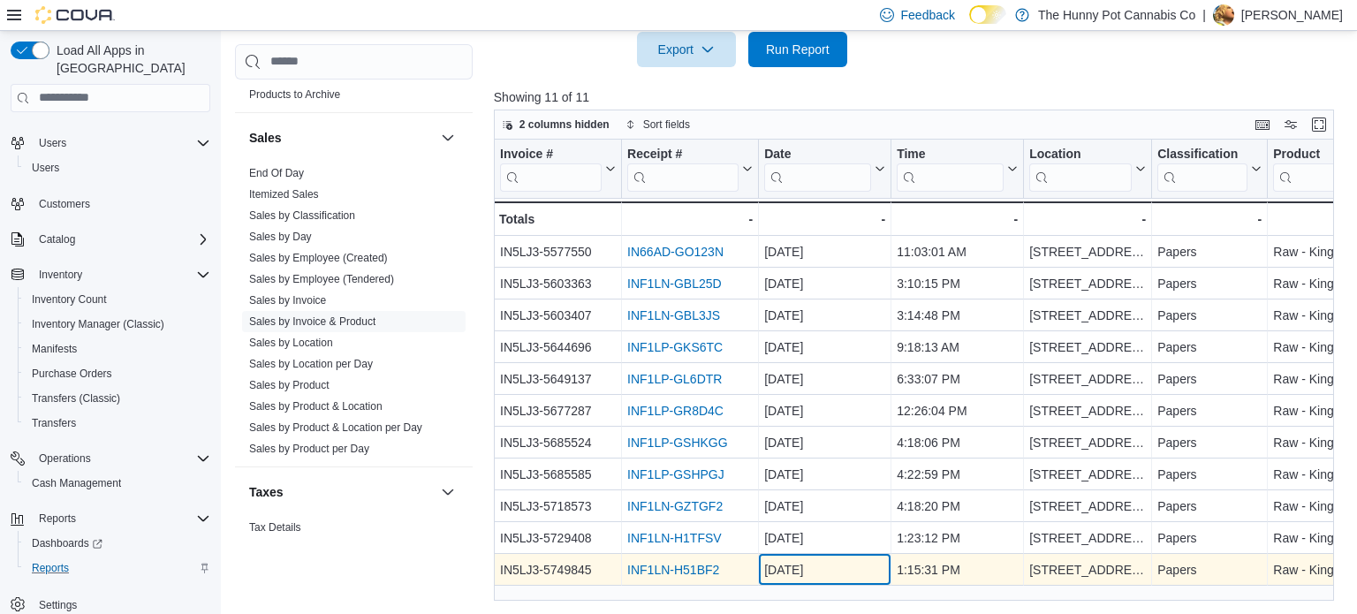
click at [806, 566] on div "Aug 10, 2025" at bounding box center [824, 569] width 121 height 21
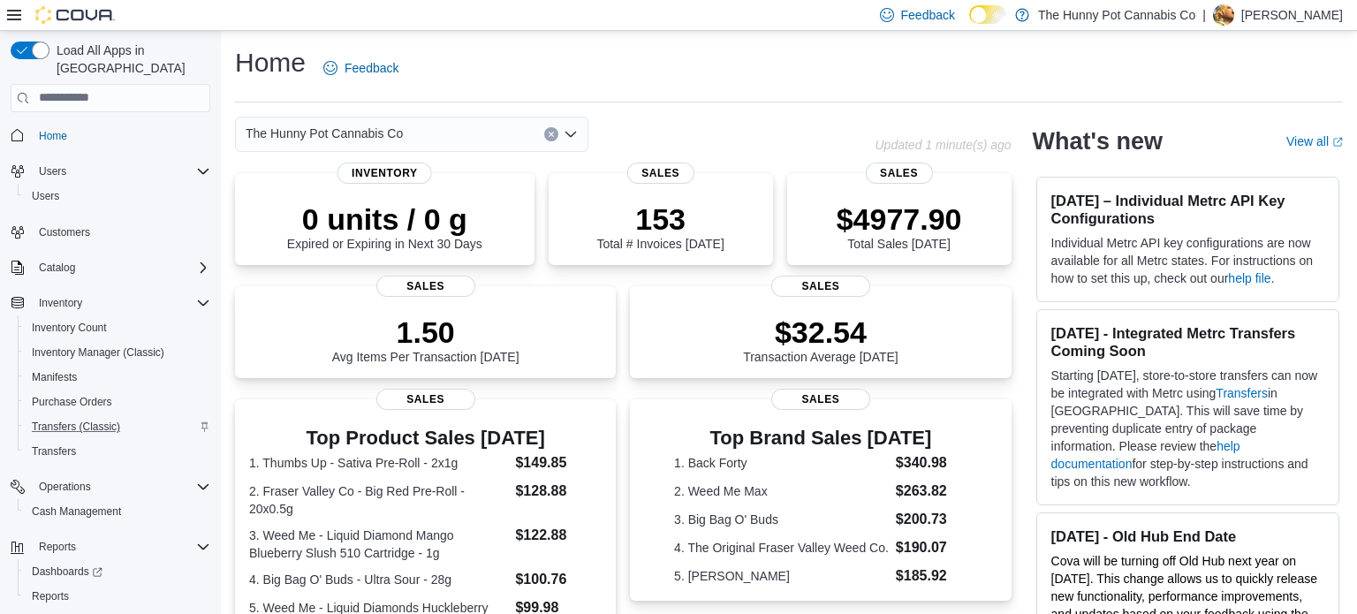
scroll to position [28, 0]
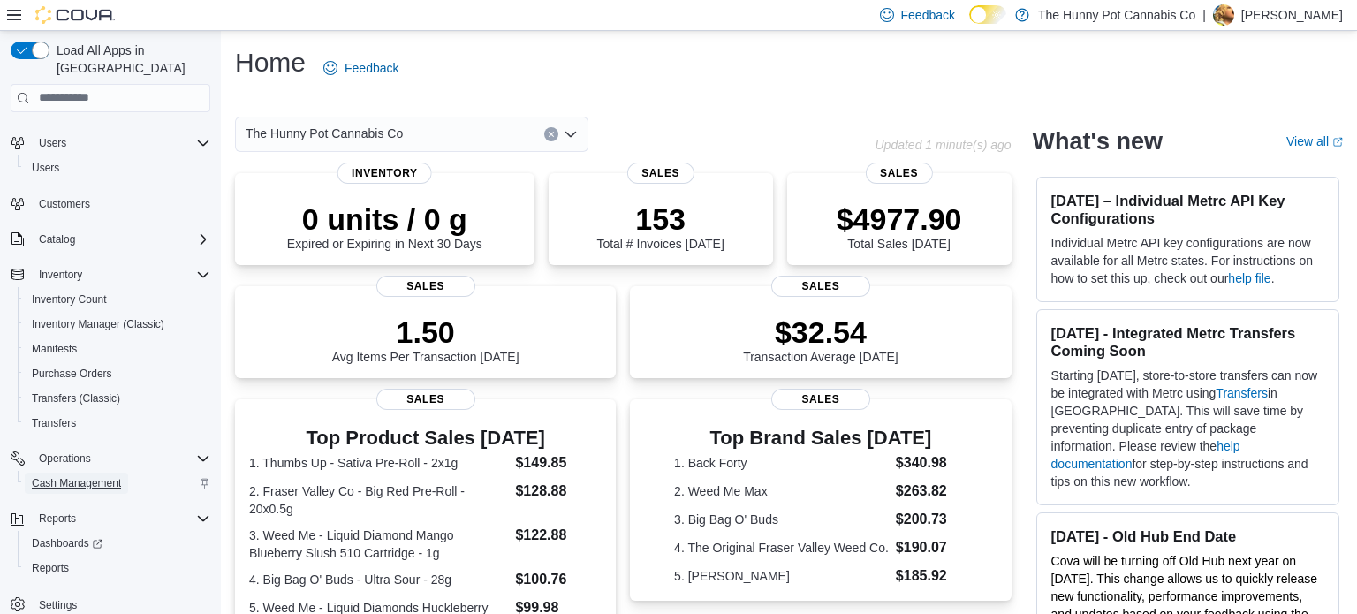
click at [95, 473] on span "Cash Management" at bounding box center [76, 483] width 89 height 21
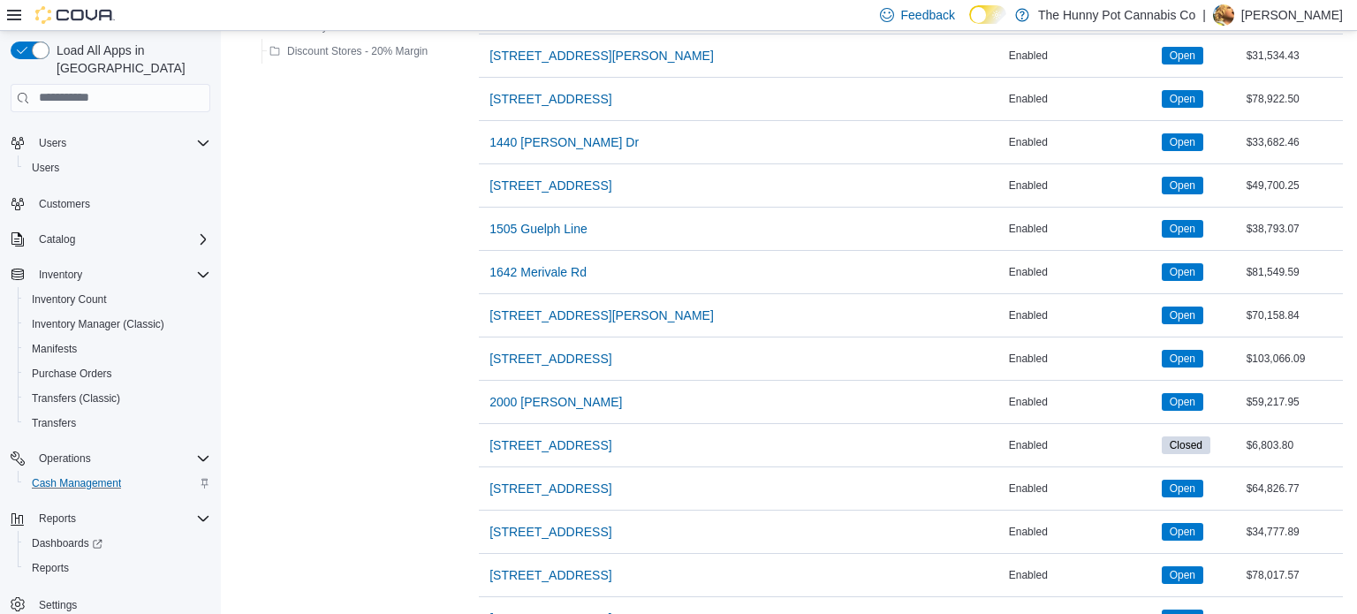
scroll to position [456, 0]
click at [539, 491] on span "[STREET_ADDRESS]" at bounding box center [551, 489] width 122 height 18
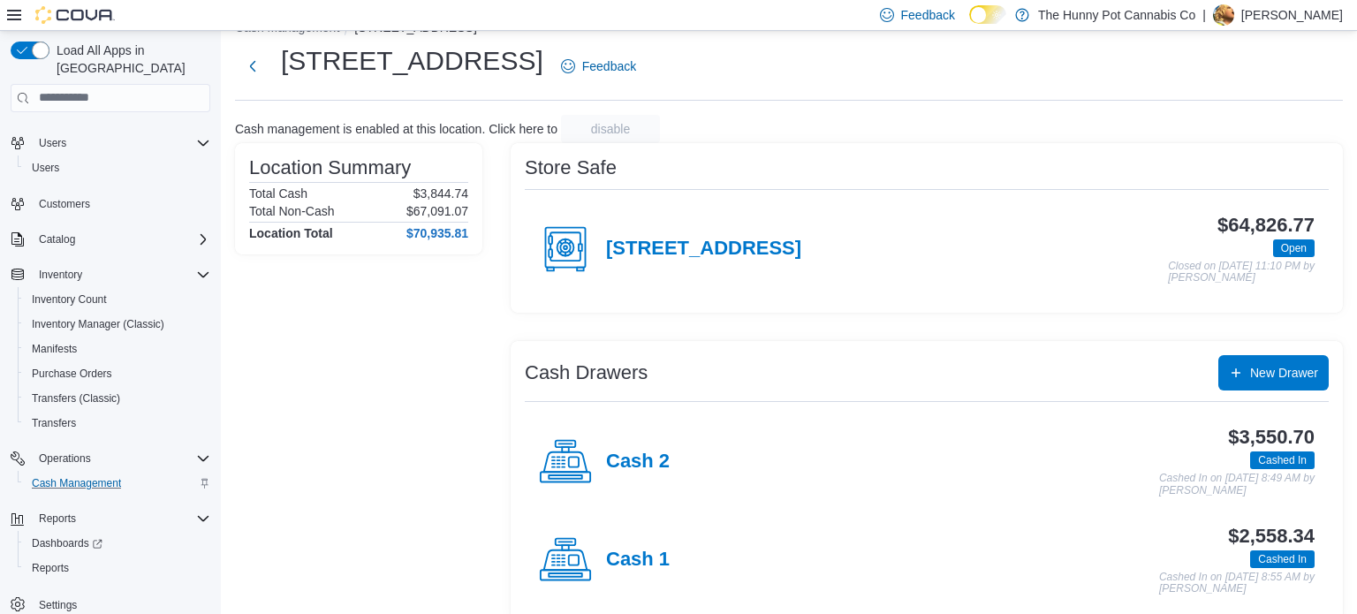
scroll to position [36, 0]
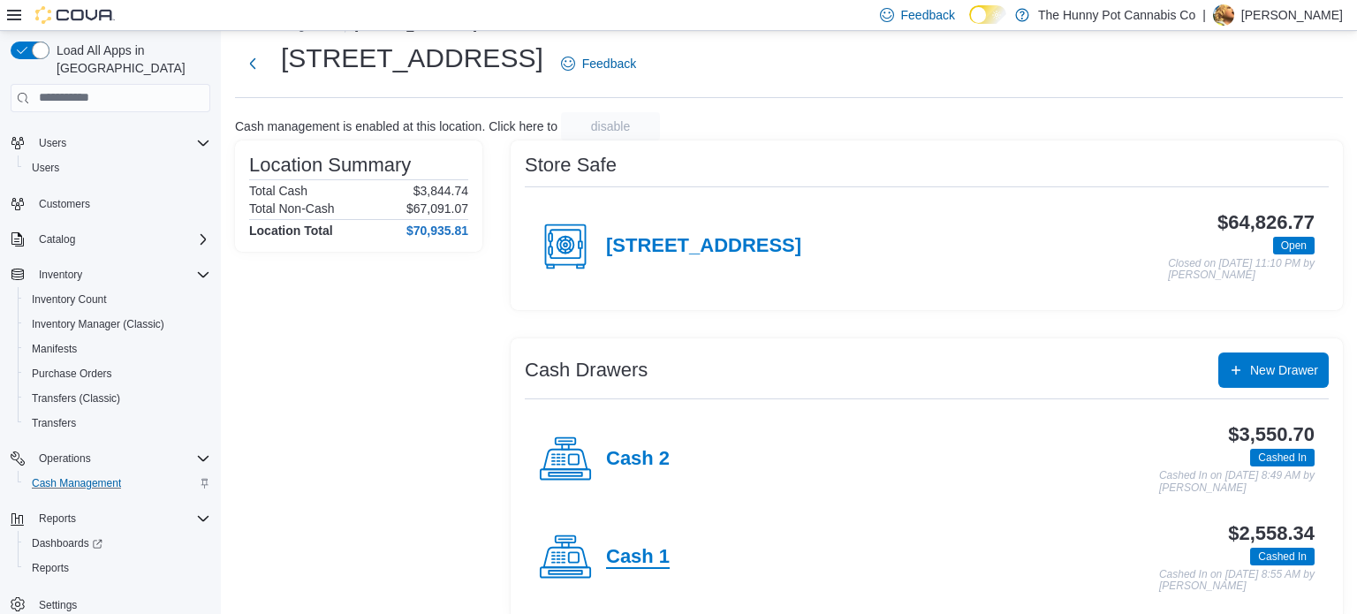
click at [649, 552] on h4 "Cash 1" at bounding box center [638, 557] width 64 height 23
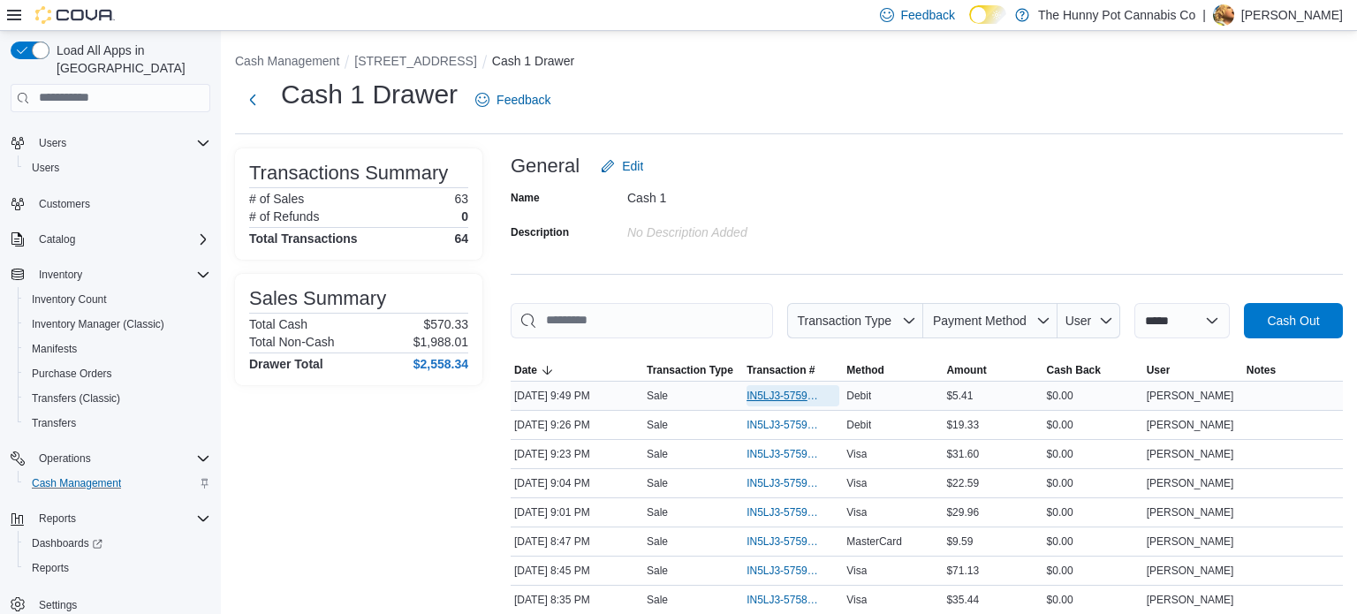
click at [788, 391] on span "IN5LJ3-5759667" at bounding box center [784, 396] width 75 height 14
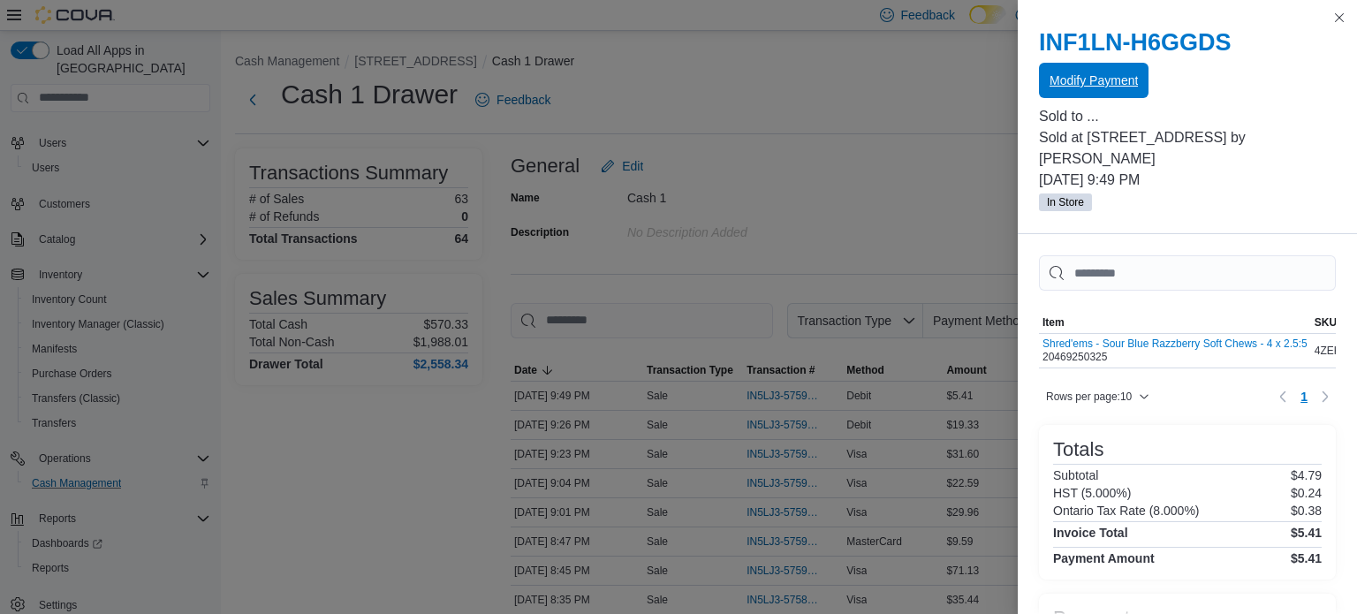
click at [1089, 85] on span "Modify Payment" at bounding box center [1094, 81] width 88 height 18
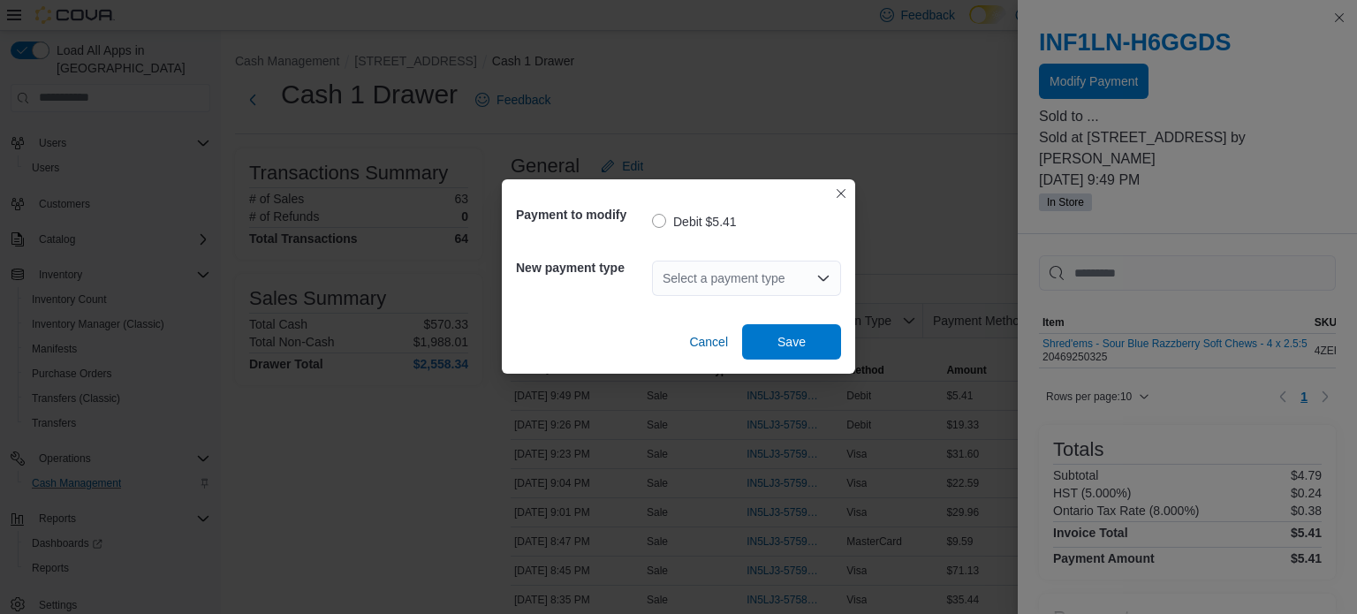
click at [741, 285] on div "Select a payment type" at bounding box center [746, 278] width 189 height 35
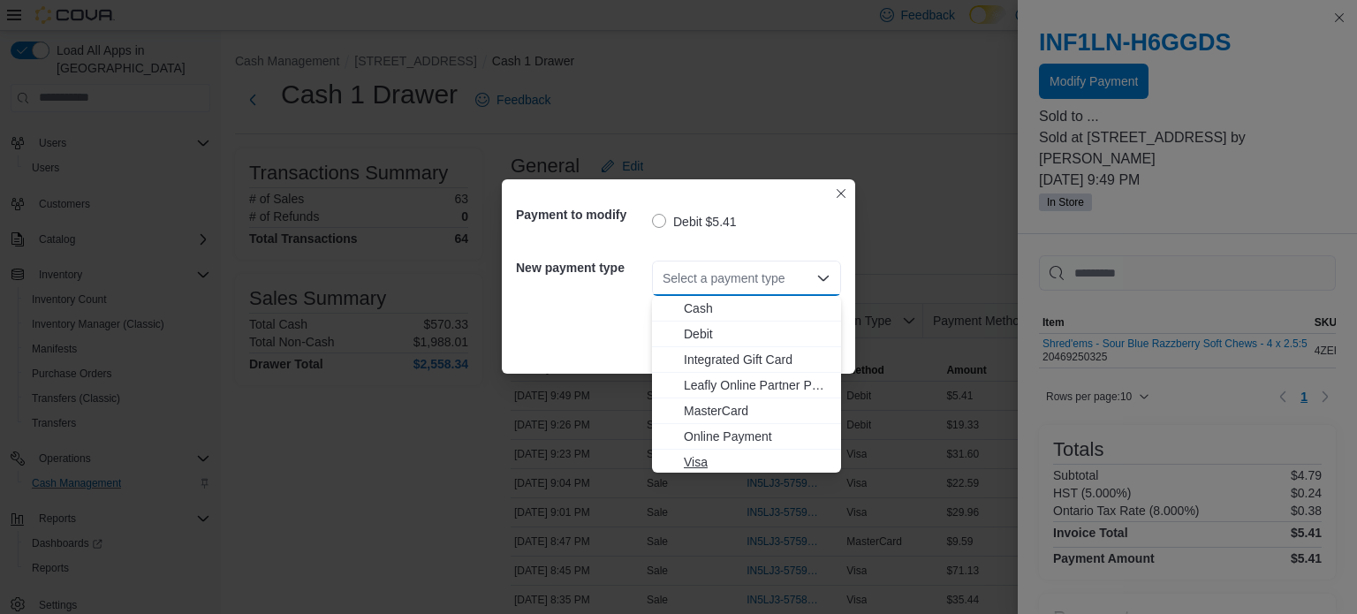
click at [714, 456] on span "Visa" at bounding box center [757, 462] width 147 height 18
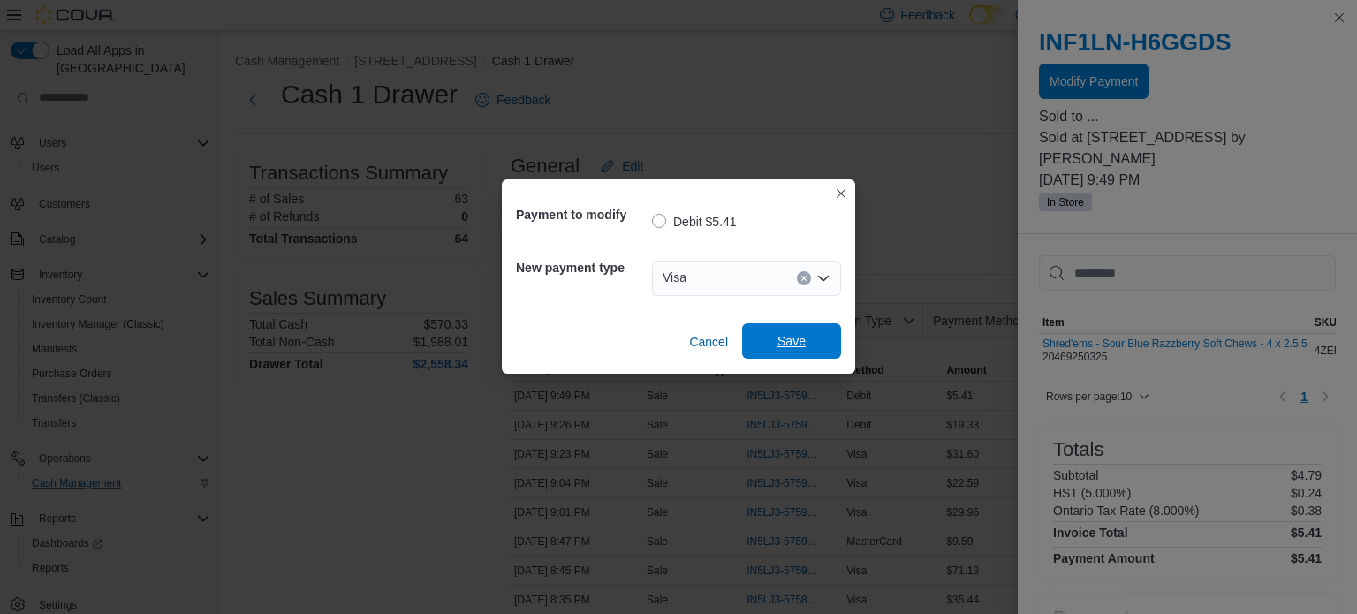
click at [798, 344] on span "Save" at bounding box center [792, 341] width 28 height 18
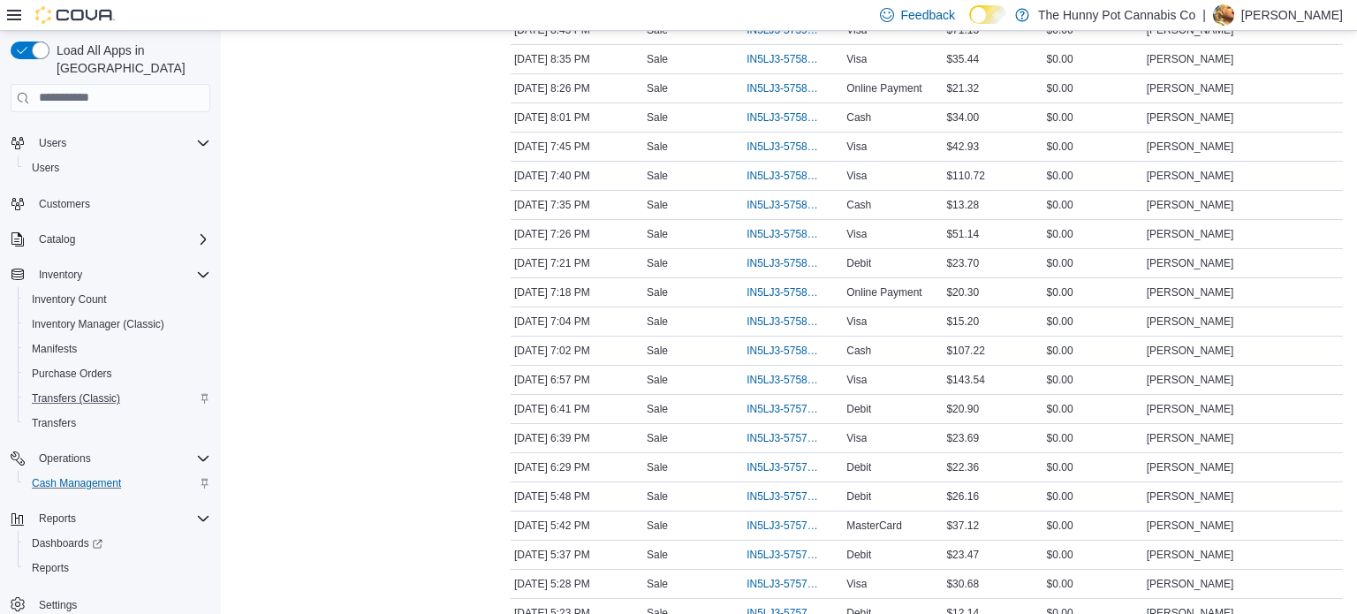
scroll to position [562, 0]
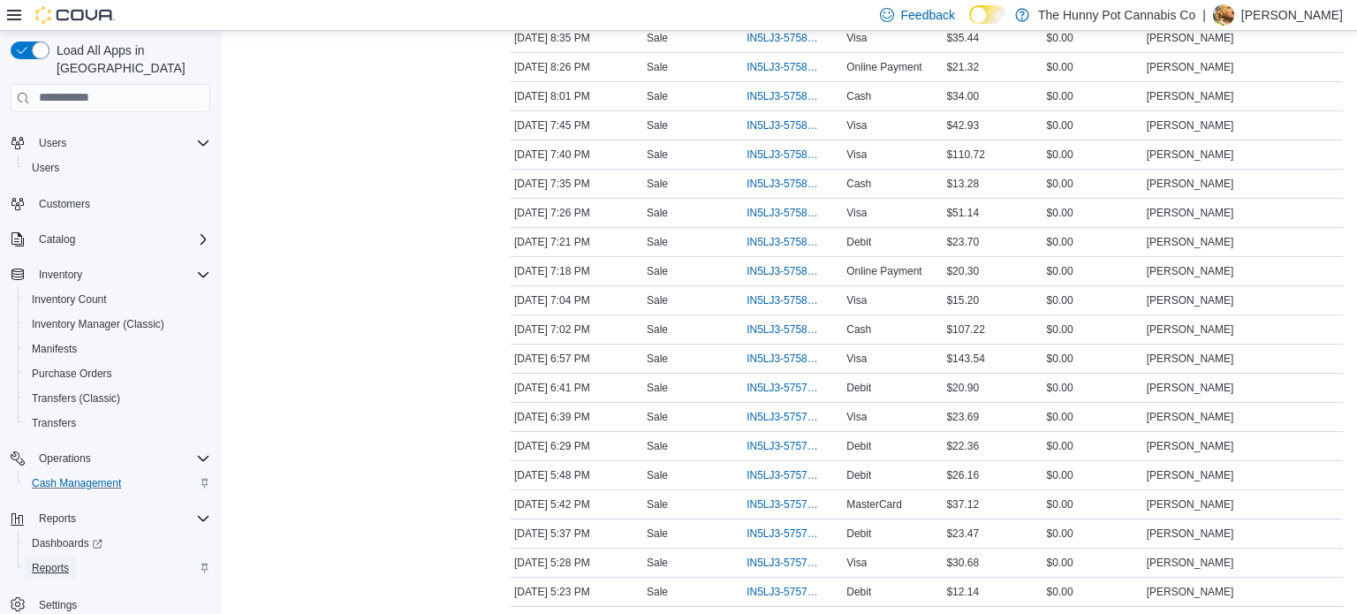
click at [53, 561] on span "Reports" at bounding box center [50, 568] width 37 height 14
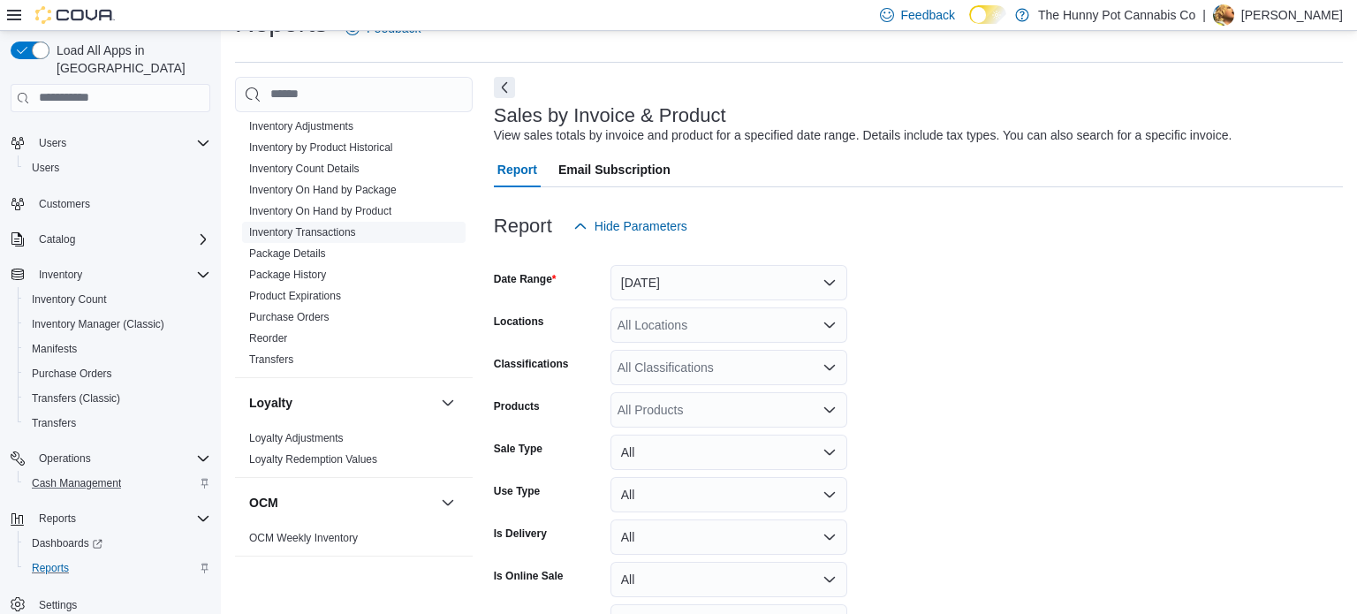
scroll to position [41, 0]
click at [338, 203] on span "Inventory On Hand by Product" at bounding box center [320, 210] width 142 height 14
click at [338, 207] on link "Inventory On Hand by Product" at bounding box center [320, 210] width 142 height 12
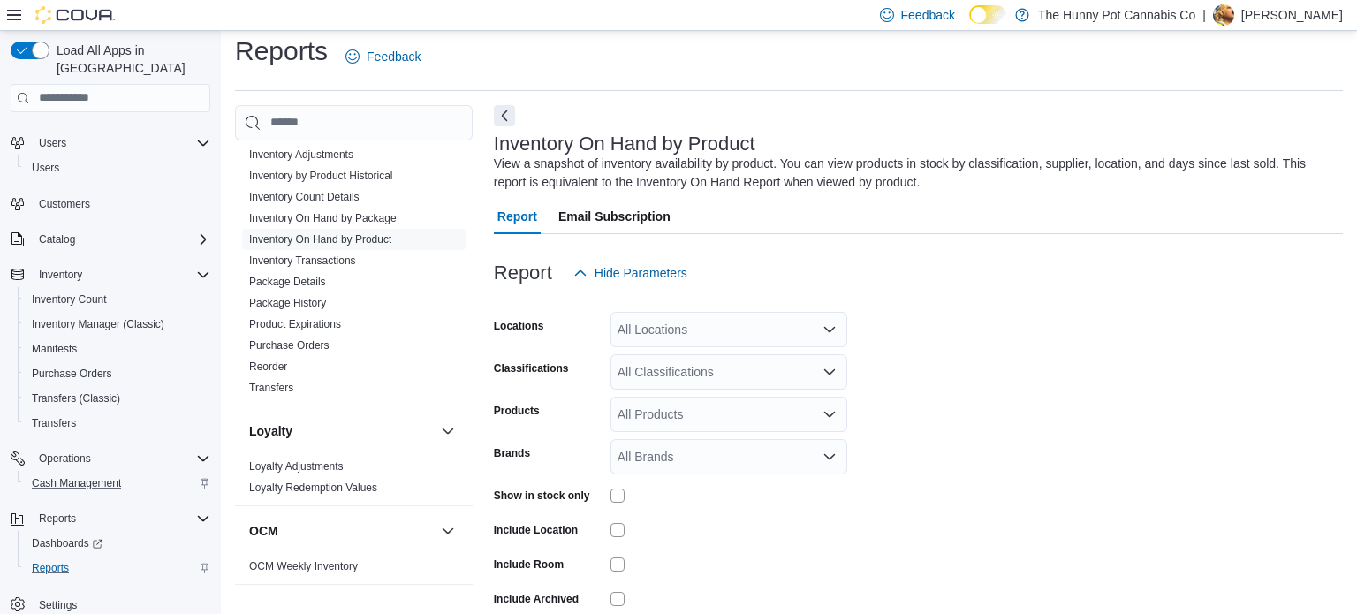
scroll to position [59, 0]
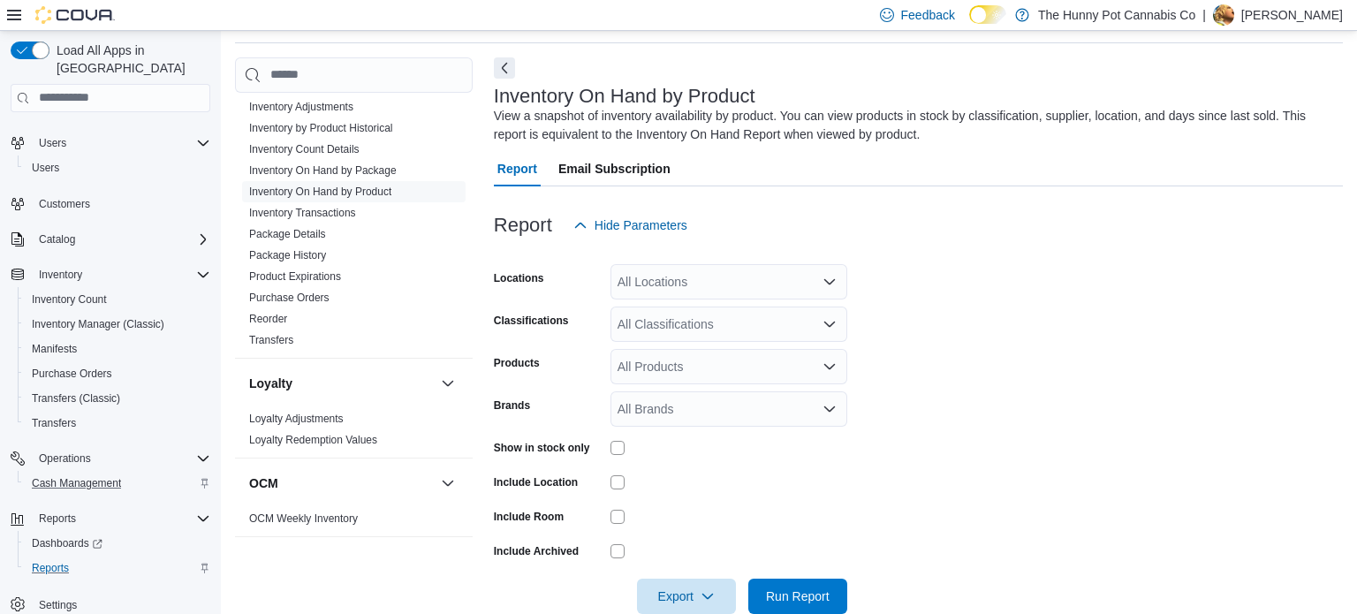
click at [739, 275] on div "All Locations" at bounding box center [729, 281] width 237 height 35
type input "***"
click at [753, 322] on button "[STREET_ADDRESS]" at bounding box center [729, 313] width 237 height 26
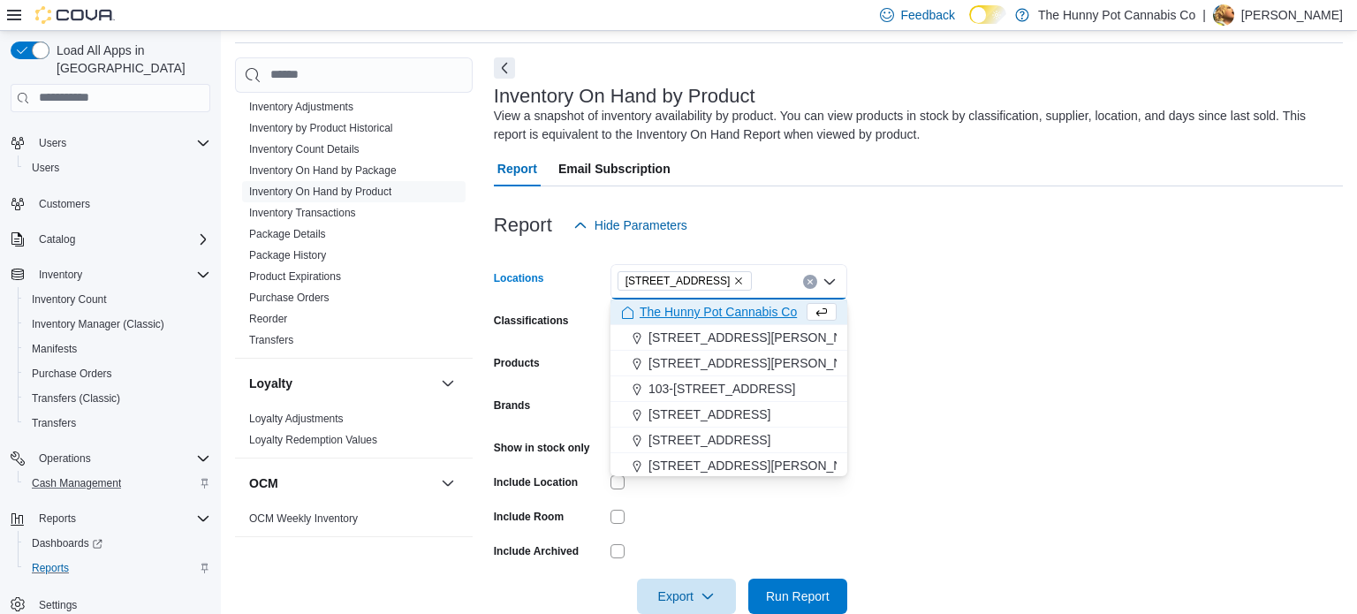
click at [941, 376] on form "Locations 206 Bank Street Combo box. Selected. 206 Bank Street. Press Backspace…" at bounding box center [918, 428] width 849 height 371
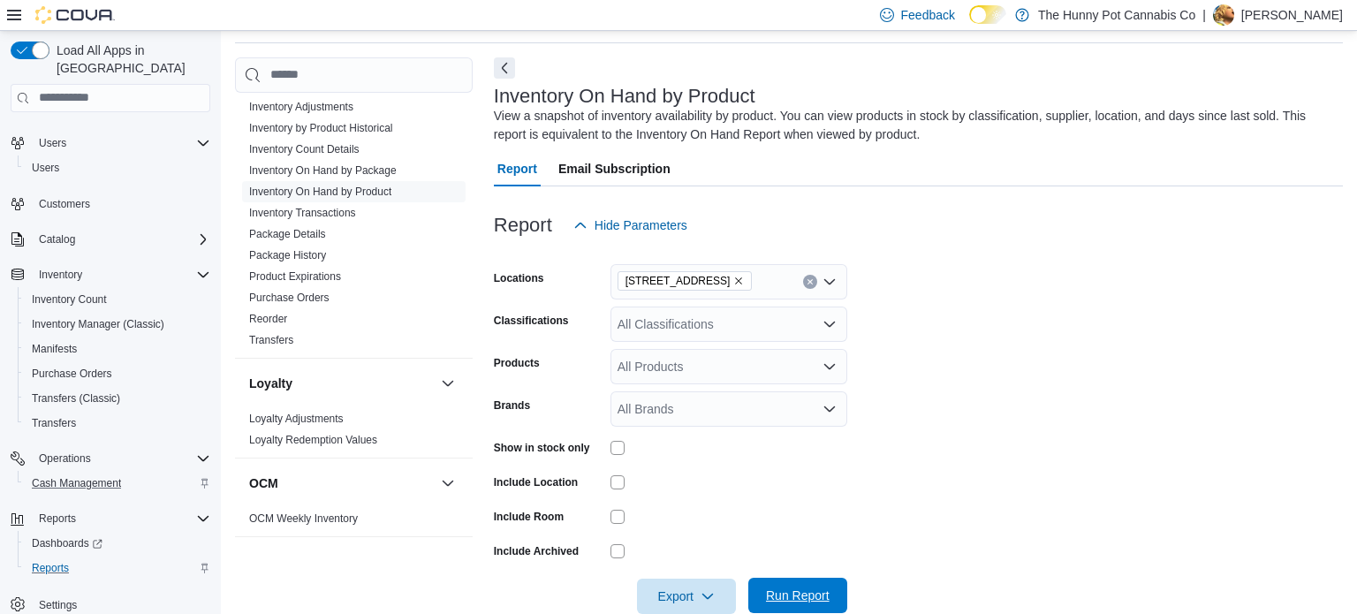
click at [810, 590] on span "Run Report" at bounding box center [798, 596] width 64 height 18
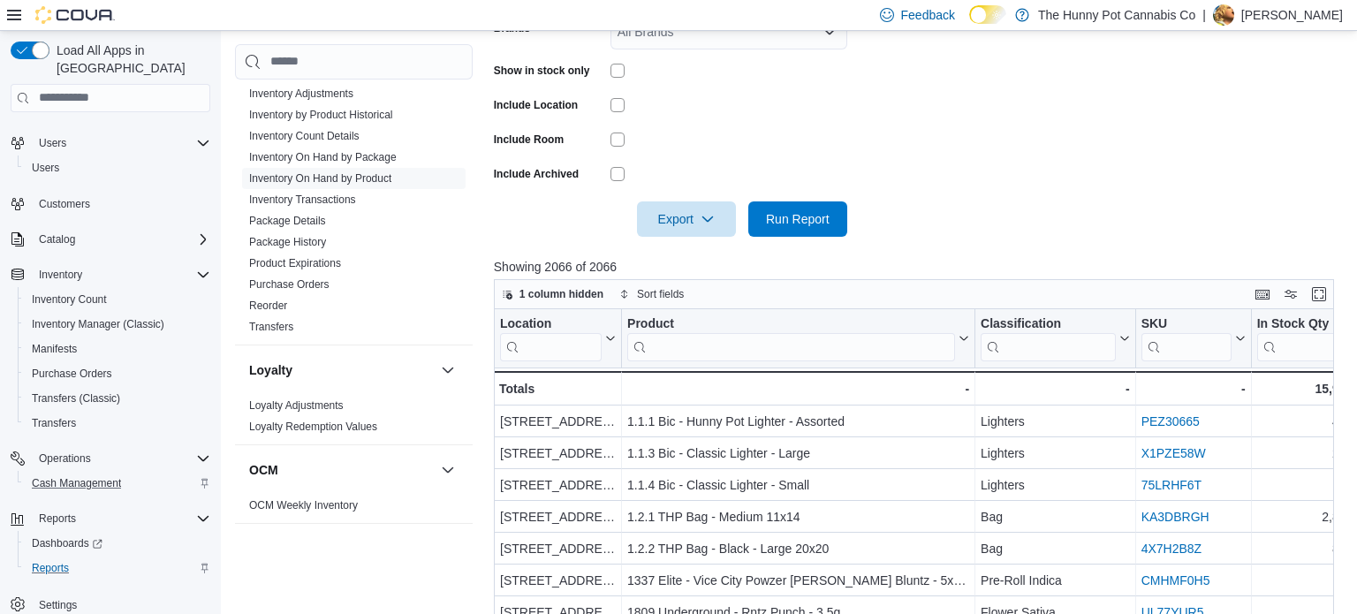
scroll to position [439, 0]
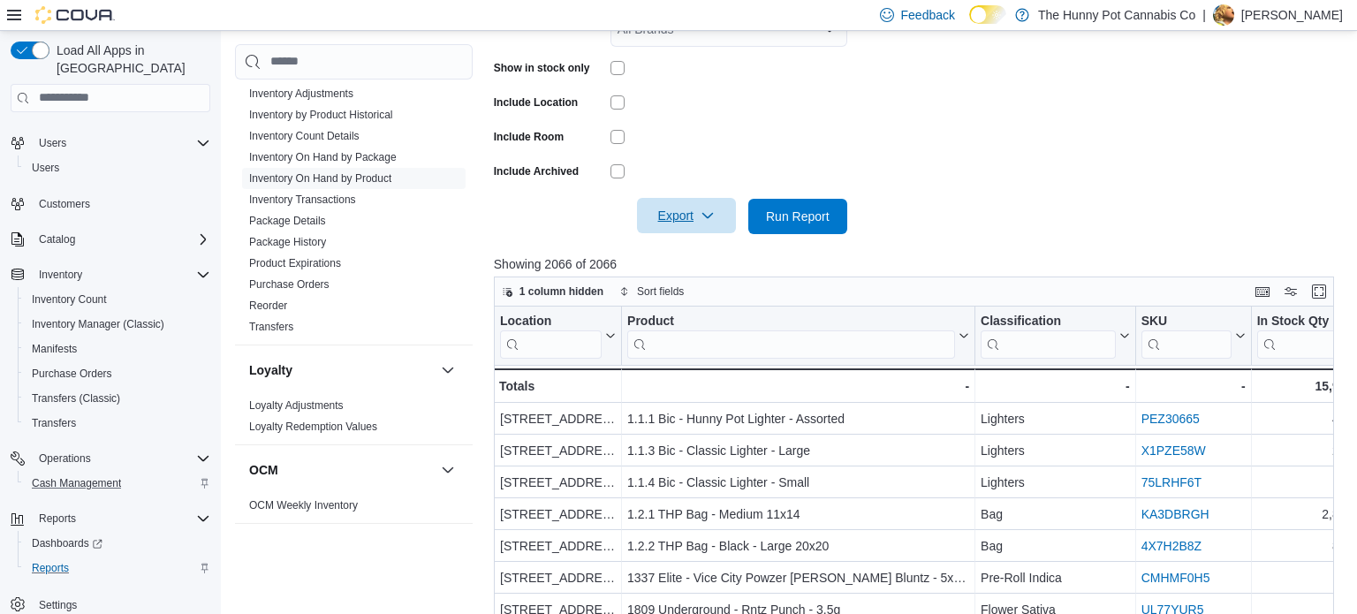
click at [694, 222] on span "Export" at bounding box center [687, 215] width 78 height 35
click at [694, 249] on span "Export to Excel" at bounding box center [690, 252] width 80 height 14
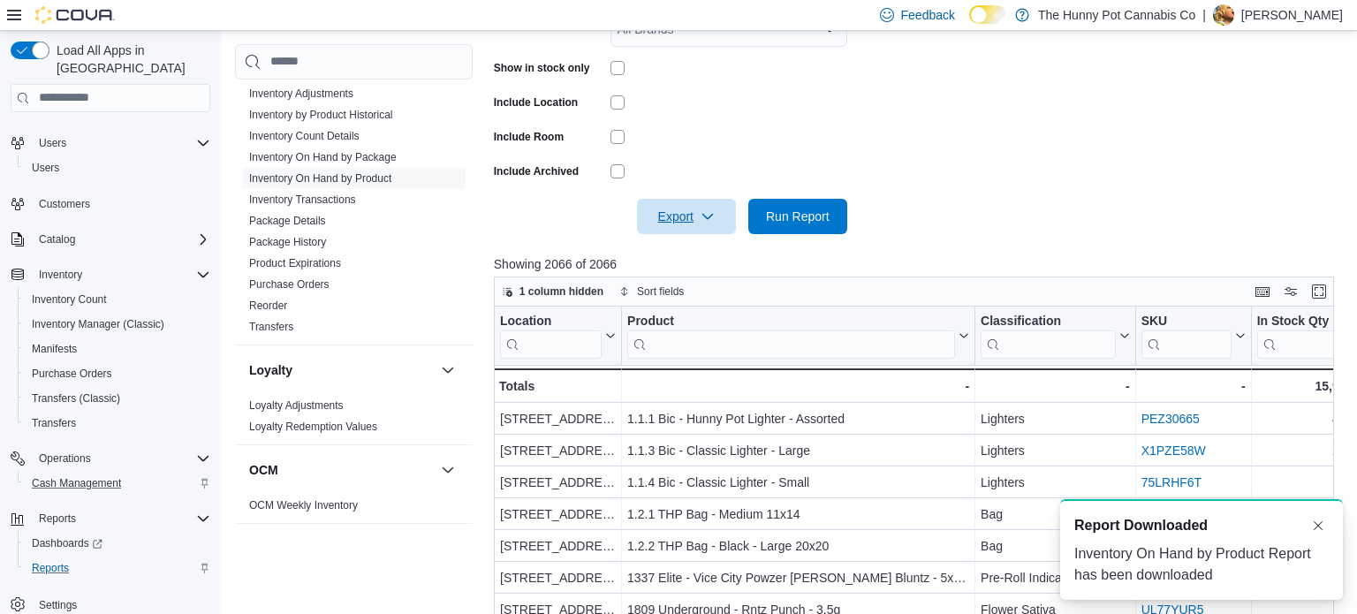
scroll to position [0, 0]
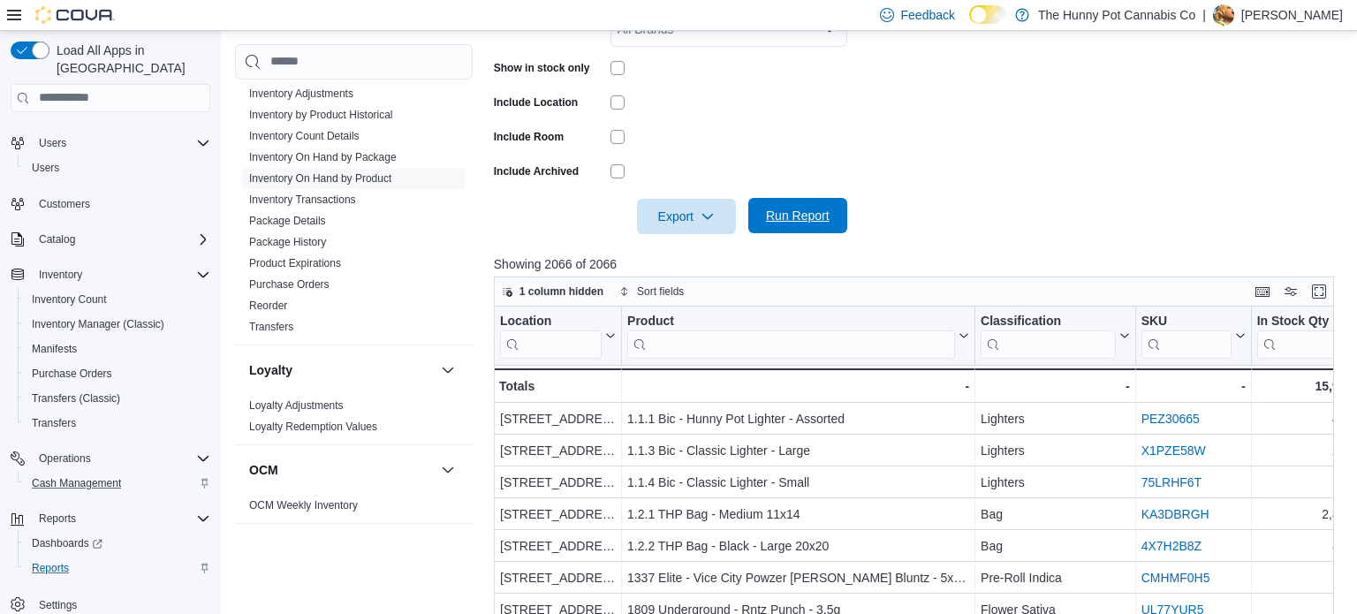
click at [796, 209] on span "Run Report" at bounding box center [798, 216] width 64 height 18
click at [688, 207] on span "Export" at bounding box center [687, 215] width 78 height 35
click at [683, 248] on span "Export to Excel" at bounding box center [690, 252] width 80 height 14
click at [100, 476] on span "Cash Management" at bounding box center [76, 483] width 89 height 14
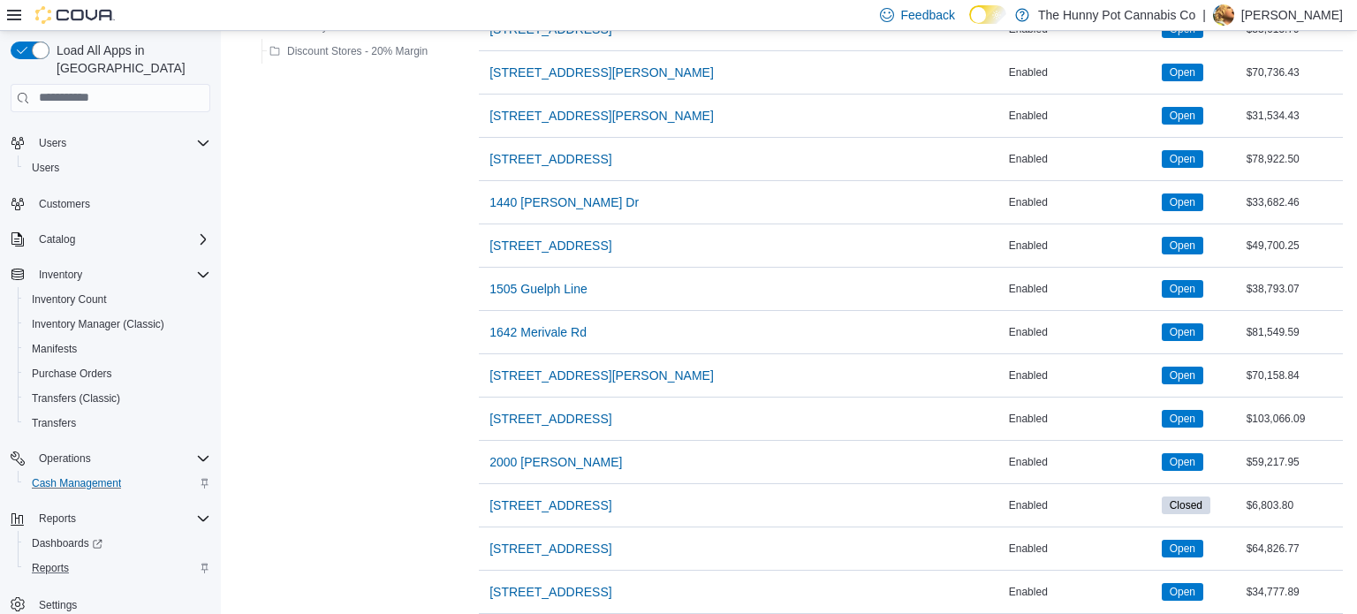
scroll to position [392, 0]
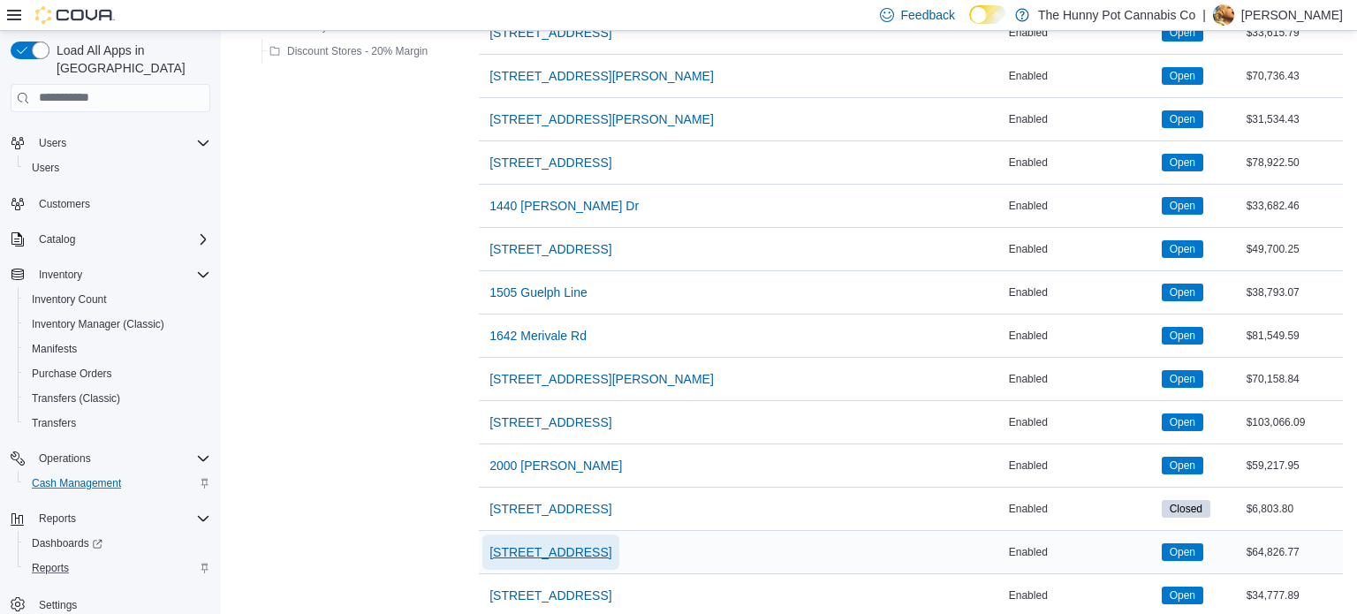
click at [532, 544] on span "[STREET_ADDRESS]" at bounding box center [551, 553] width 122 height 18
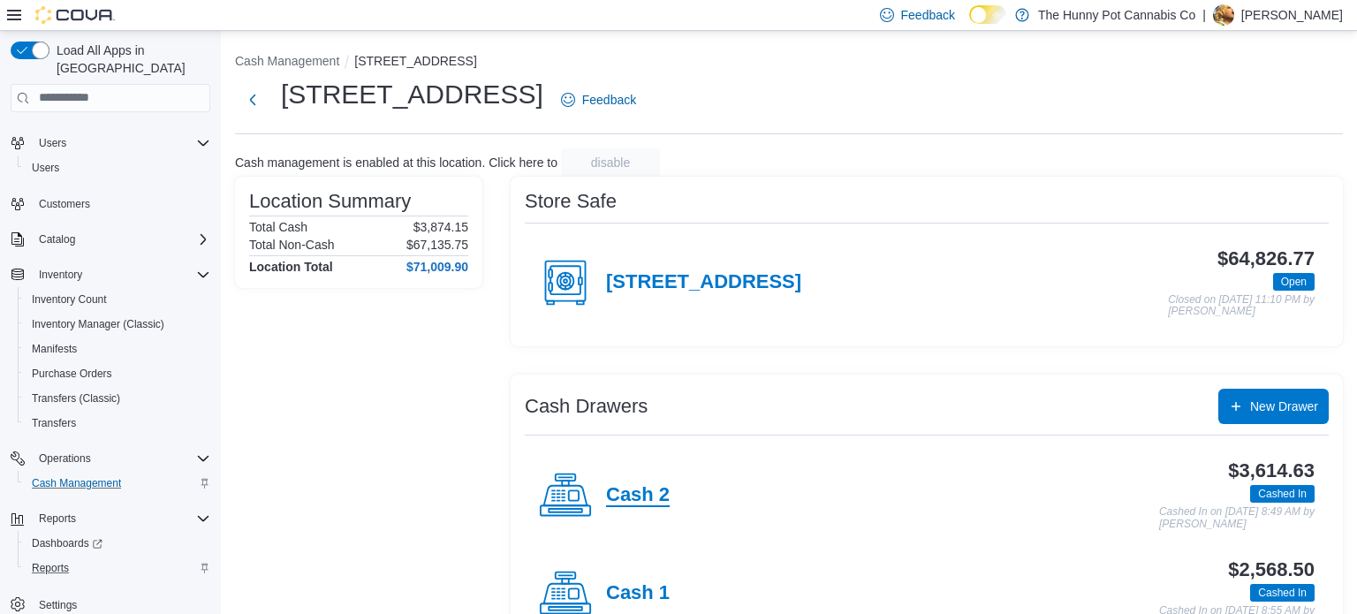
click at [649, 488] on h4 "Cash 2" at bounding box center [638, 495] width 64 height 23
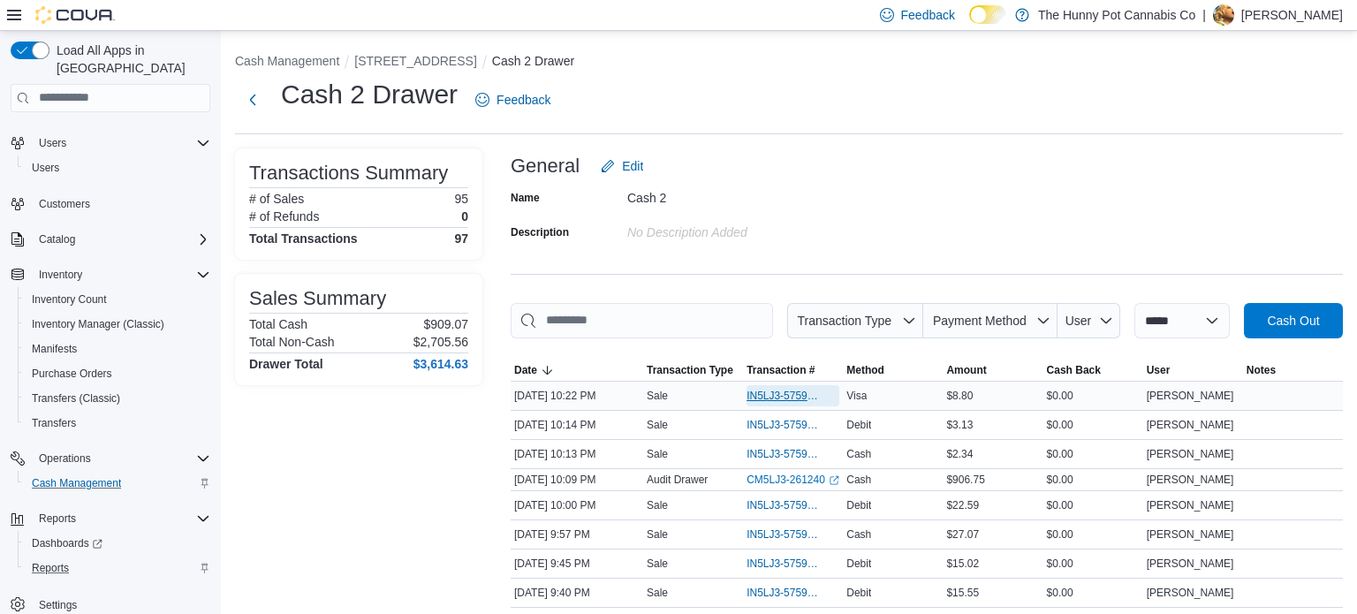
click at [794, 391] on span "IN5LJ3-5759898" at bounding box center [784, 396] width 75 height 14
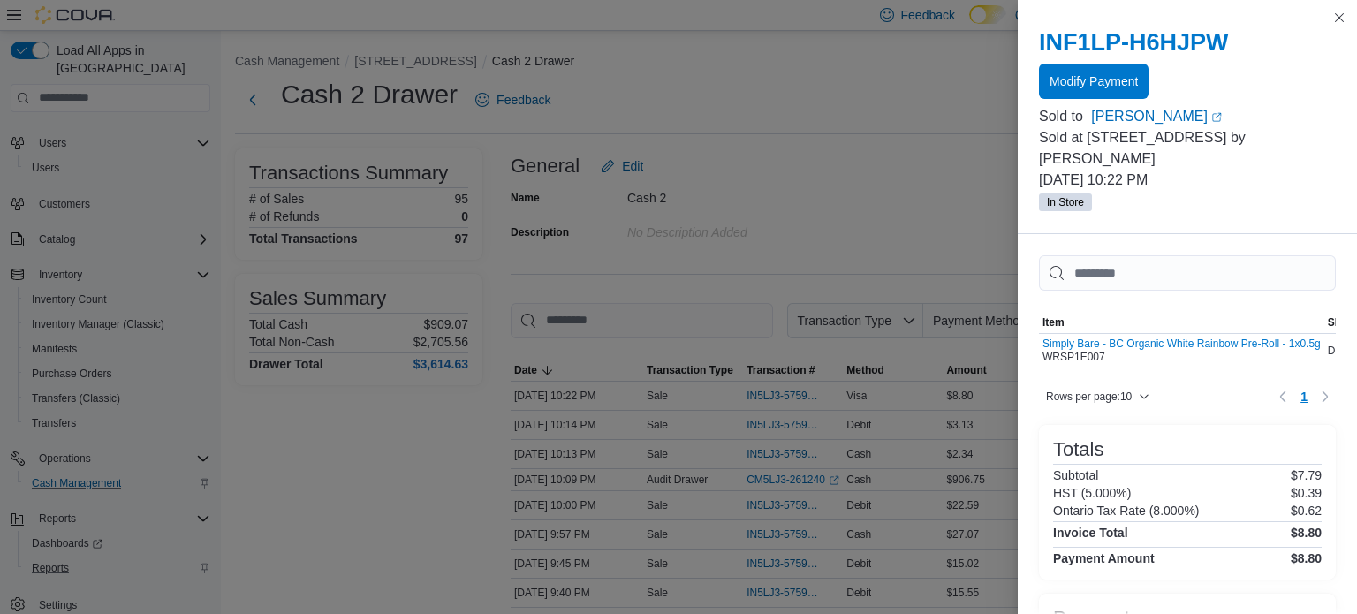
click at [1117, 85] on span "Modify Payment" at bounding box center [1094, 81] width 88 height 18
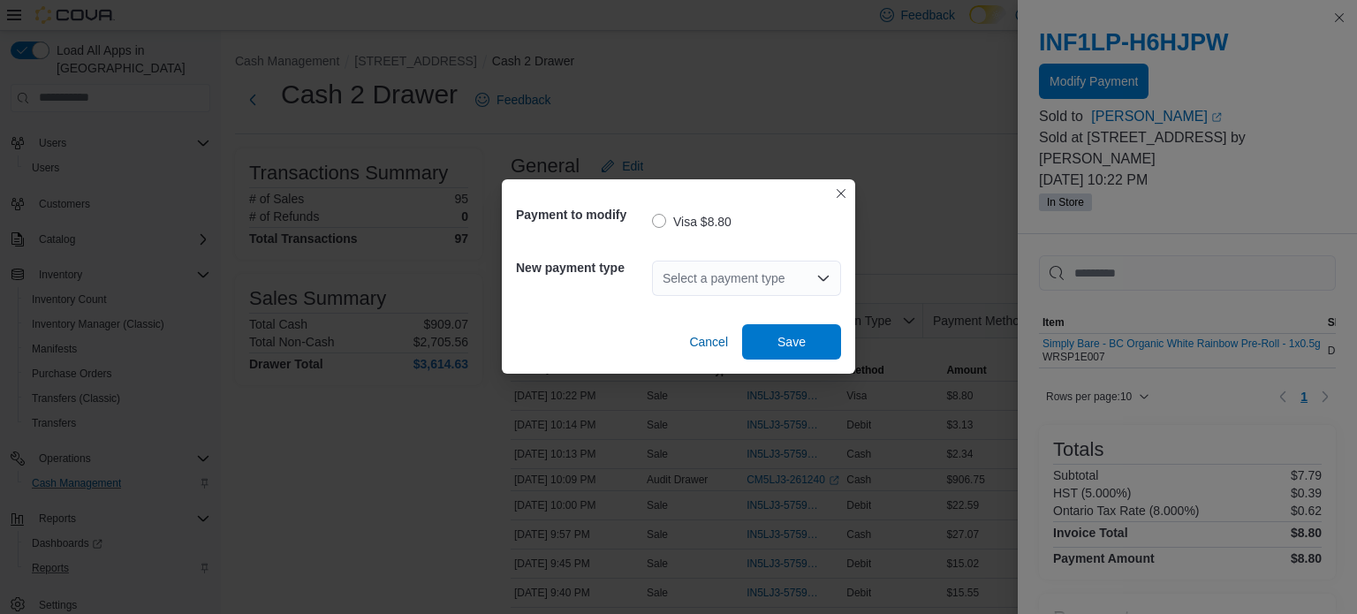
click at [795, 276] on div "Select a payment type" at bounding box center [746, 278] width 189 height 35
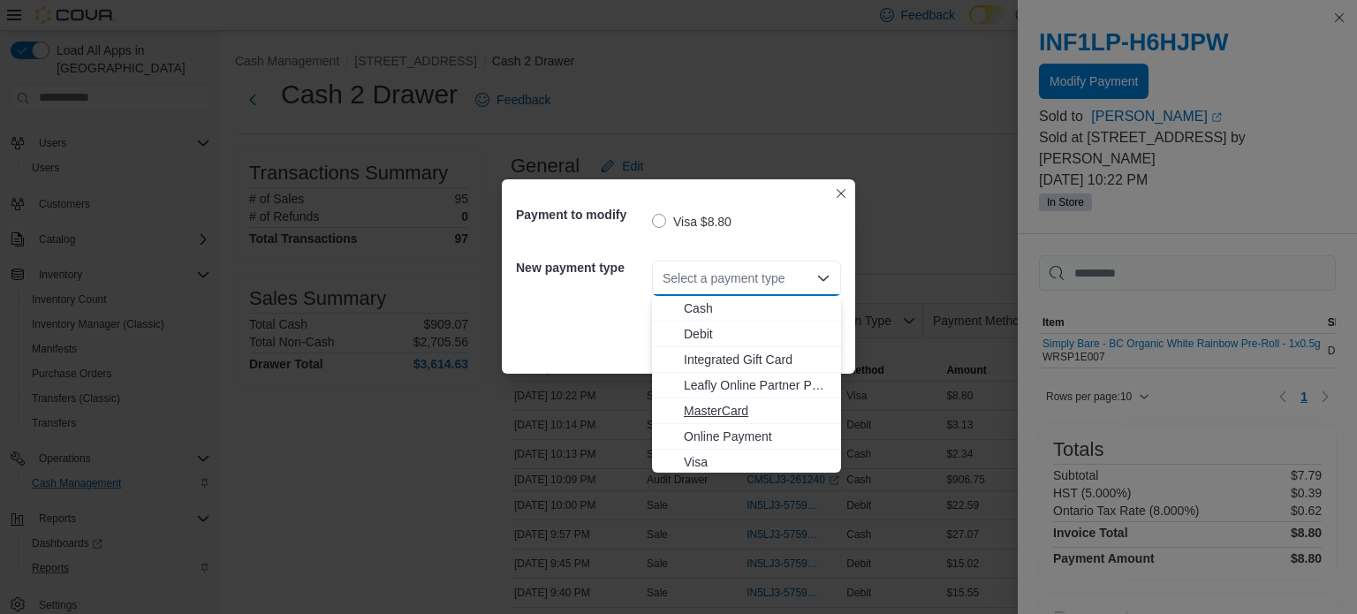
scroll to position [3, 0]
click at [709, 338] on span "Debit" at bounding box center [757, 332] width 147 height 18
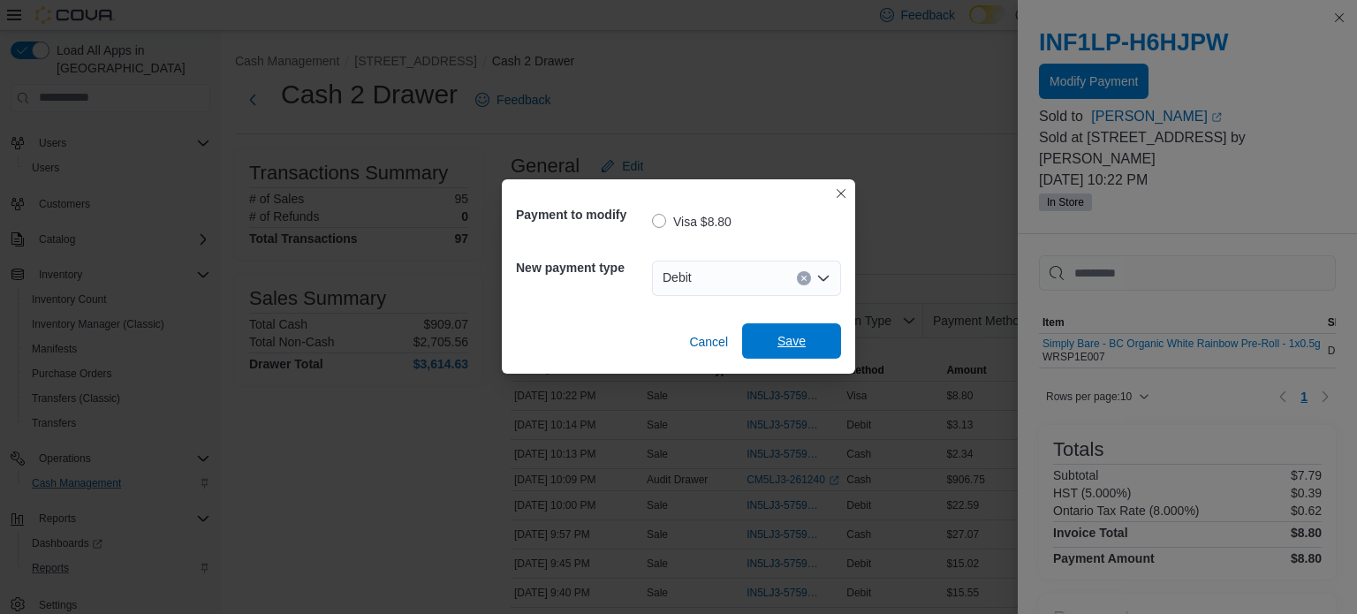
click at [793, 336] on span "Save" at bounding box center [792, 341] width 28 height 18
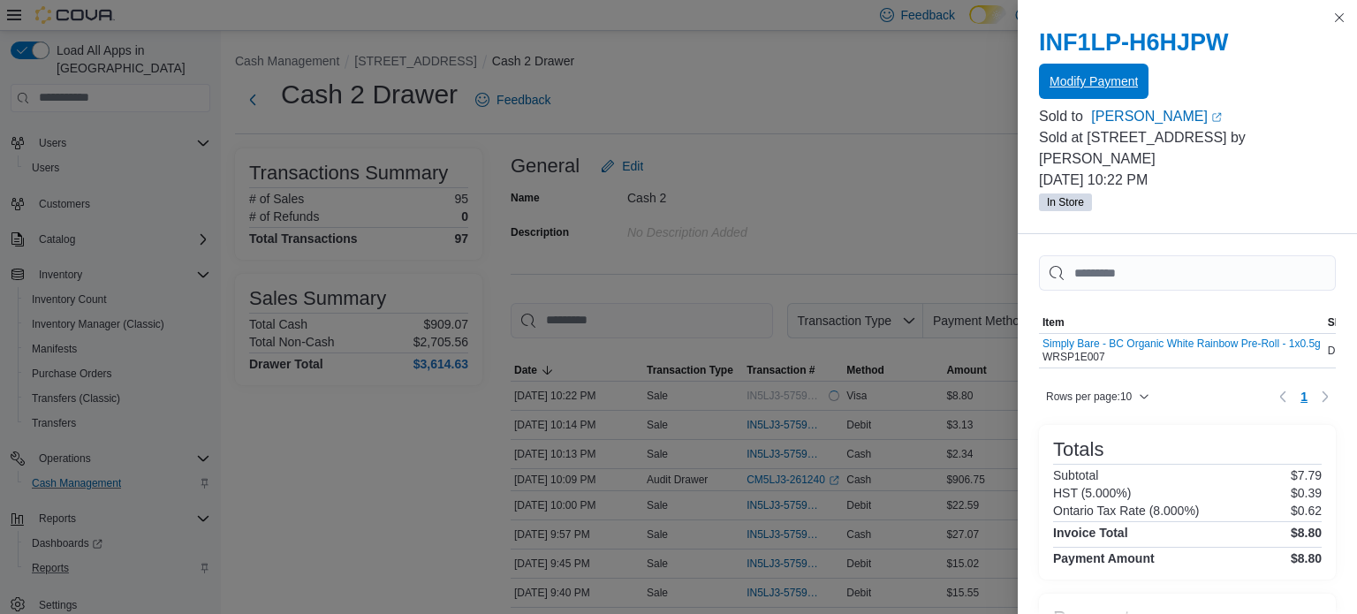
scroll to position [0, 0]
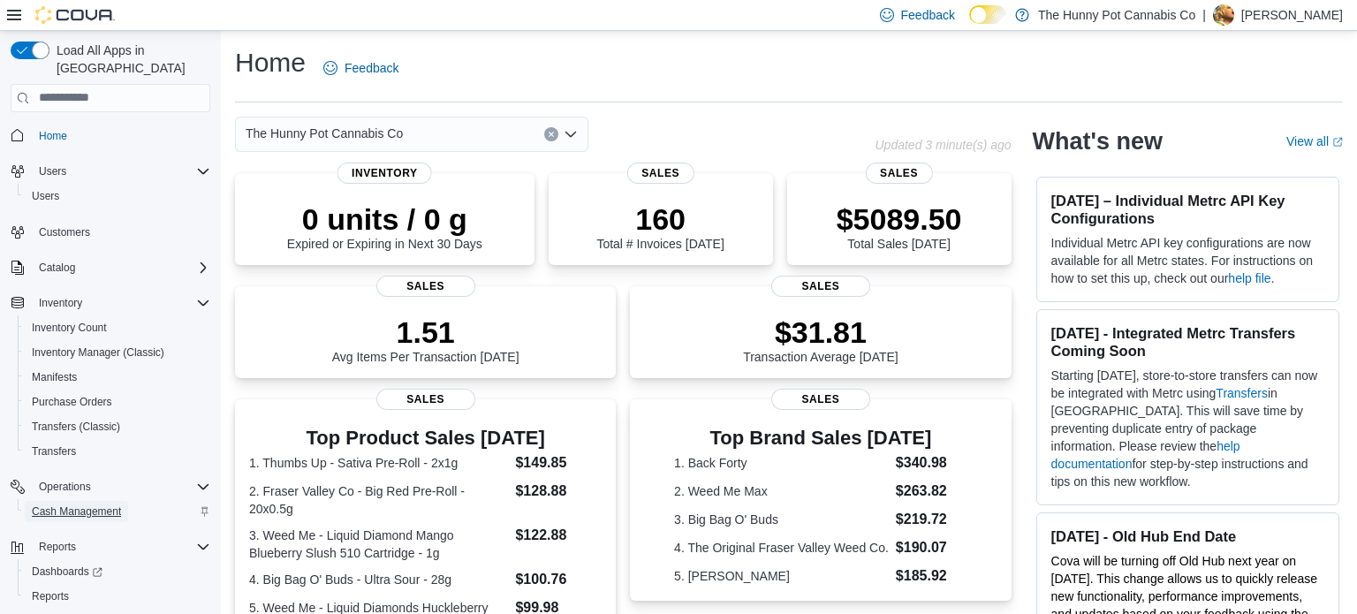
click at [97, 505] on span "Cash Management" at bounding box center [76, 512] width 89 height 14
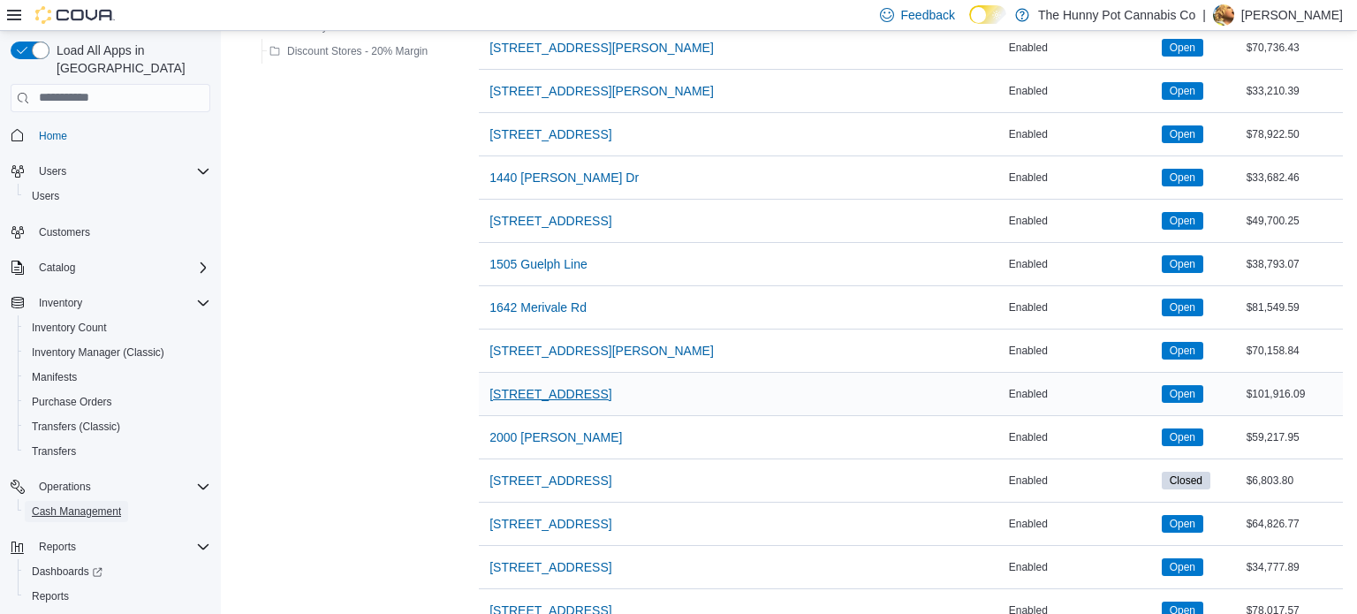
scroll to position [431, 0]
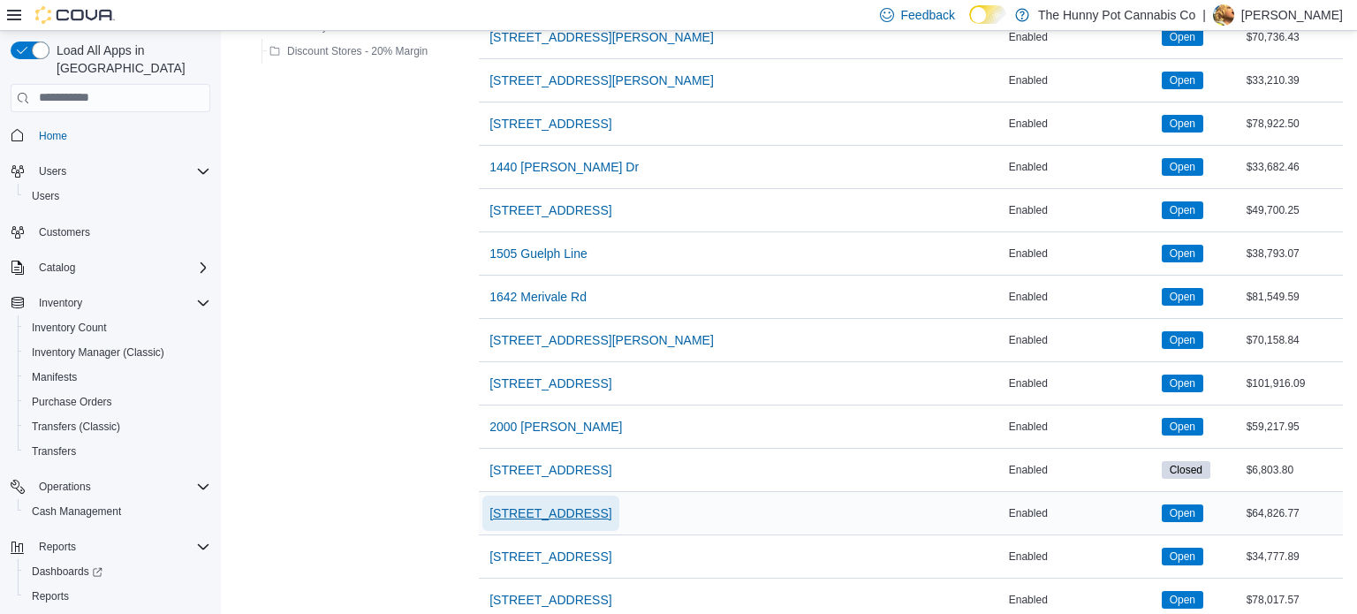
click at [551, 519] on span "[STREET_ADDRESS]" at bounding box center [551, 514] width 122 height 18
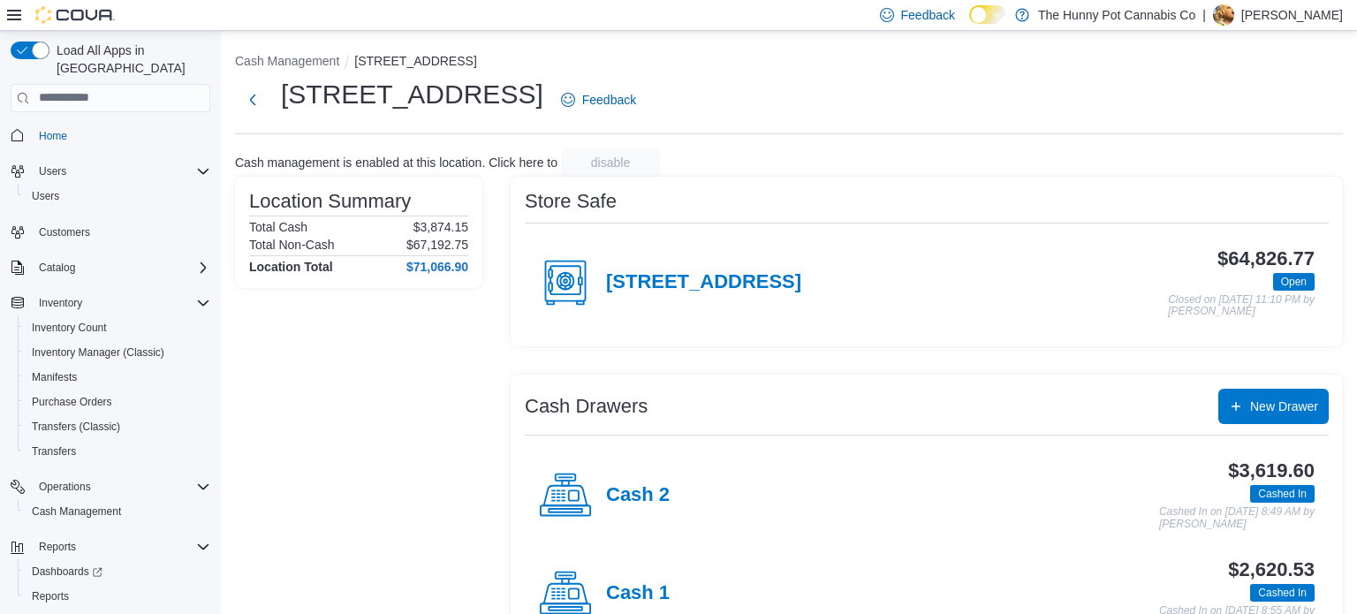
click at [636, 510] on div "Cash 2" at bounding box center [604, 495] width 131 height 53
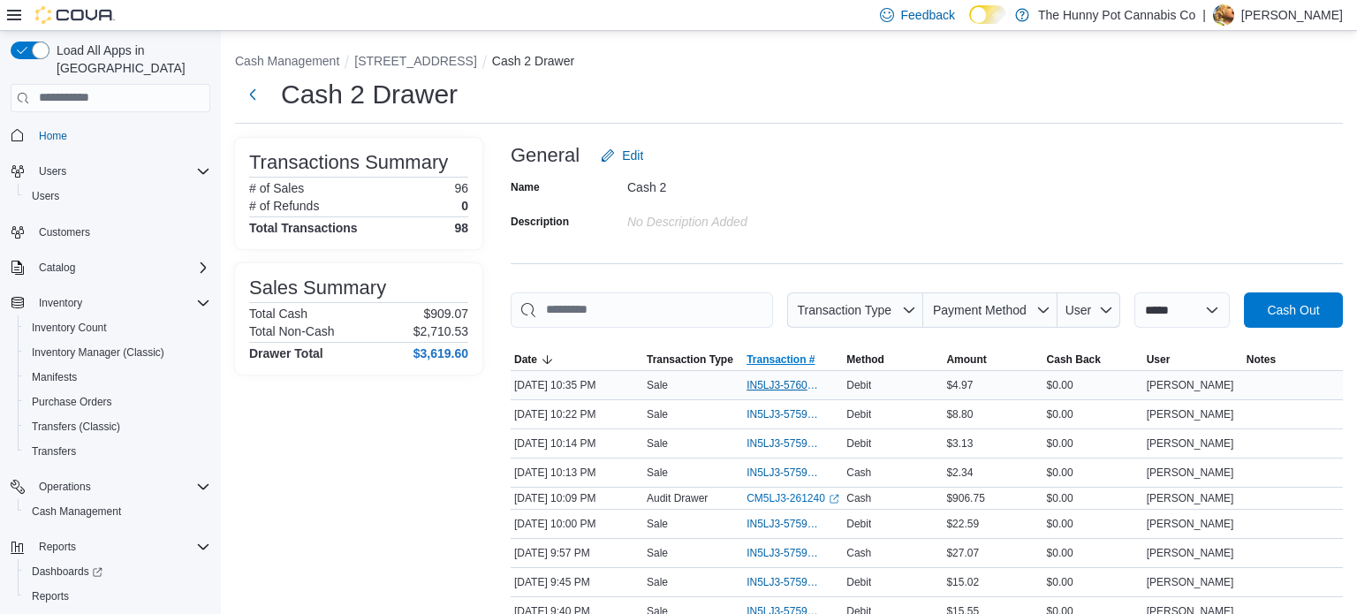
click at [782, 370] on span "Transaction #" at bounding box center [793, 359] width 100 height 21
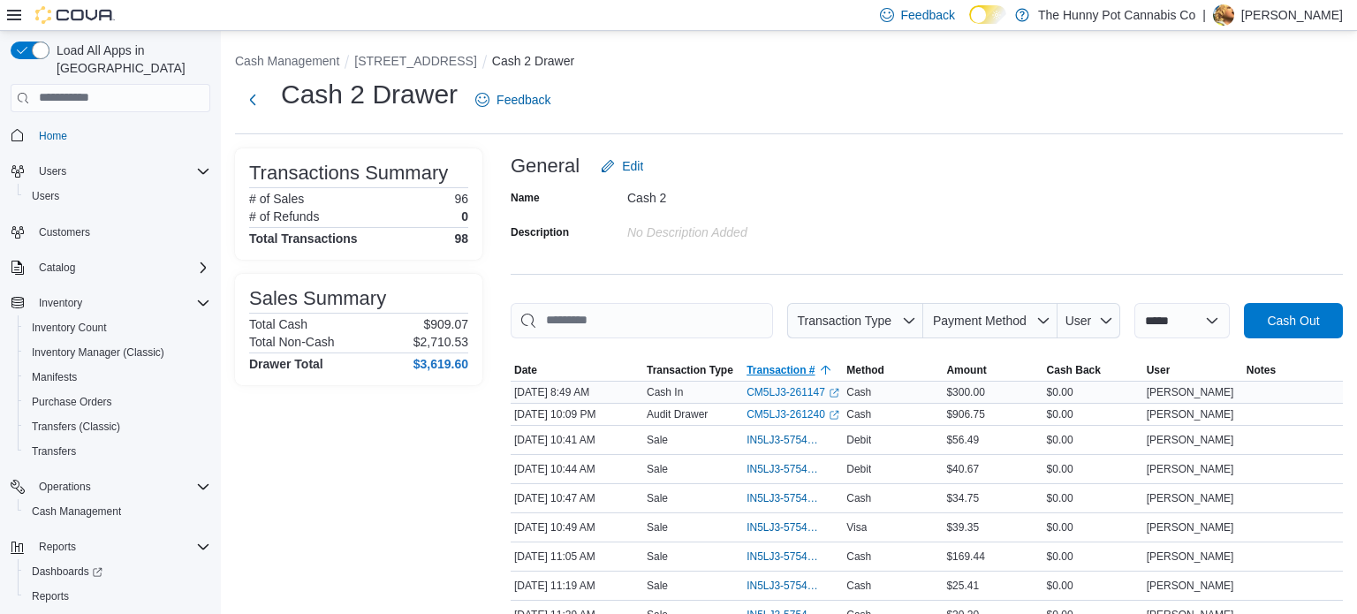
click at [782, 379] on span "Transaction #" at bounding box center [793, 370] width 100 height 21
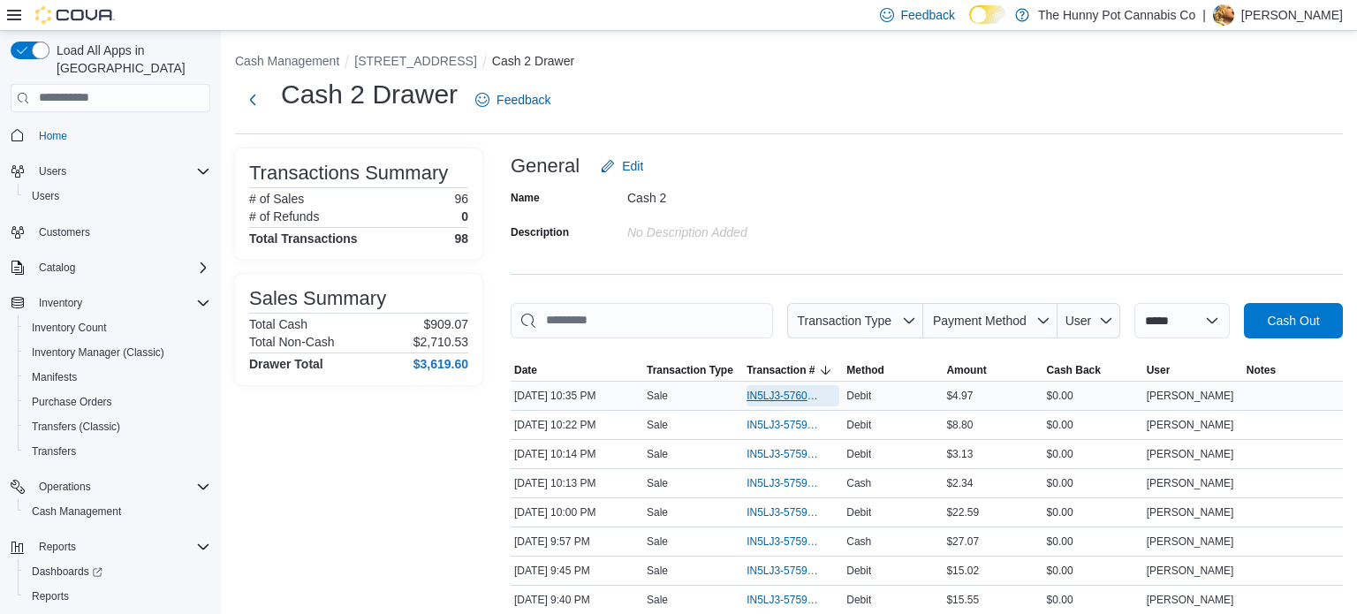
click at [787, 398] on span "IN5LJ3-5760002" at bounding box center [784, 396] width 75 height 14
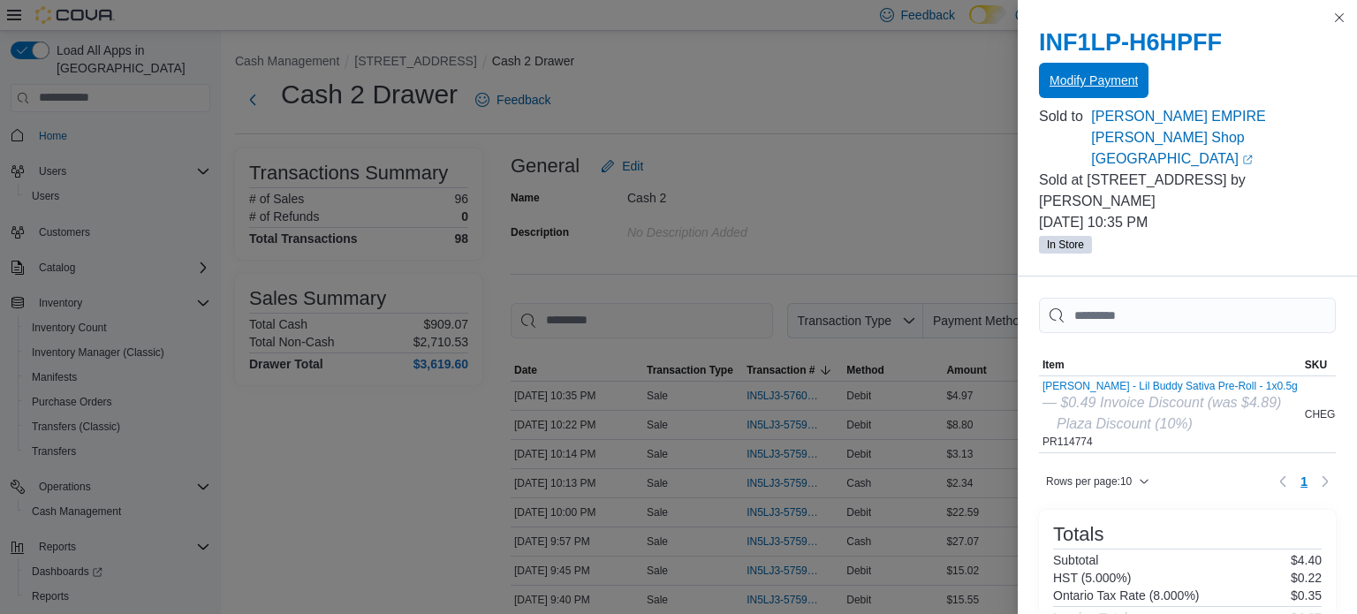
click at [1121, 76] on span "Modify Payment" at bounding box center [1094, 81] width 88 height 18
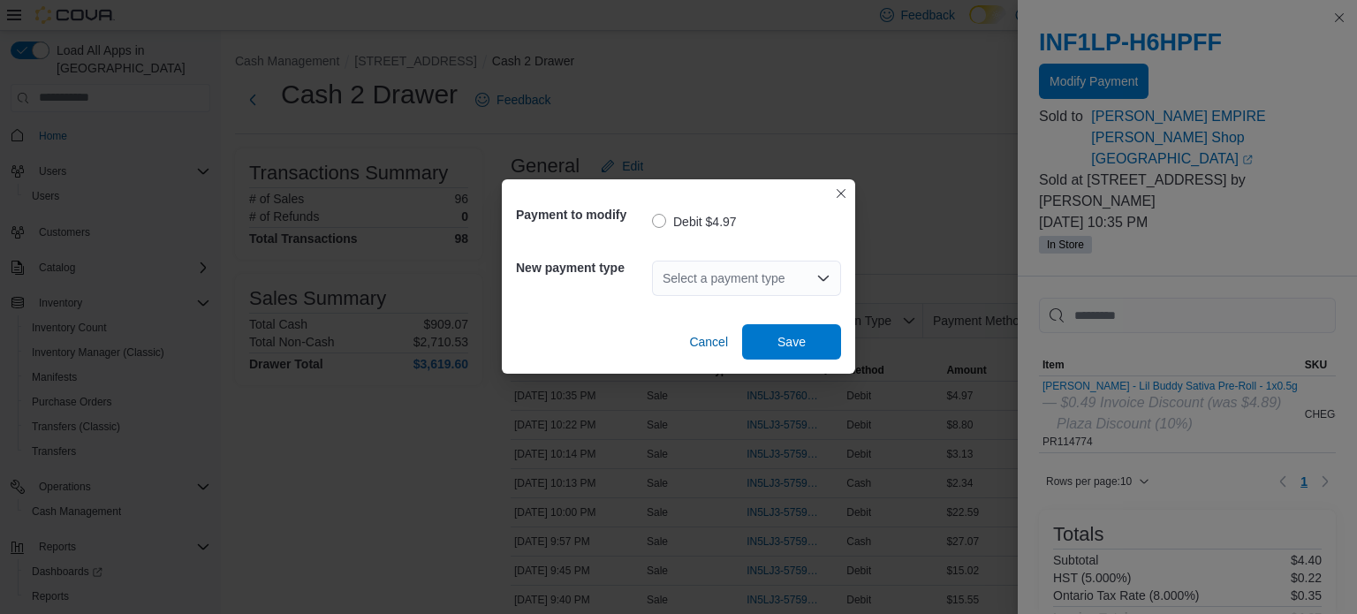
click at [706, 278] on div "Select a payment type" at bounding box center [746, 278] width 189 height 35
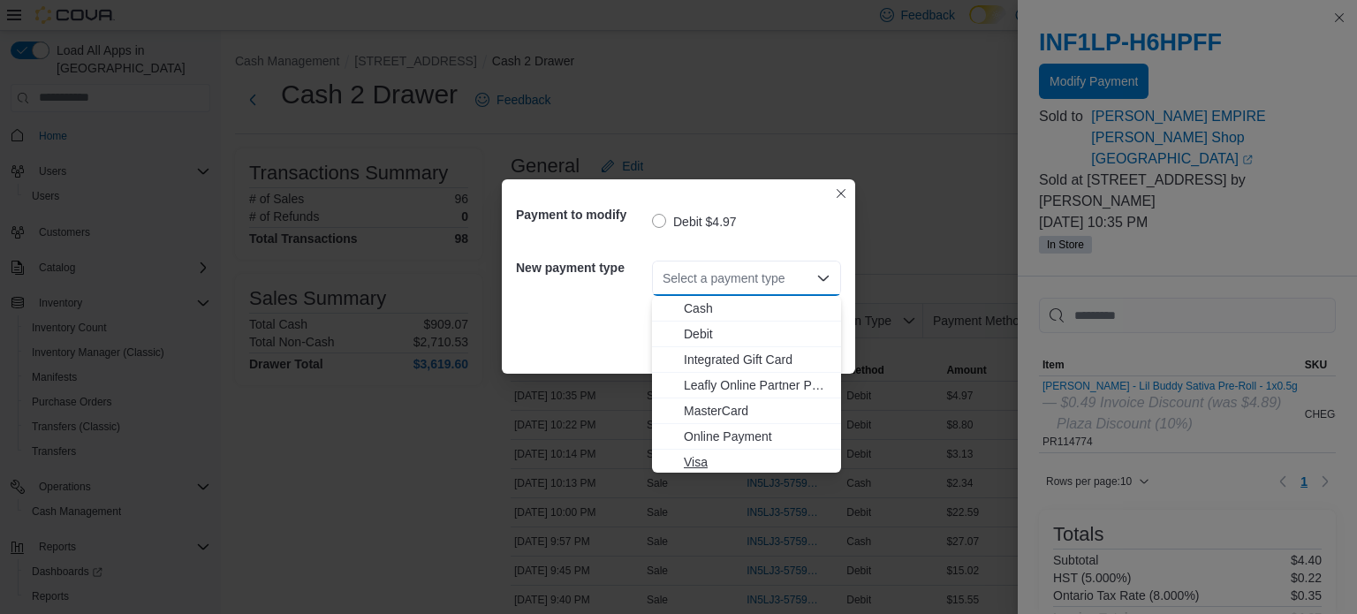
click at [701, 460] on span "Visa" at bounding box center [757, 462] width 147 height 18
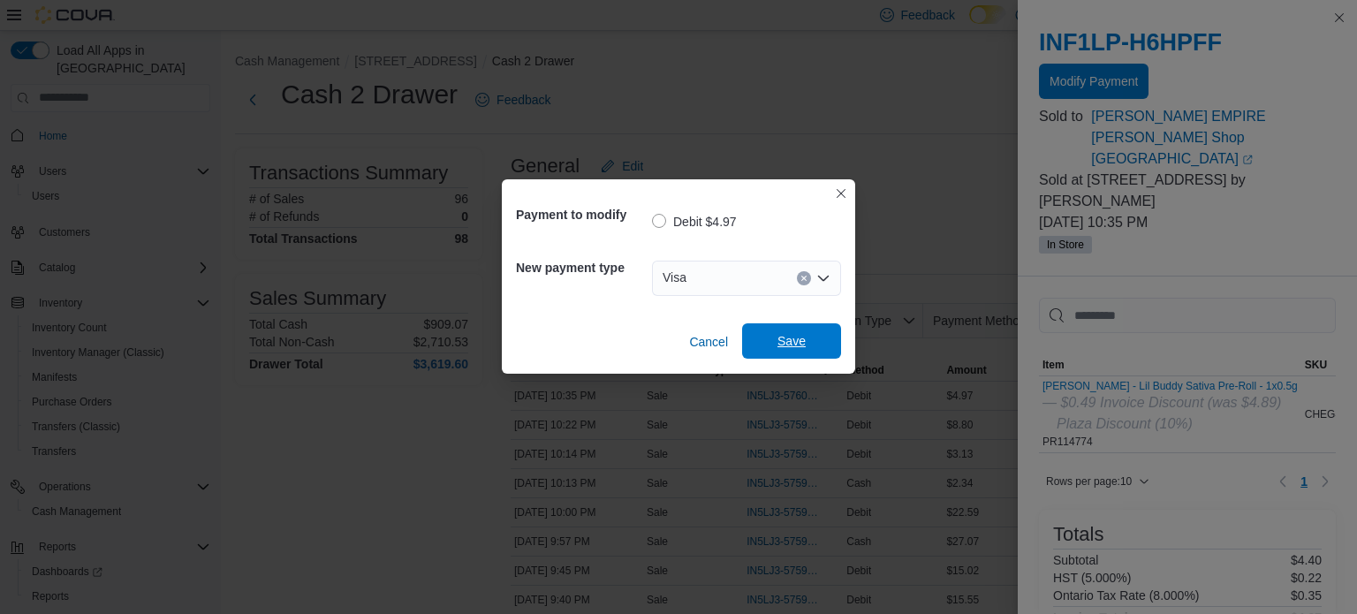
click at [788, 352] on span "Save" at bounding box center [792, 340] width 78 height 35
